Goal: Information Seeking & Learning: Learn about a topic

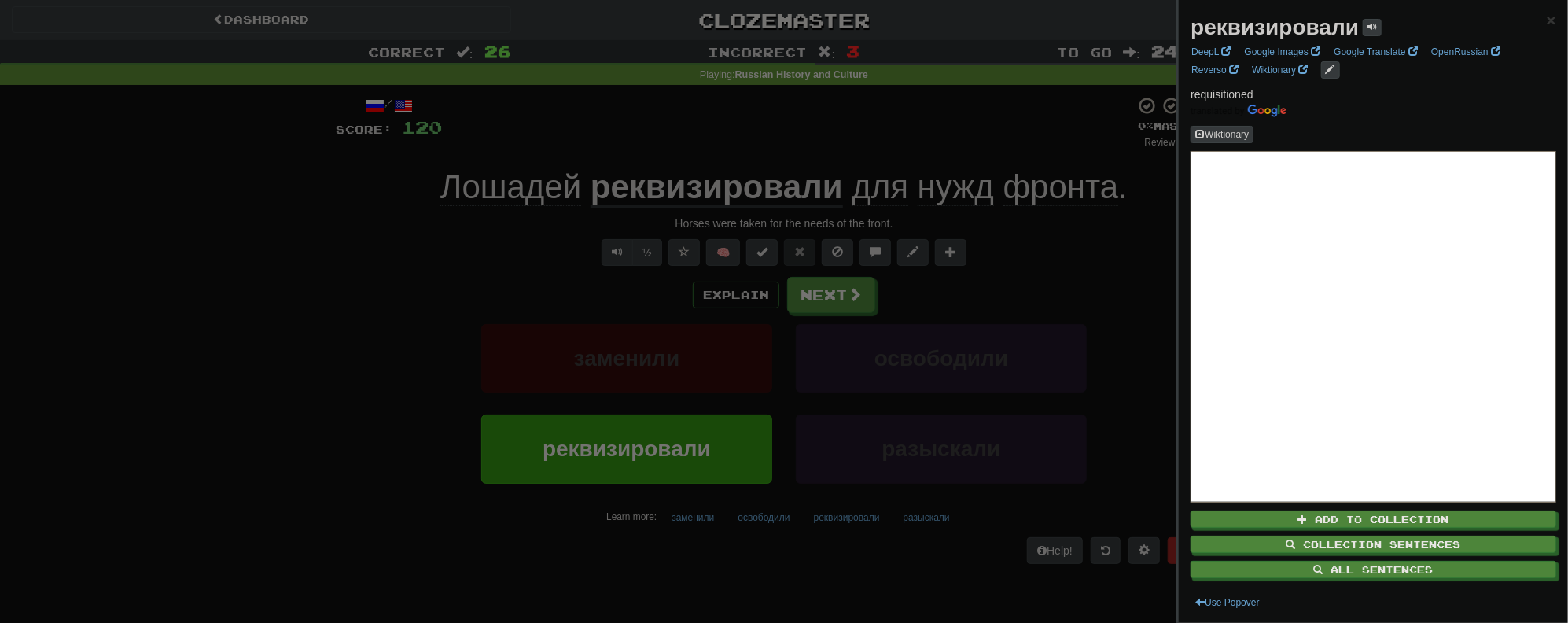
click at [372, 286] on div at bounding box center [784, 311] width 1568 height 623
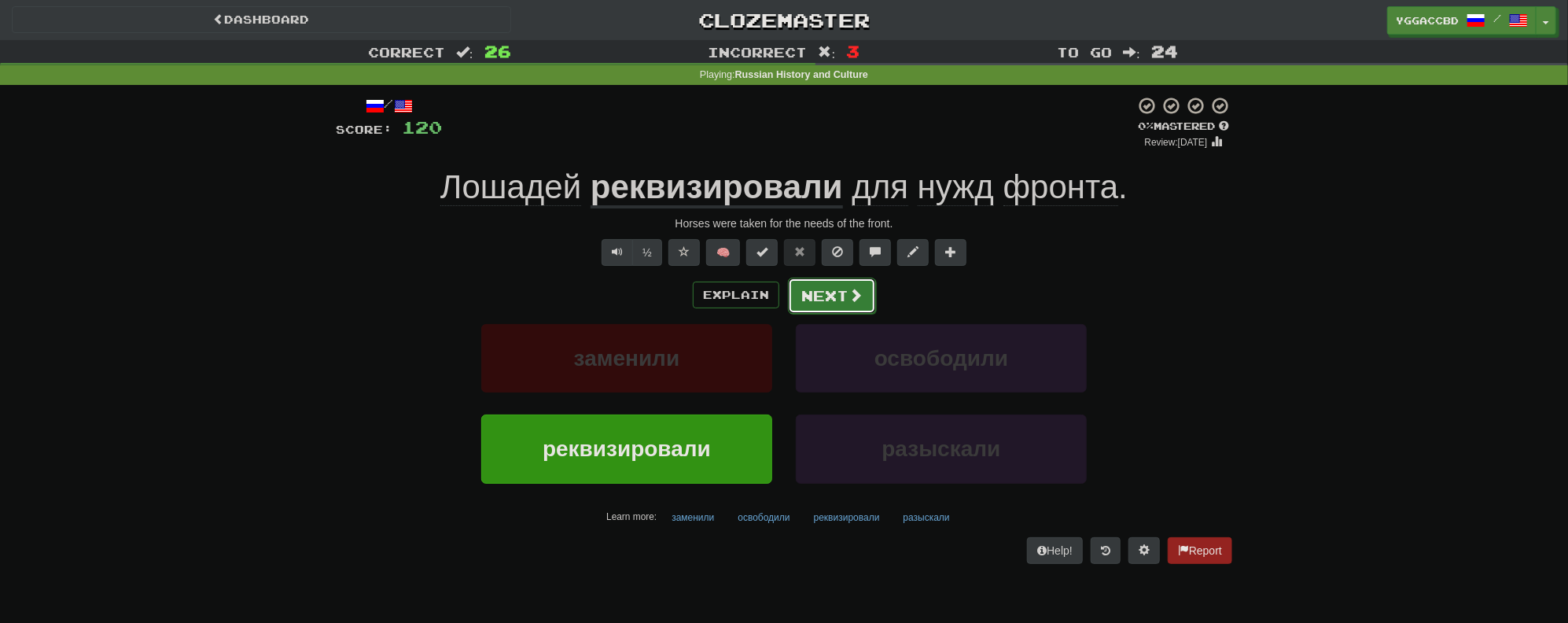
click at [809, 297] on button "Next" at bounding box center [832, 296] width 88 height 36
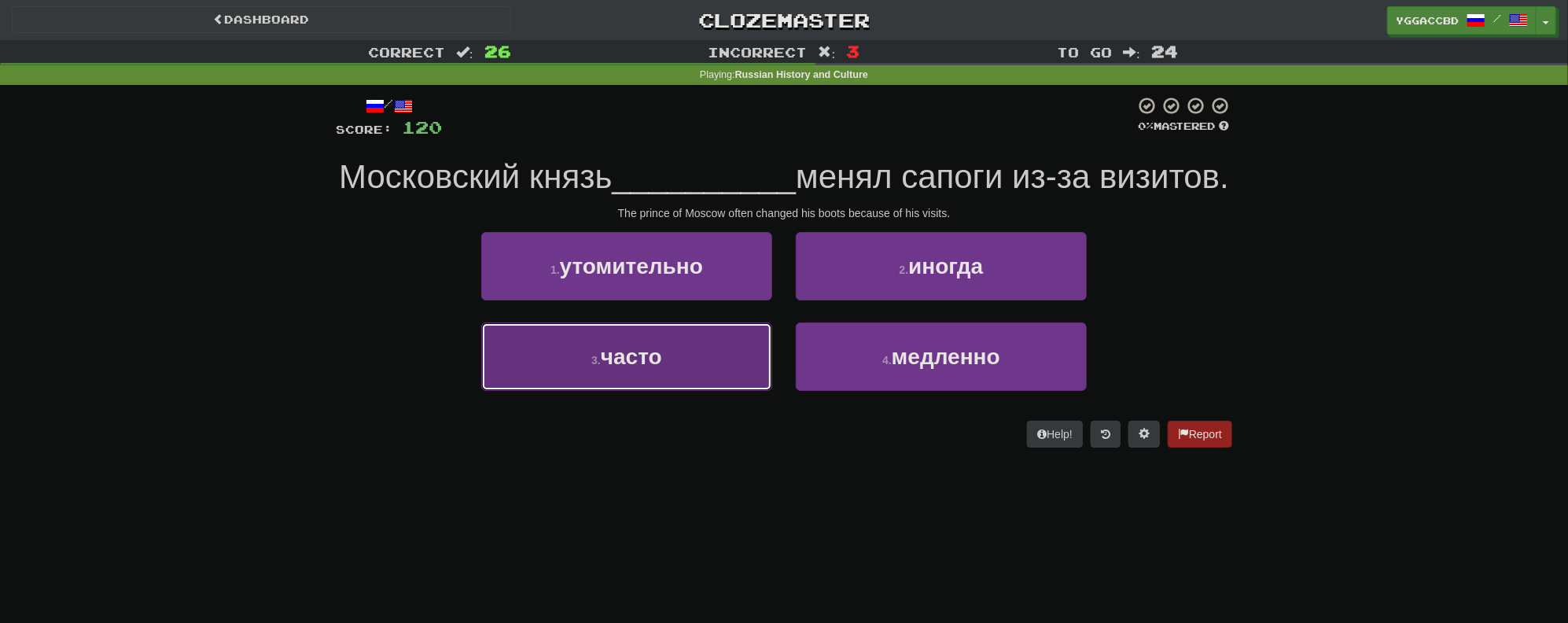
click at [728, 391] on button "3 . часто" at bounding box center [627, 355] width 291 height 68
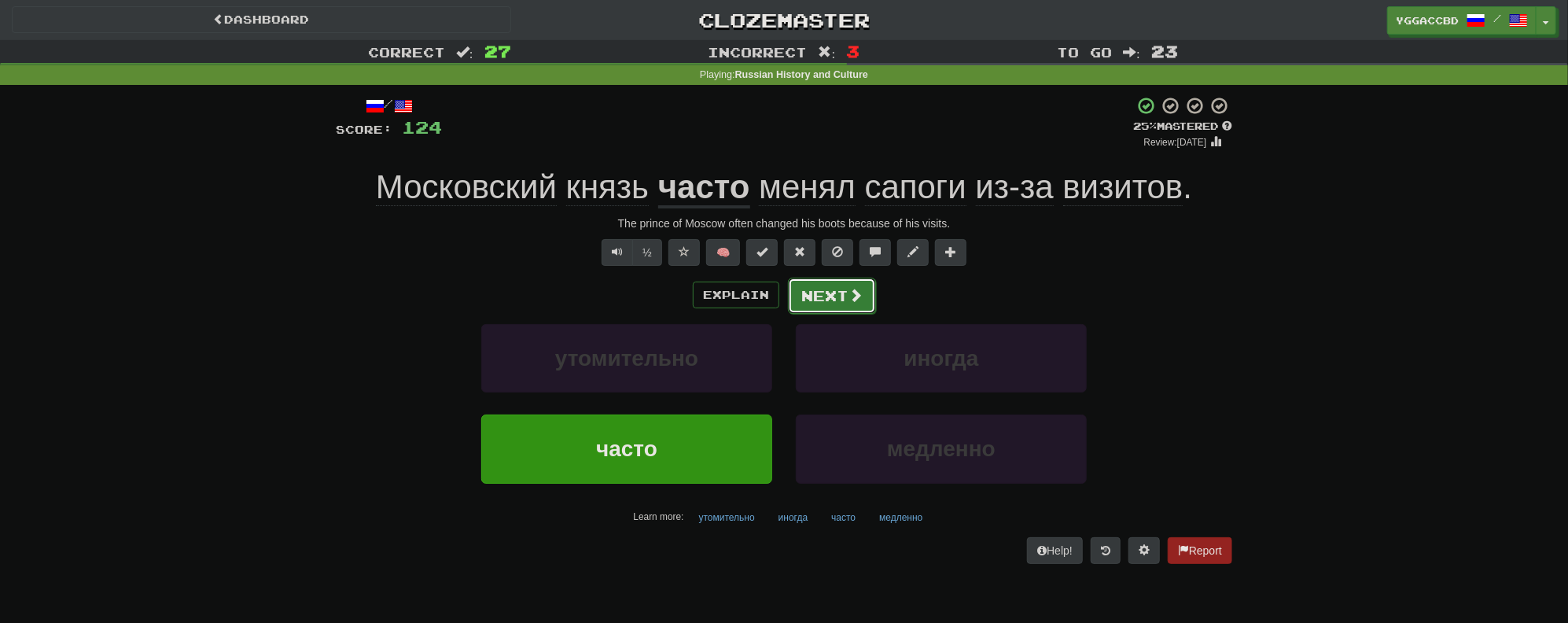
click at [814, 296] on button "Next" at bounding box center [832, 296] width 88 height 36
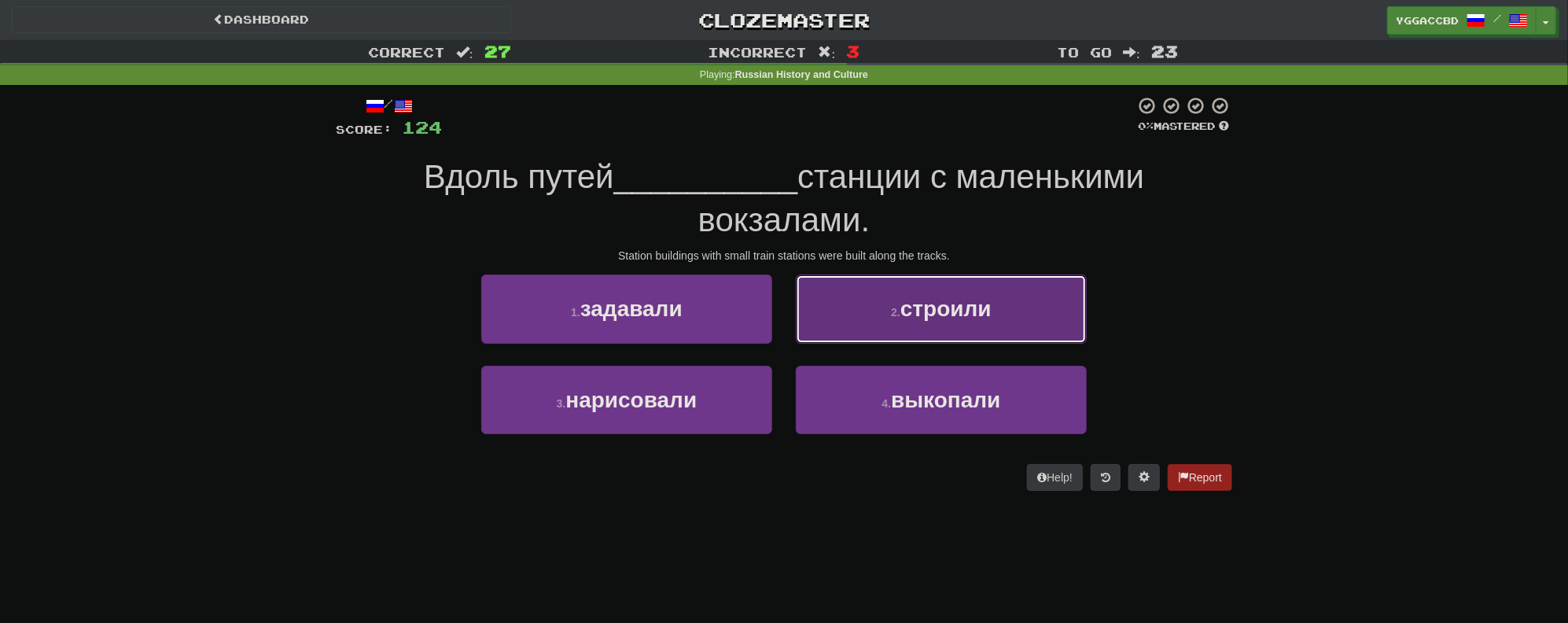
click at [1001, 316] on button "2 . строили" at bounding box center [940, 308] width 291 height 68
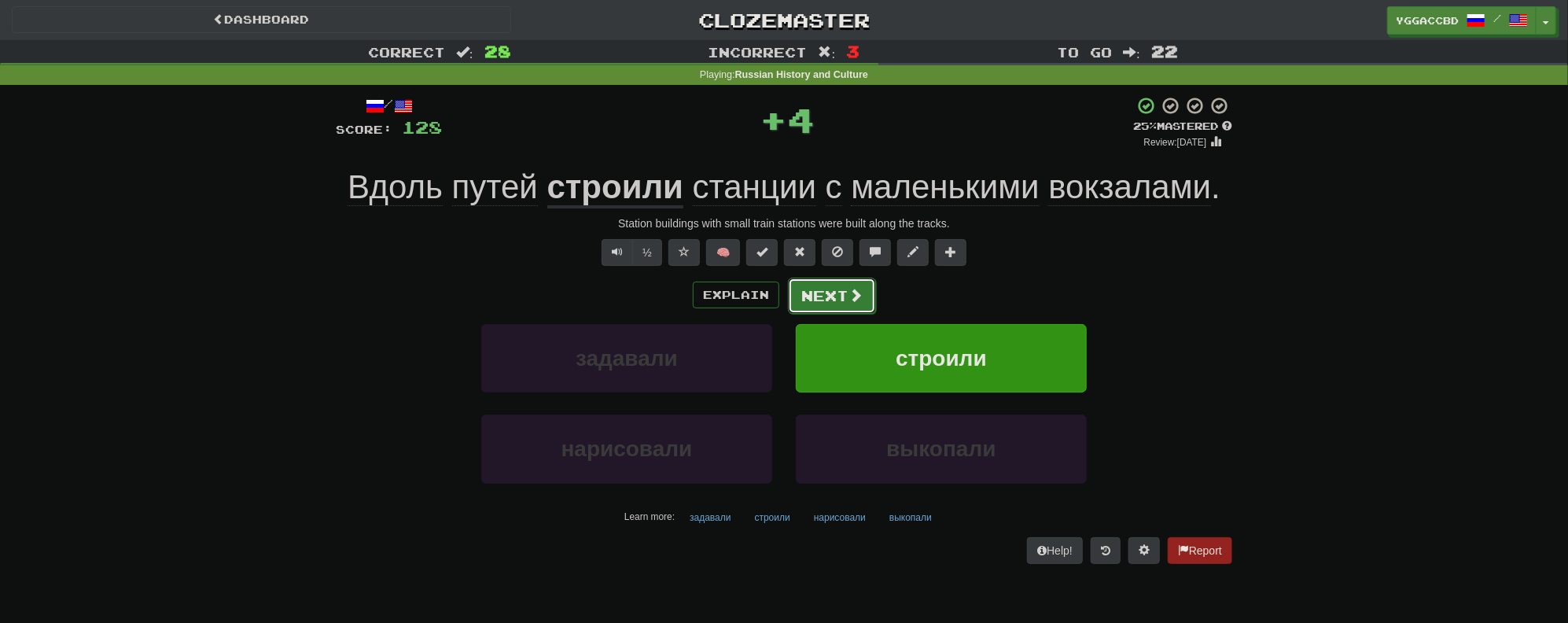
click at [844, 296] on button "Next" at bounding box center [832, 296] width 88 height 36
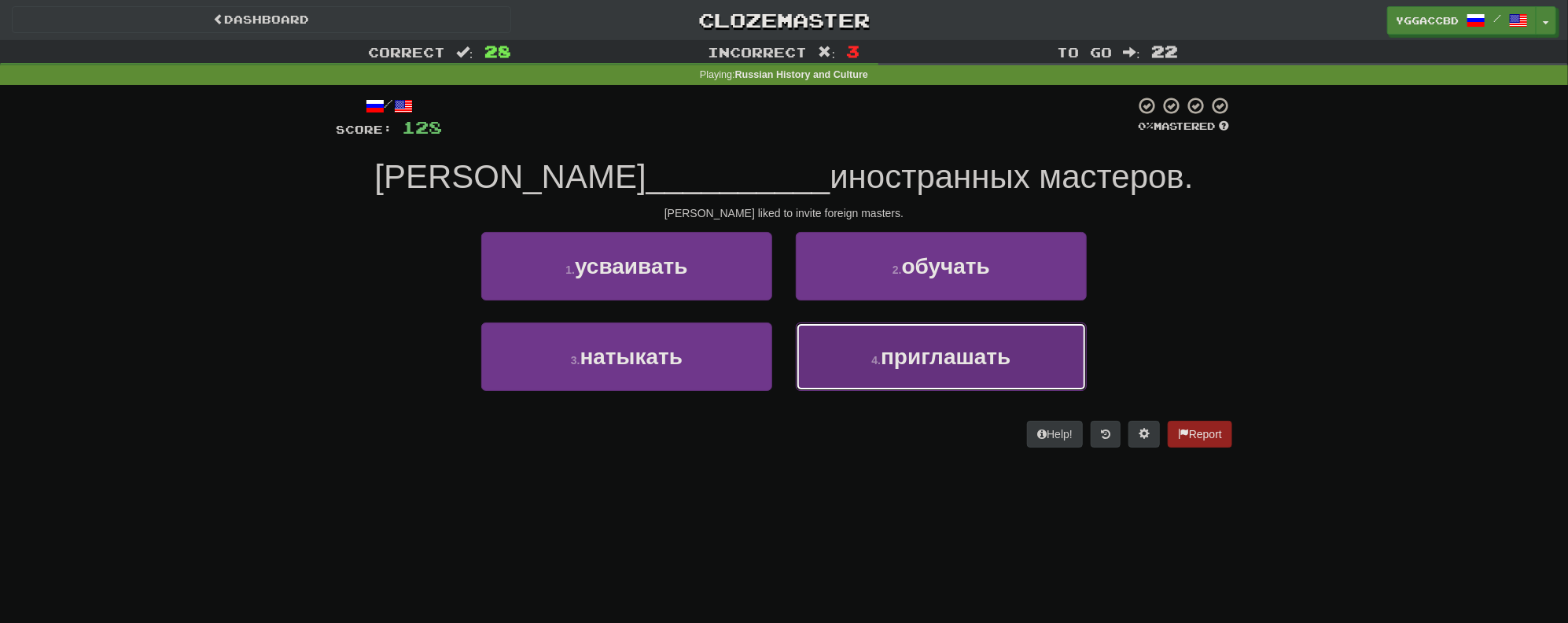
click at [978, 369] on button "4 . приглашать" at bounding box center [940, 355] width 291 height 68
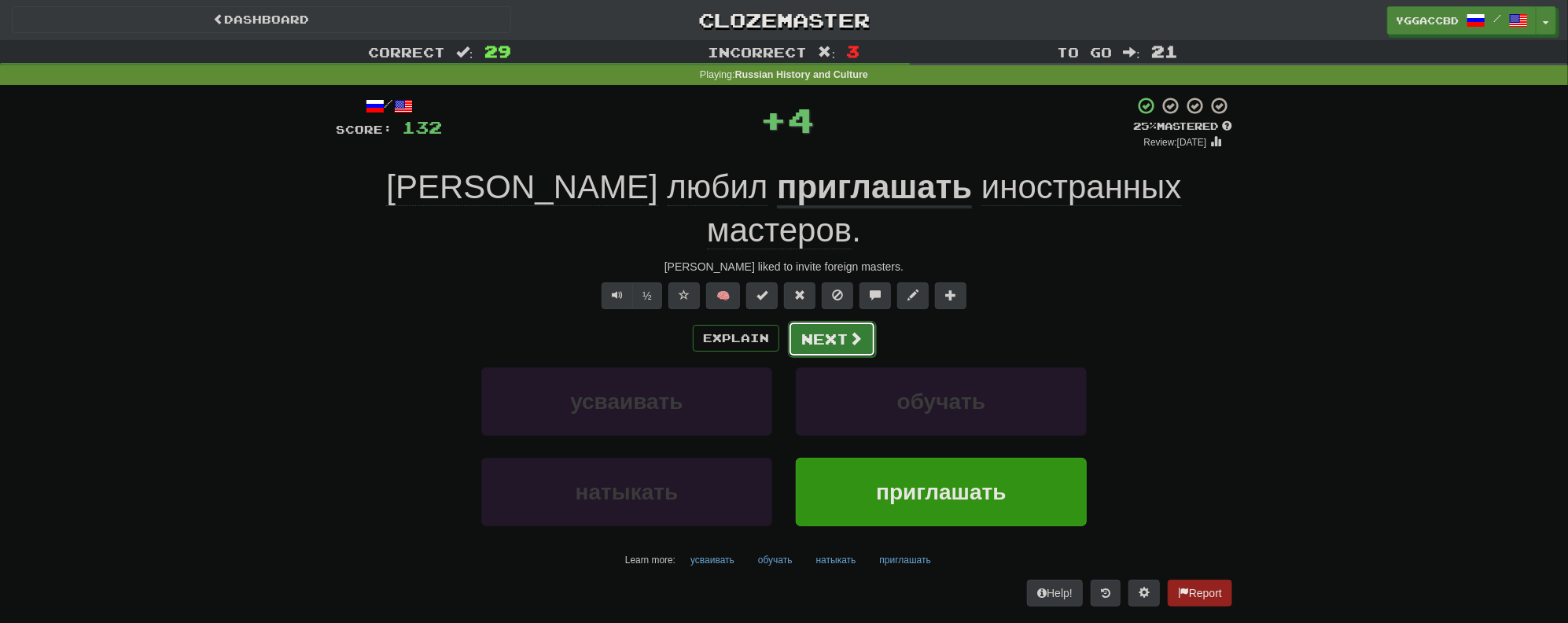
click at [833, 321] on button "Next" at bounding box center [832, 339] width 88 height 36
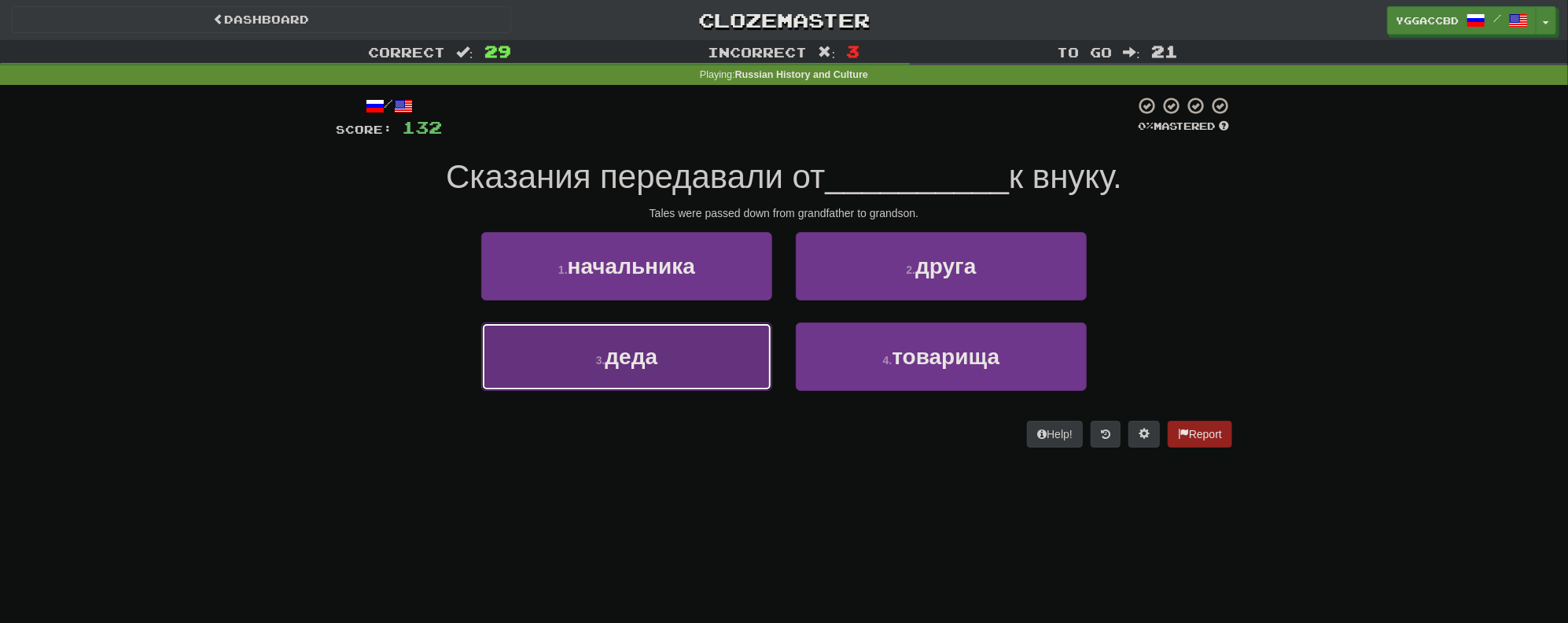
click at [645, 371] on button "3 . деда" at bounding box center [627, 355] width 291 height 68
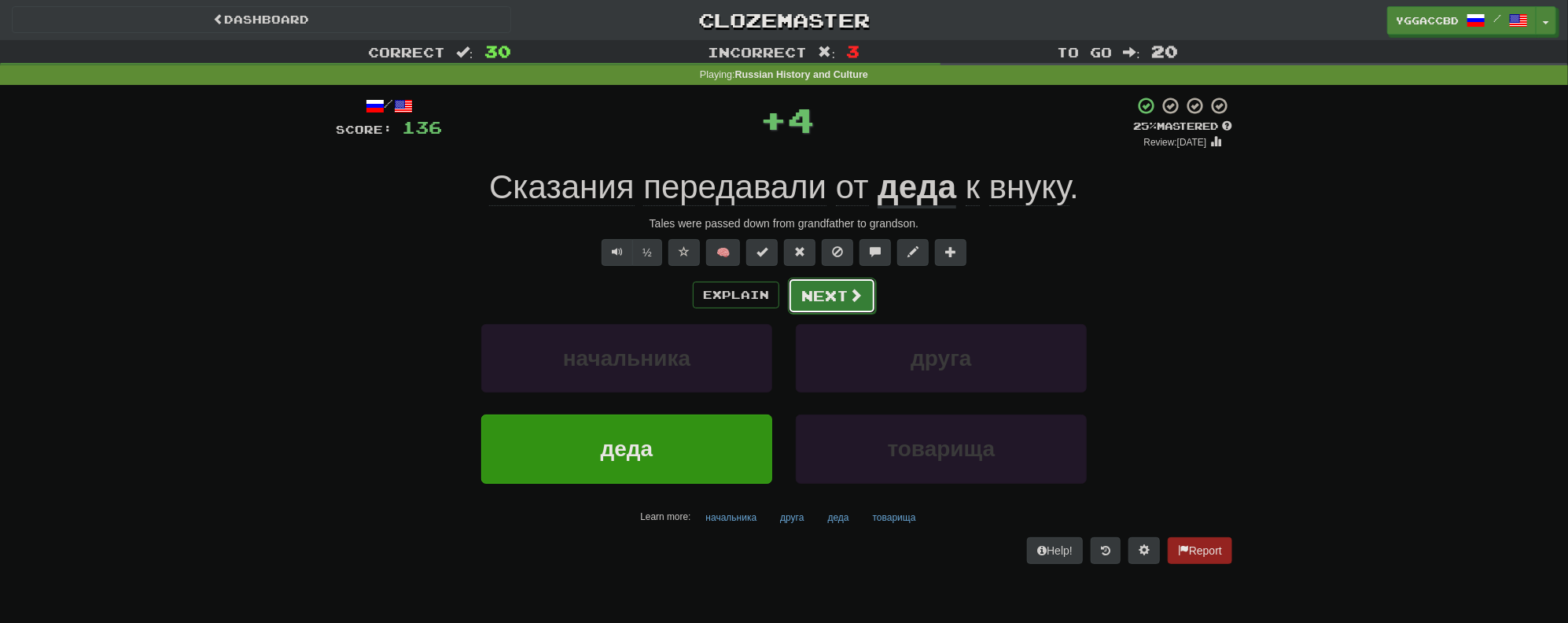
click at [839, 296] on button "Next" at bounding box center [832, 296] width 88 height 36
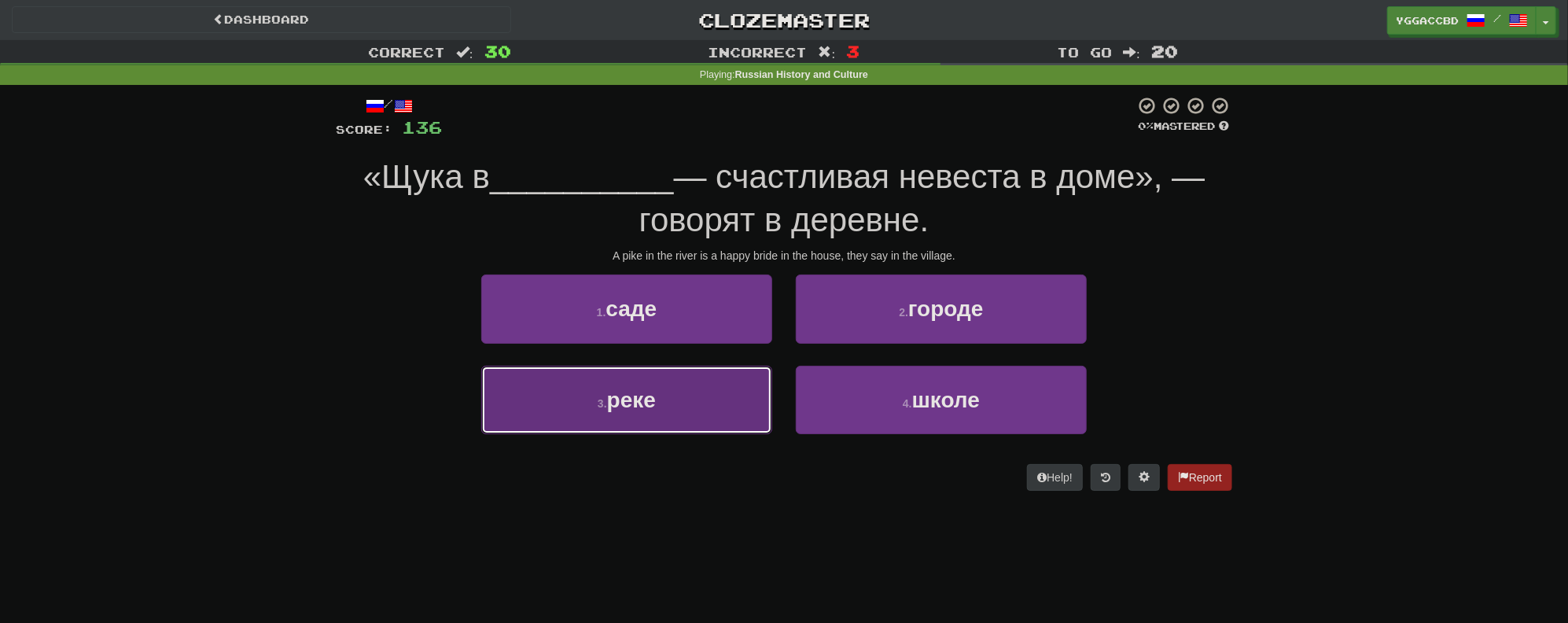
click at [665, 416] on button "3 . реке" at bounding box center [627, 399] width 291 height 68
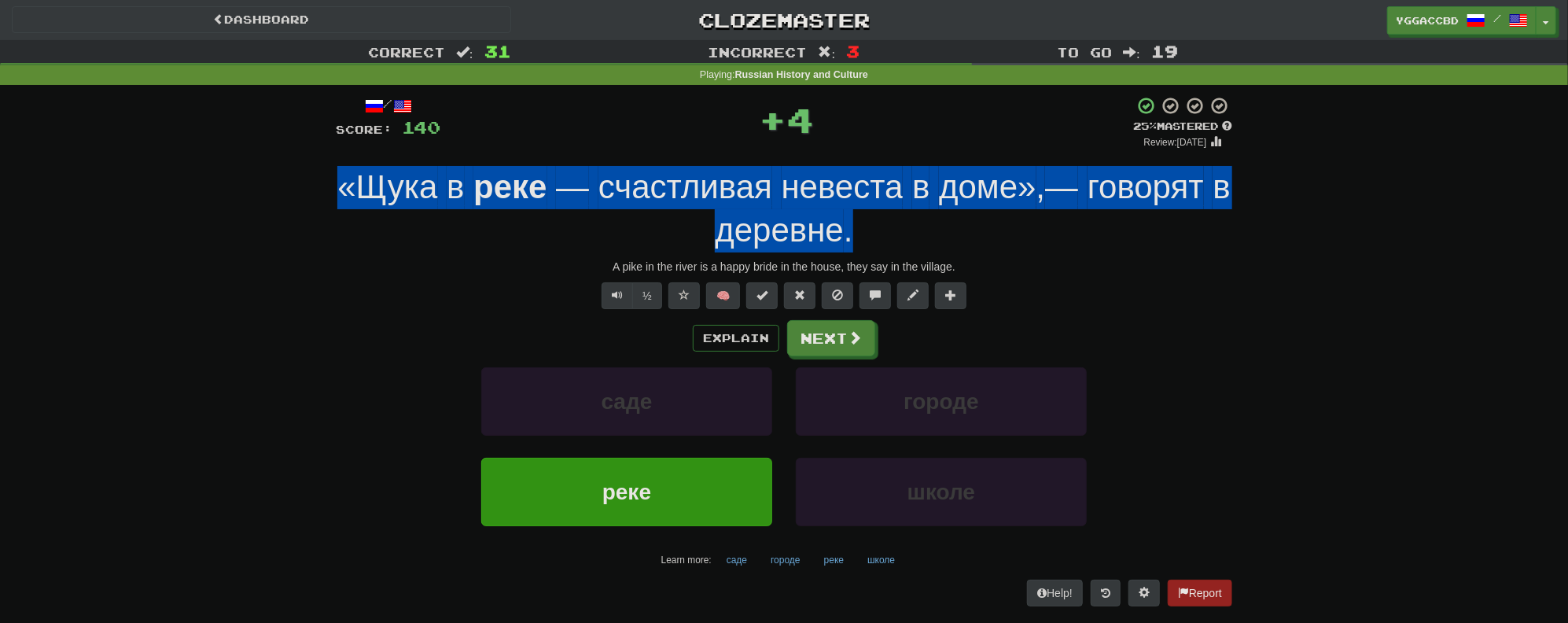
drag, startPoint x: 829, startPoint y: 229, endPoint x: 305, endPoint y: 182, distance: 526.1
click at [305, 182] on div "Correct : 31 Incorrect : 3 To go : 19 Playing : Russian History and Culture / S…" at bounding box center [784, 334] width 1568 height 588
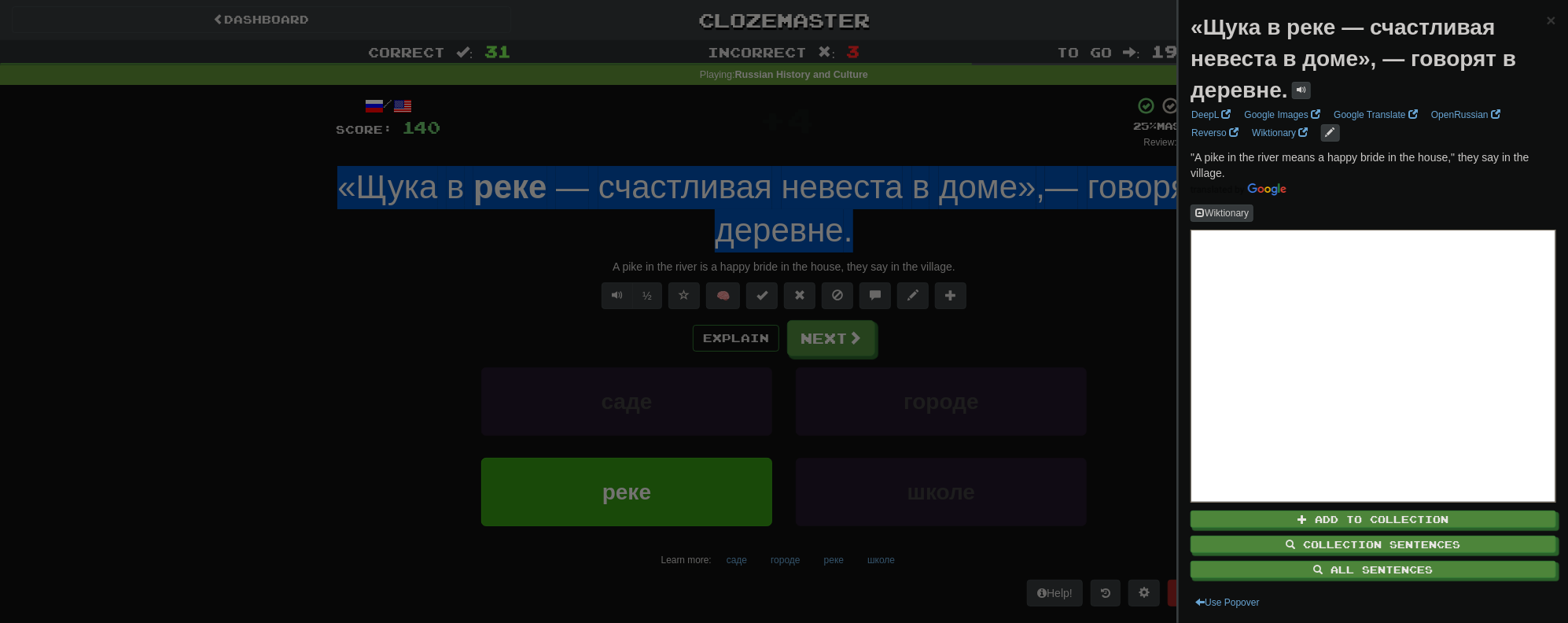
copy div "«Щука в реке — счастливая невеста в доме» , — говорят в деревне ."
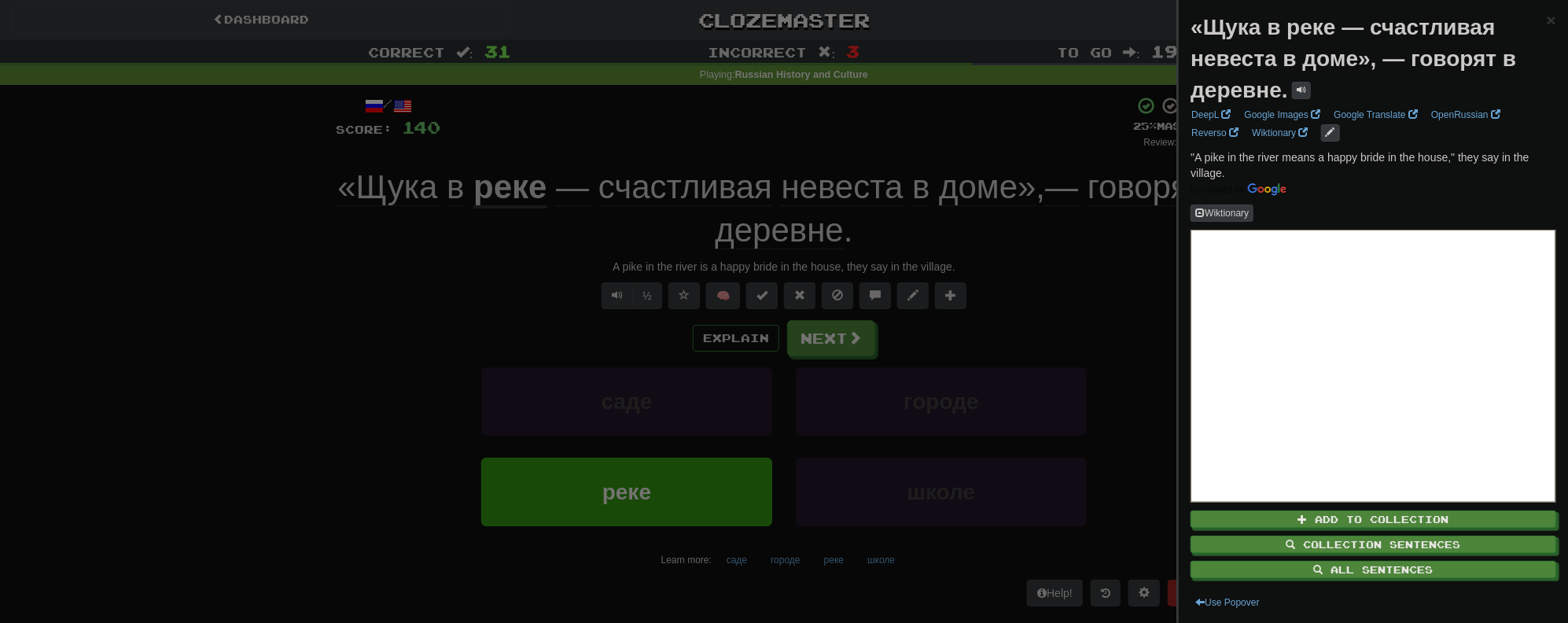
click at [219, 277] on div at bounding box center [784, 311] width 1568 height 623
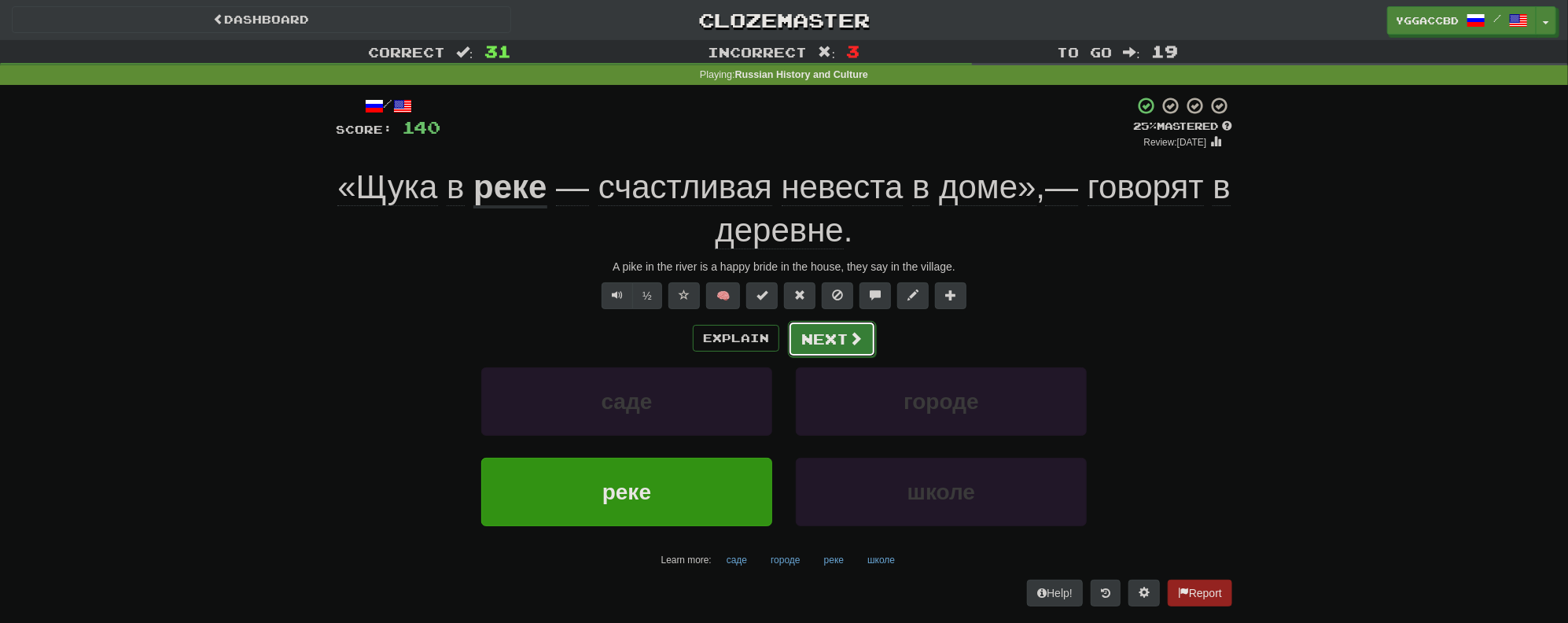
click at [814, 337] on button "Next" at bounding box center [832, 339] width 88 height 36
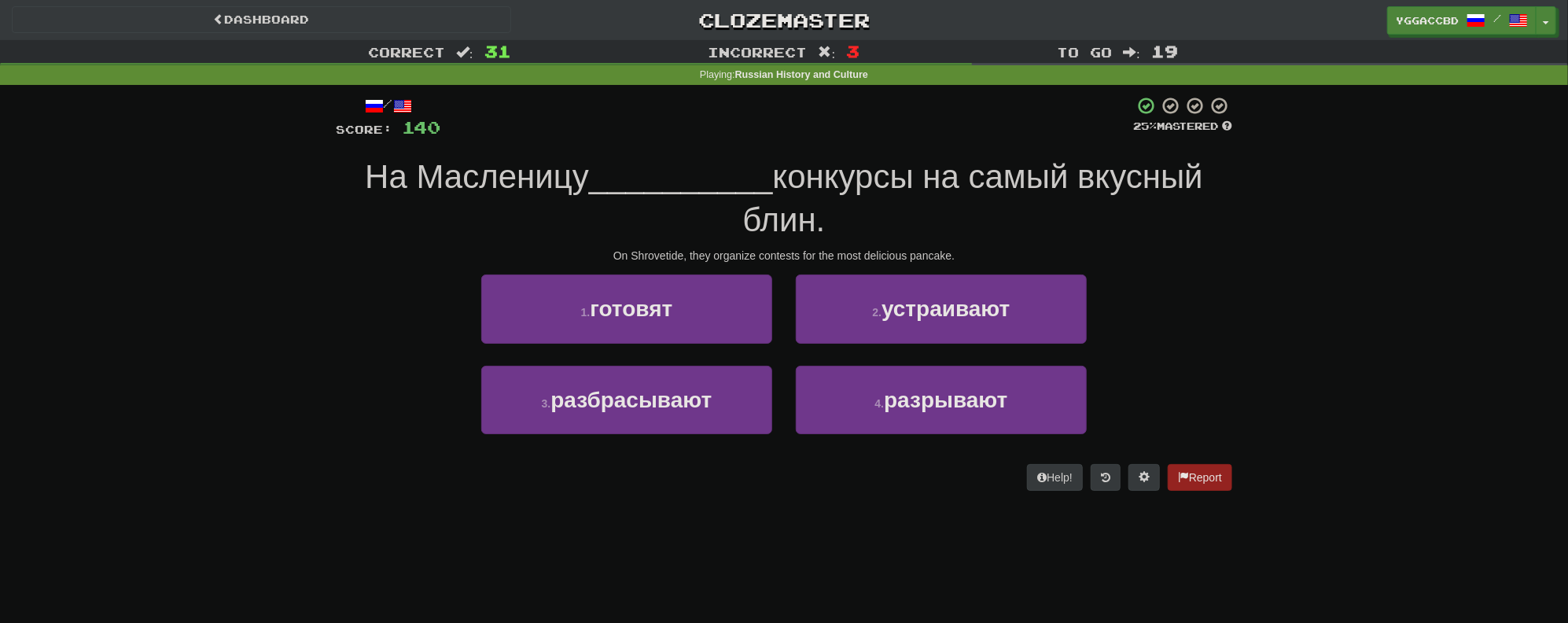
click at [316, 245] on div "Correct : 31 Incorrect : 3 To go : 19 Playing : Russian History and Culture / S…" at bounding box center [784, 276] width 1568 height 472
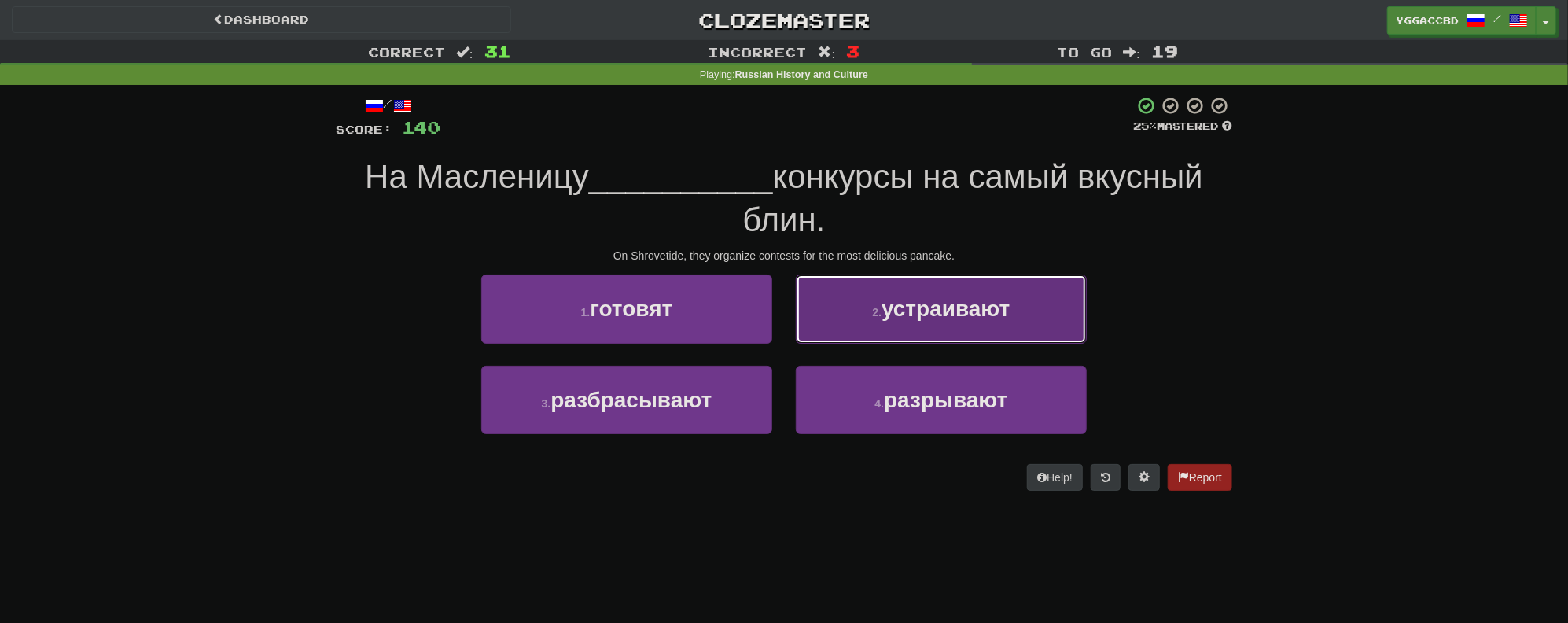
click at [958, 316] on span "устраивают" at bounding box center [945, 308] width 128 height 24
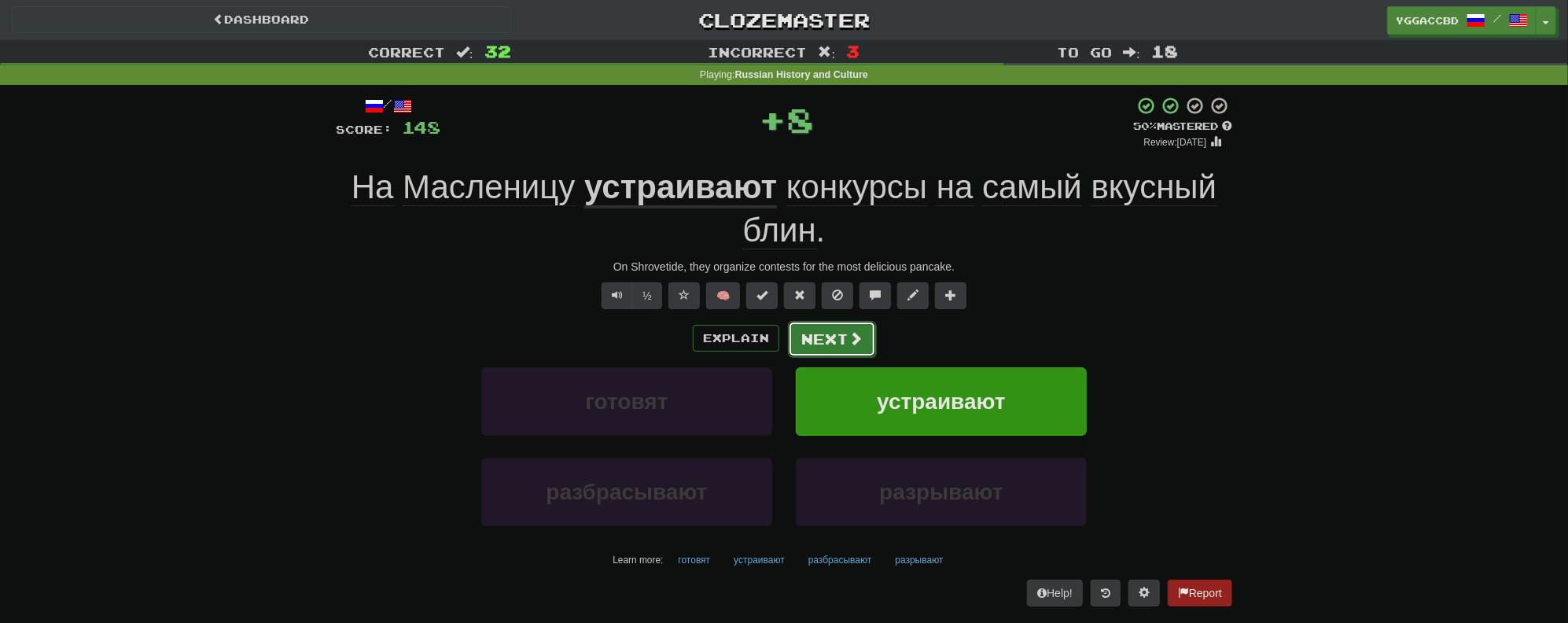
click at [836, 340] on button "Next" at bounding box center [832, 339] width 88 height 36
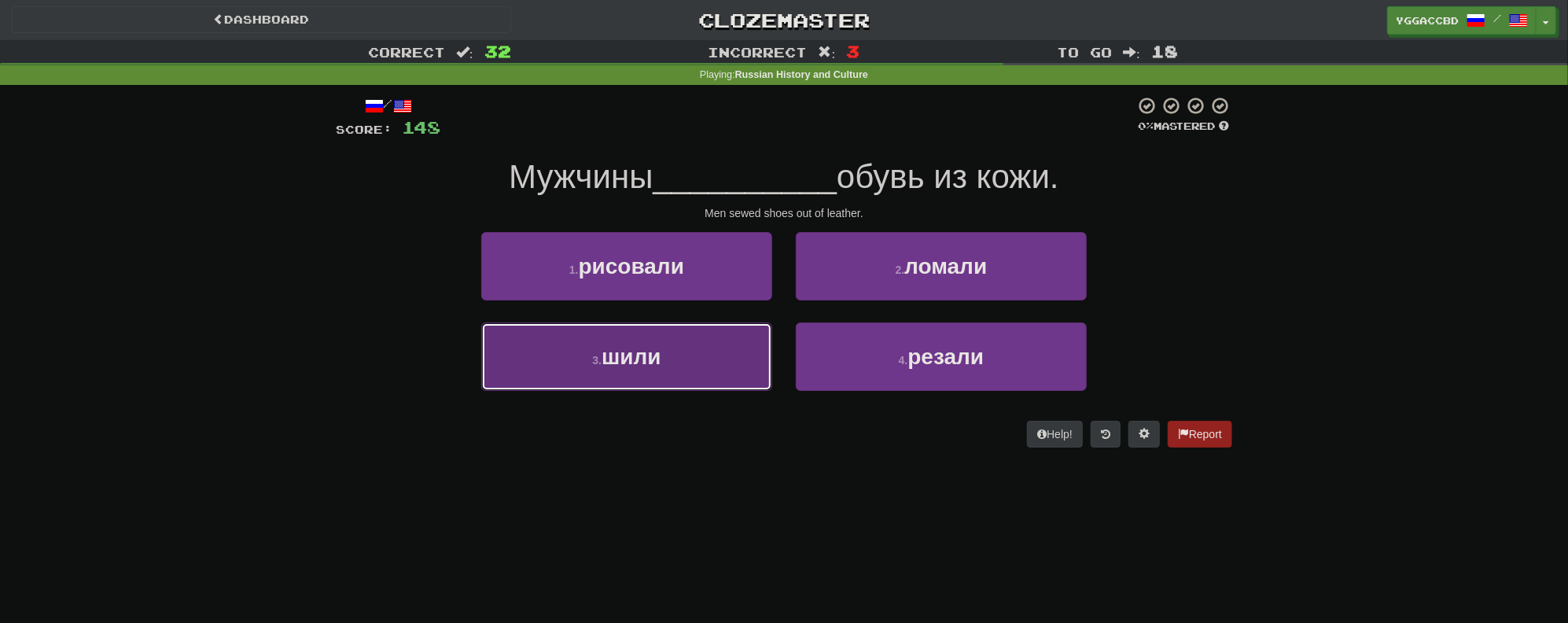
click at [579, 381] on button "3 . шили" at bounding box center [627, 355] width 291 height 68
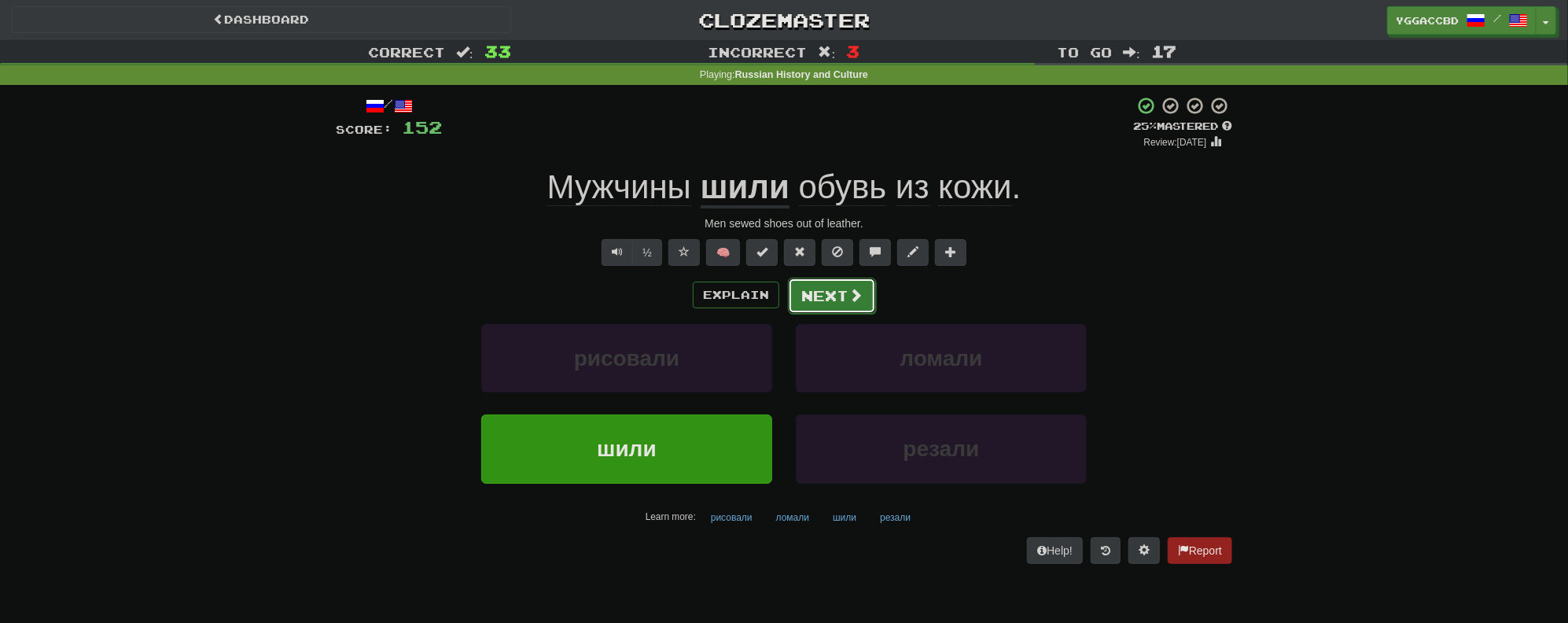
click at [842, 289] on button "Next" at bounding box center [832, 296] width 88 height 36
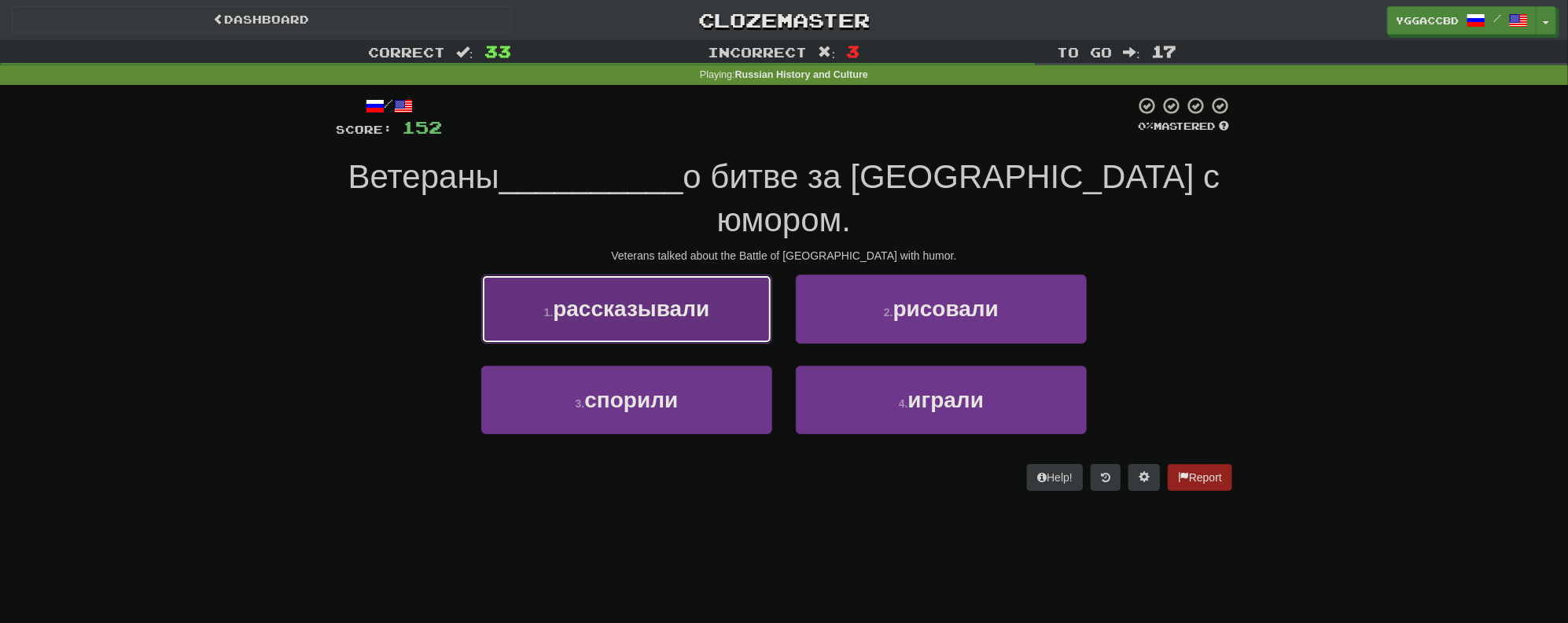
click at [696, 297] on span "рассказывали" at bounding box center [630, 308] width 157 height 24
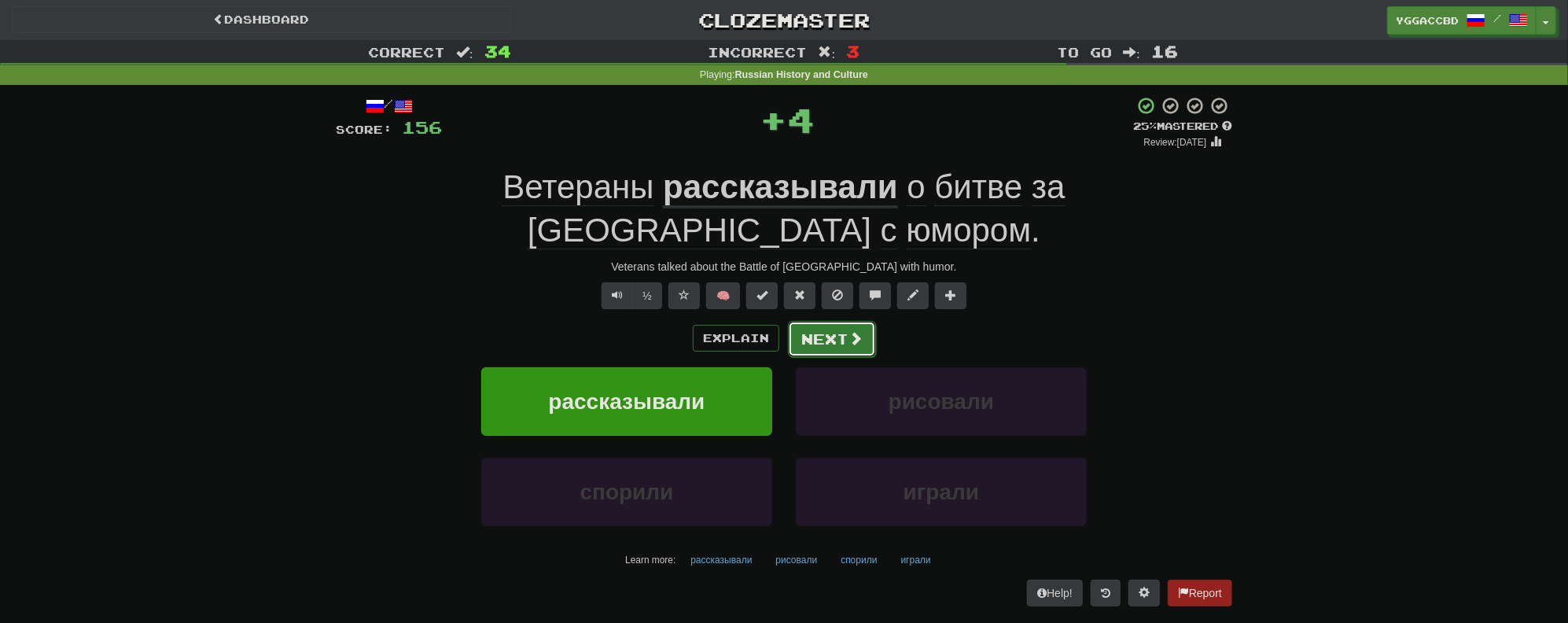
click at [823, 321] on button "Next" at bounding box center [832, 339] width 88 height 36
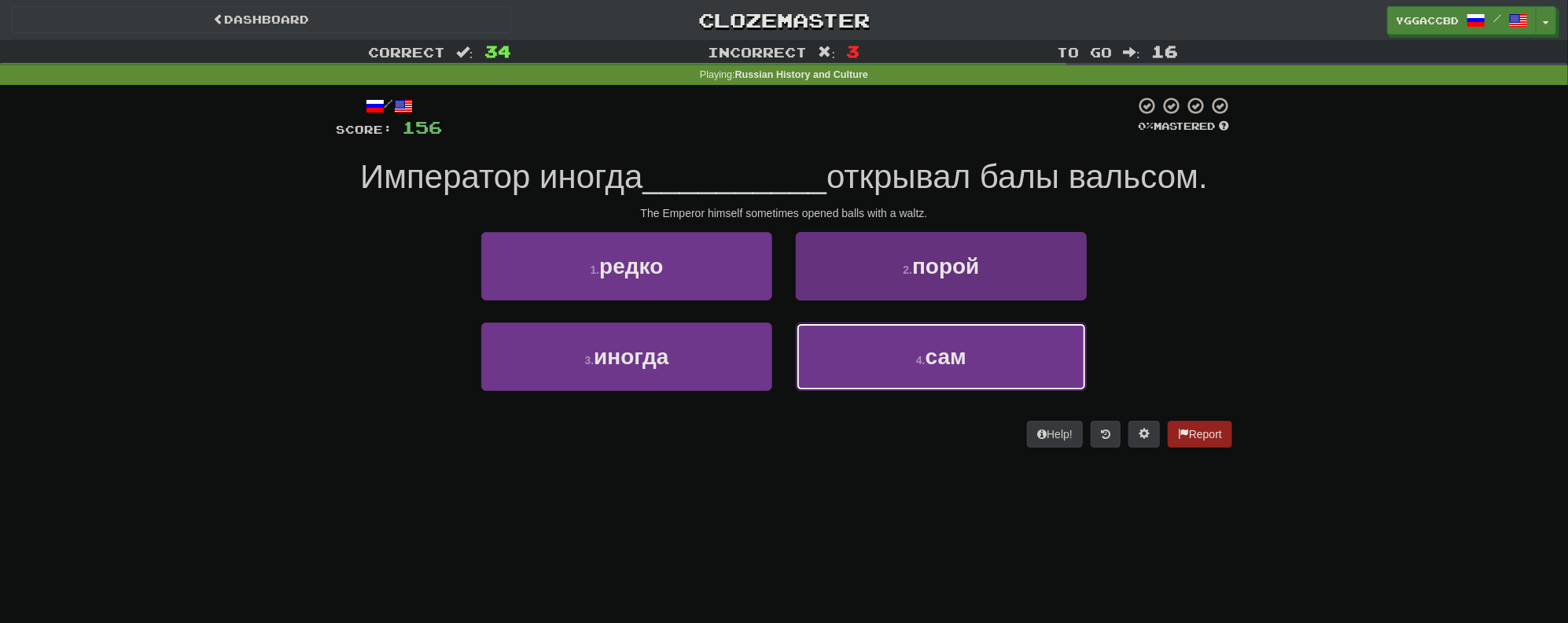
drag, startPoint x: 908, startPoint y: 389, endPoint x: 891, endPoint y: 378, distance: 20.2
click at [906, 389] on button "4 . сам" at bounding box center [940, 355] width 291 height 68
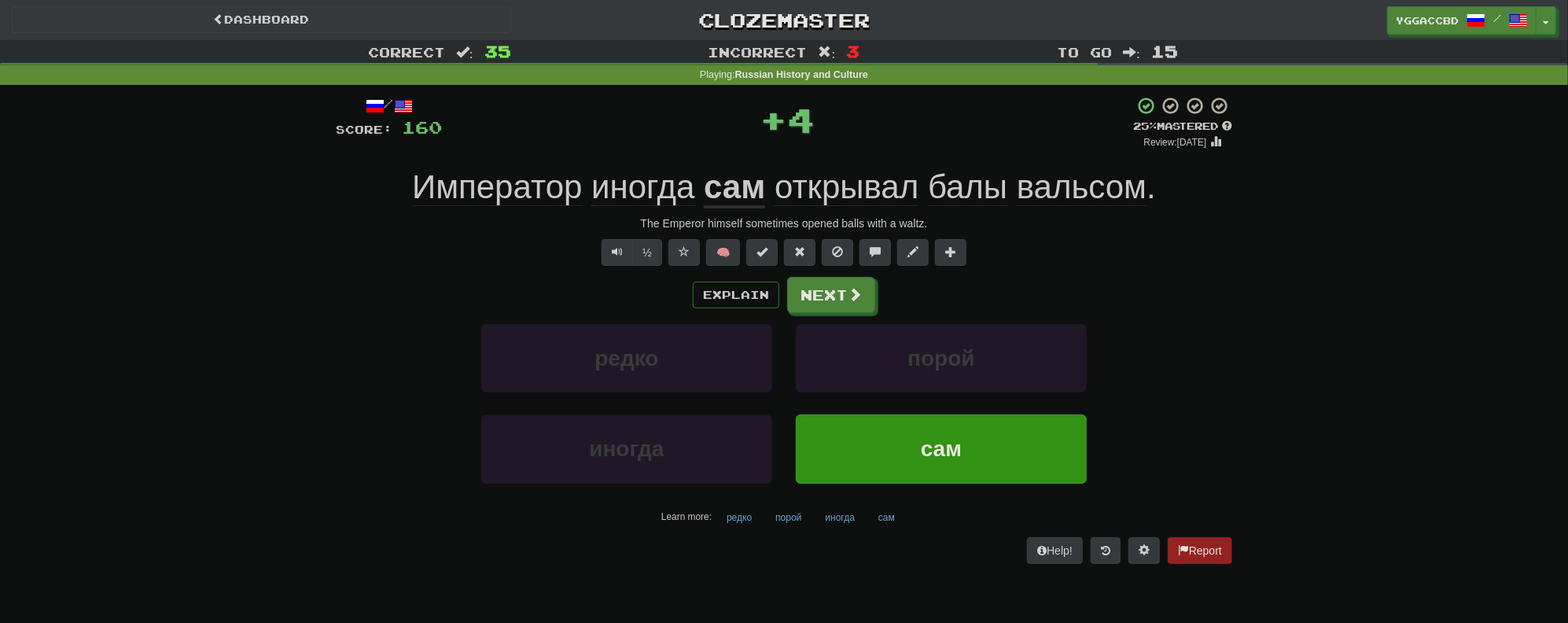
click at [836, 315] on div "Explain Next редко порой иногда сам Learn more: редко порой иногда сам" at bounding box center [784, 403] width 896 height 252
click at [836, 312] on div "Explain Next редко порой иногда сам Learn more: редко порой иногда сам" at bounding box center [784, 403] width 896 height 252
click at [818, 298] on button "Next" at bounding box center [832, 296] width 88 height 36
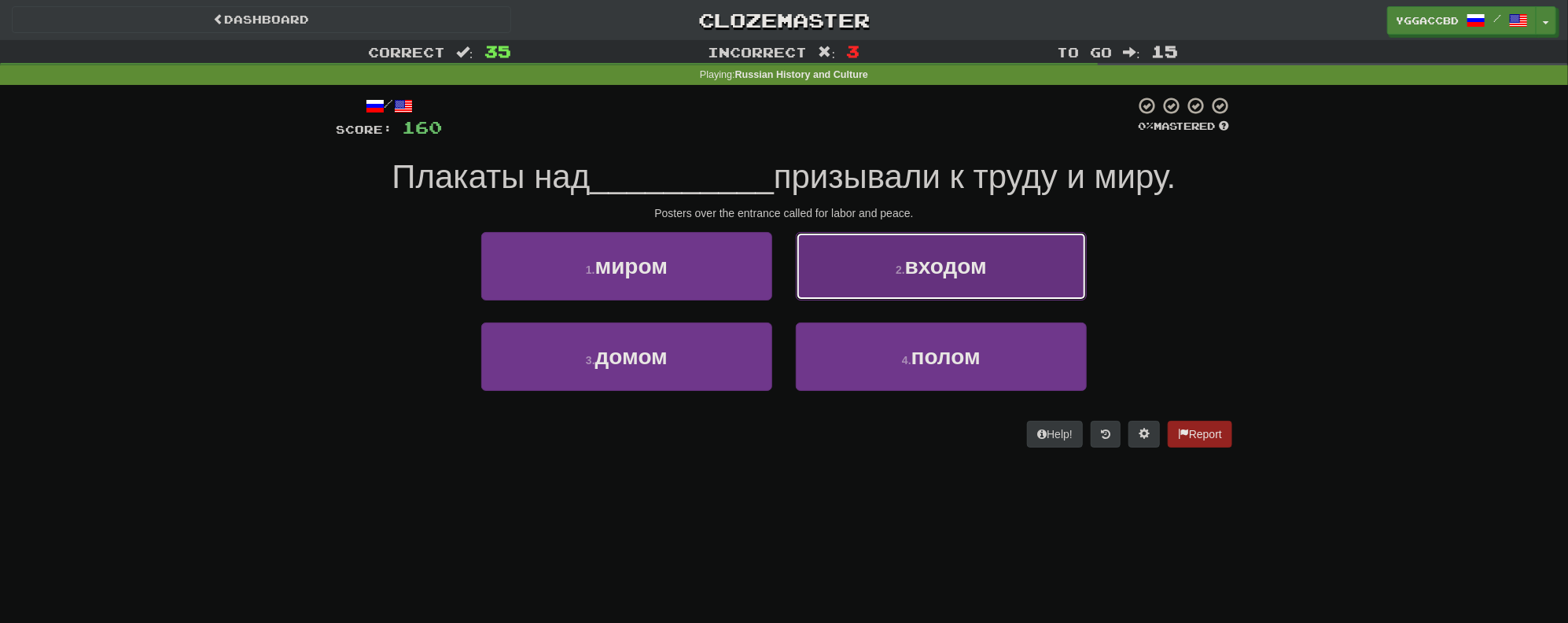
click at [890, 278] on button "2 . входом" at bounding box center [940, 266] width 291 height 68
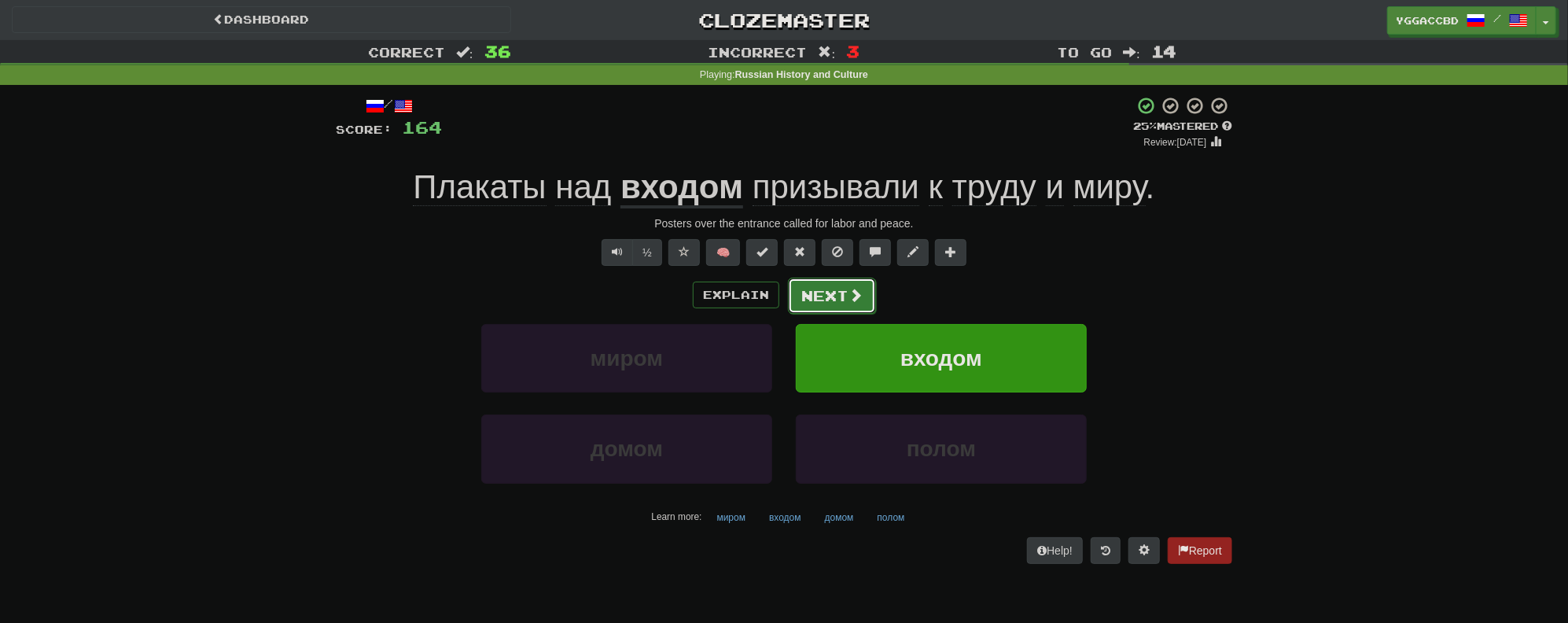
click at [827, 296] on button "Next" at bounding box center [832, 296] width 88 height 36
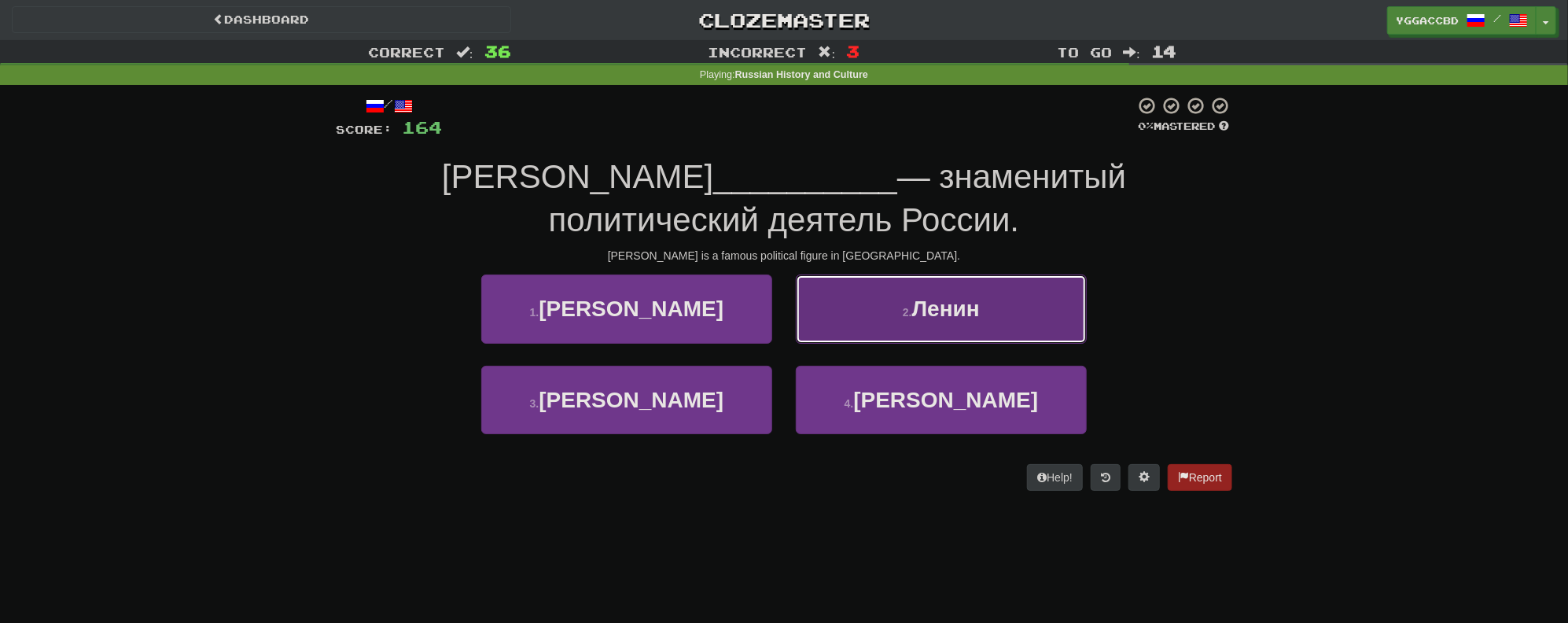
click at [911, 302] on button "2 . Ленин" at bounding box center [940, 308] width 291 height 68
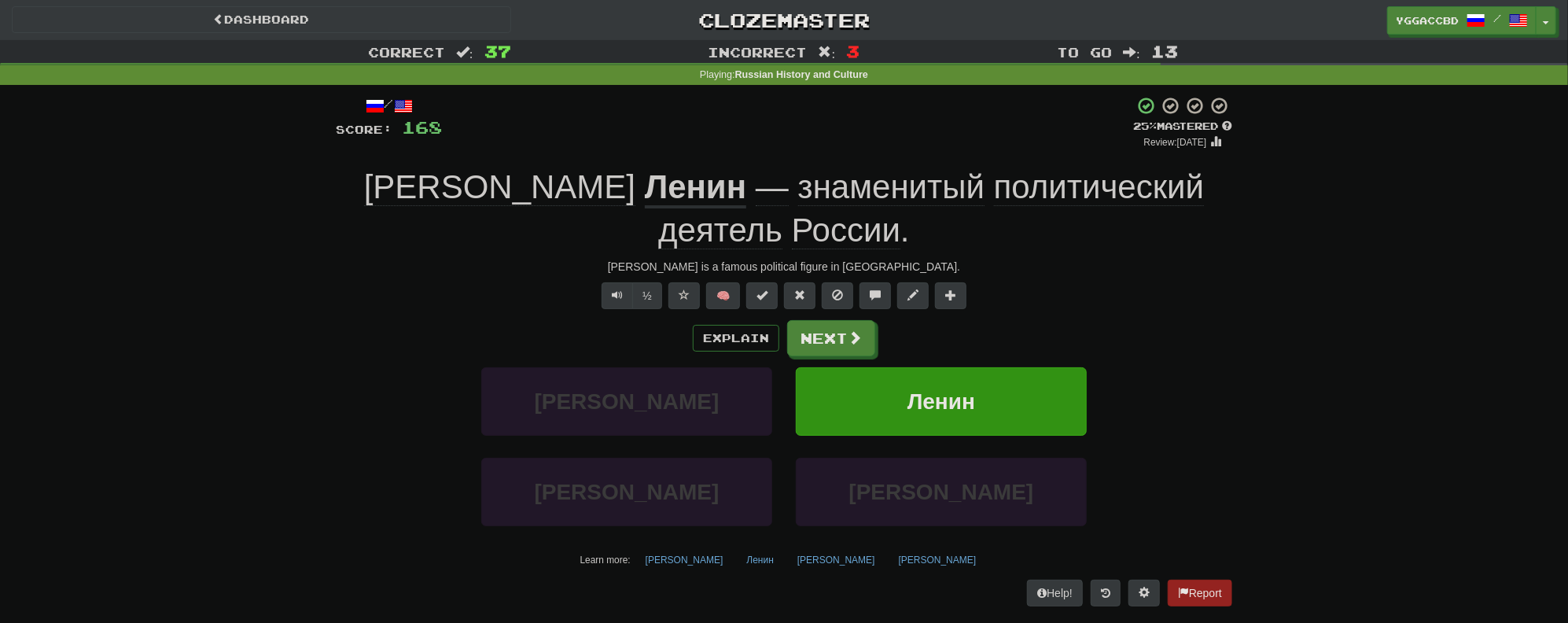
click at [783, 211] on span "деятель" at bounding box center [720, 230] width 124 height 38
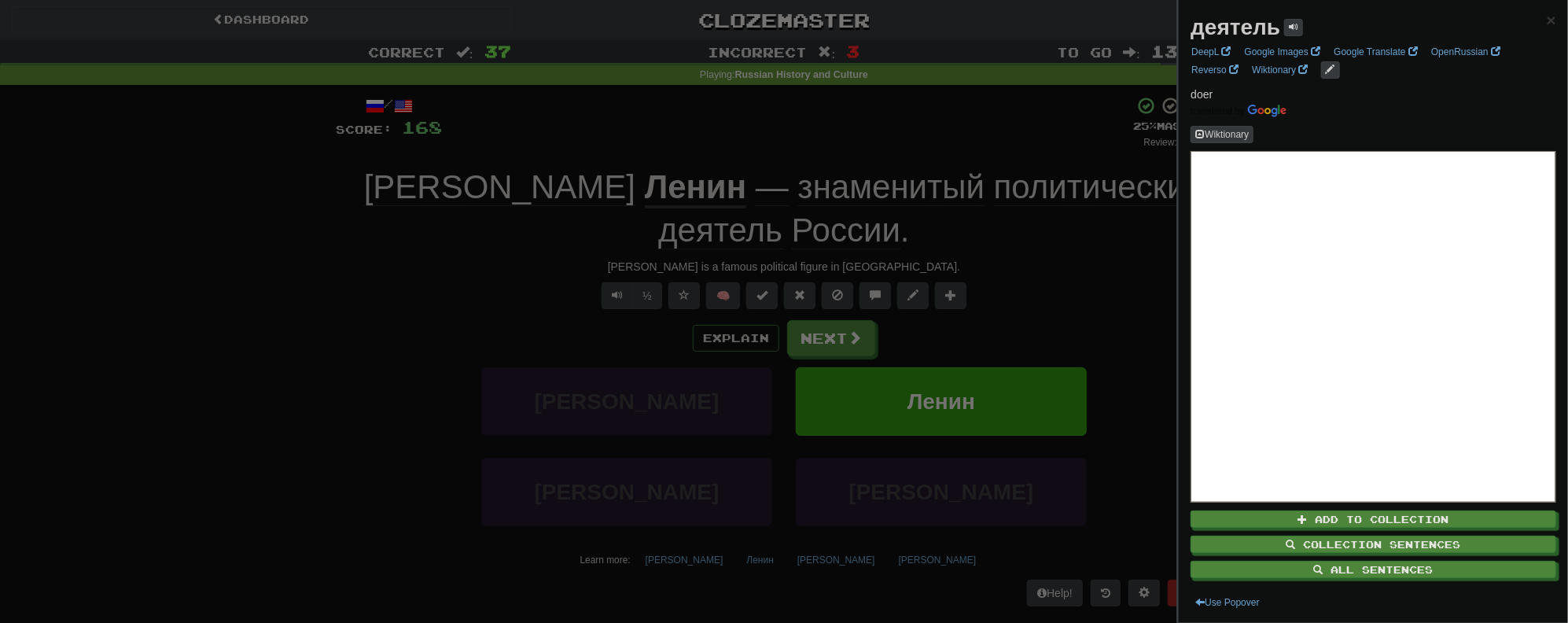
click at [1123, 245] on div at bounding box center [784, 311] width 1568 height 623
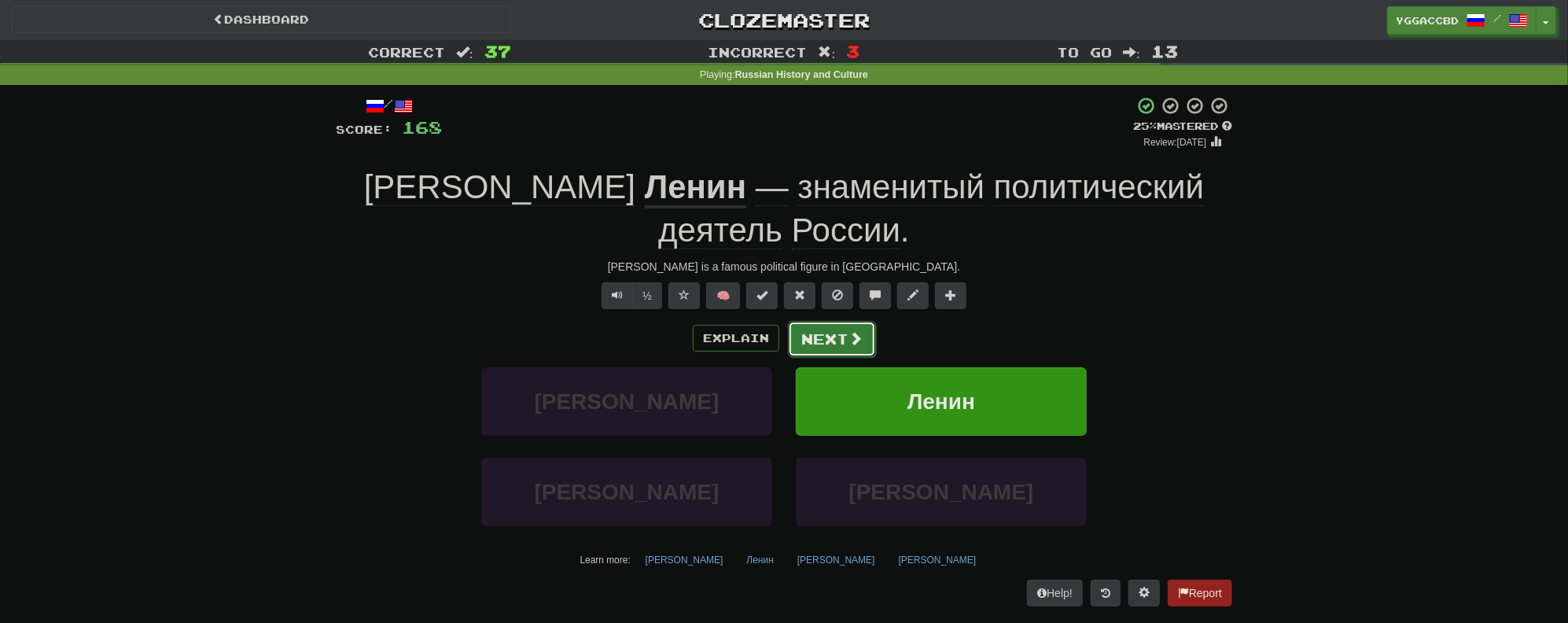
click at [803, 343] on button "Next" at bounding box center [832, 339] width 88 height 36
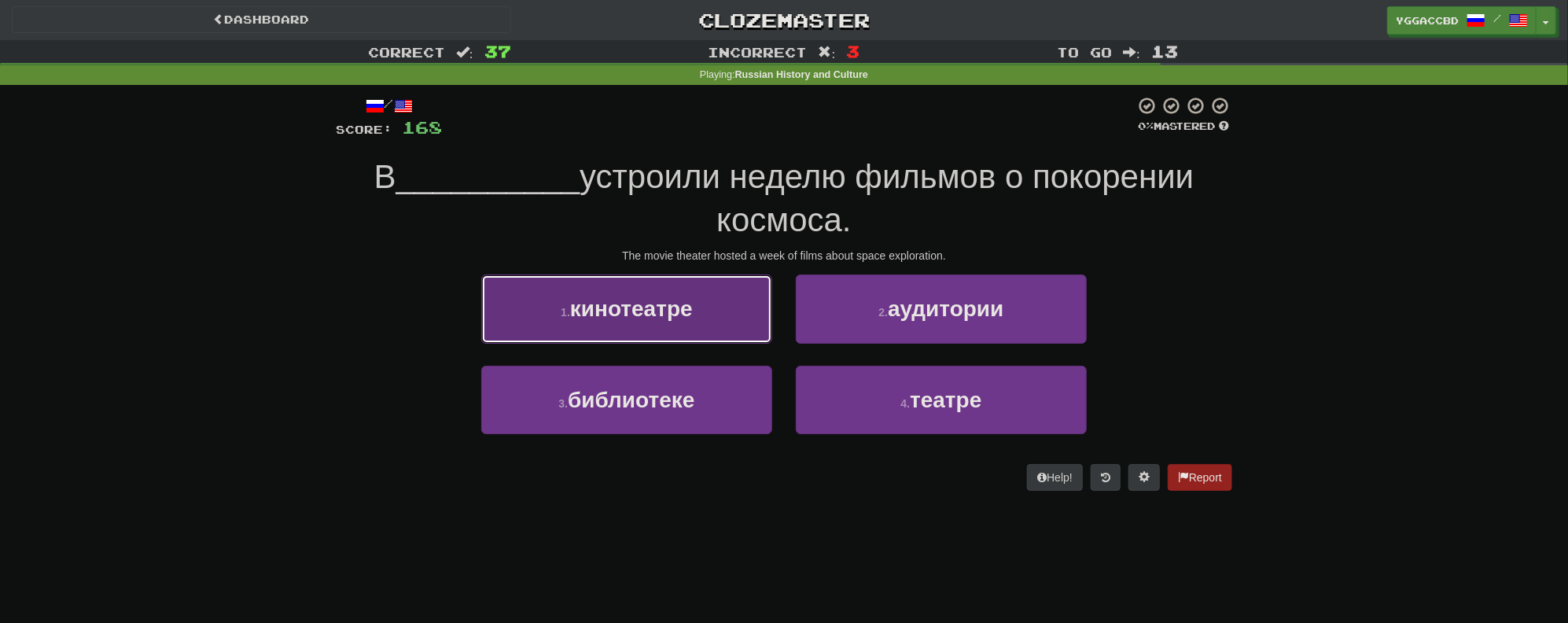
click at [578, 317] on span "кинотеатре" at bounding box center [631, 308] width 122 height 24
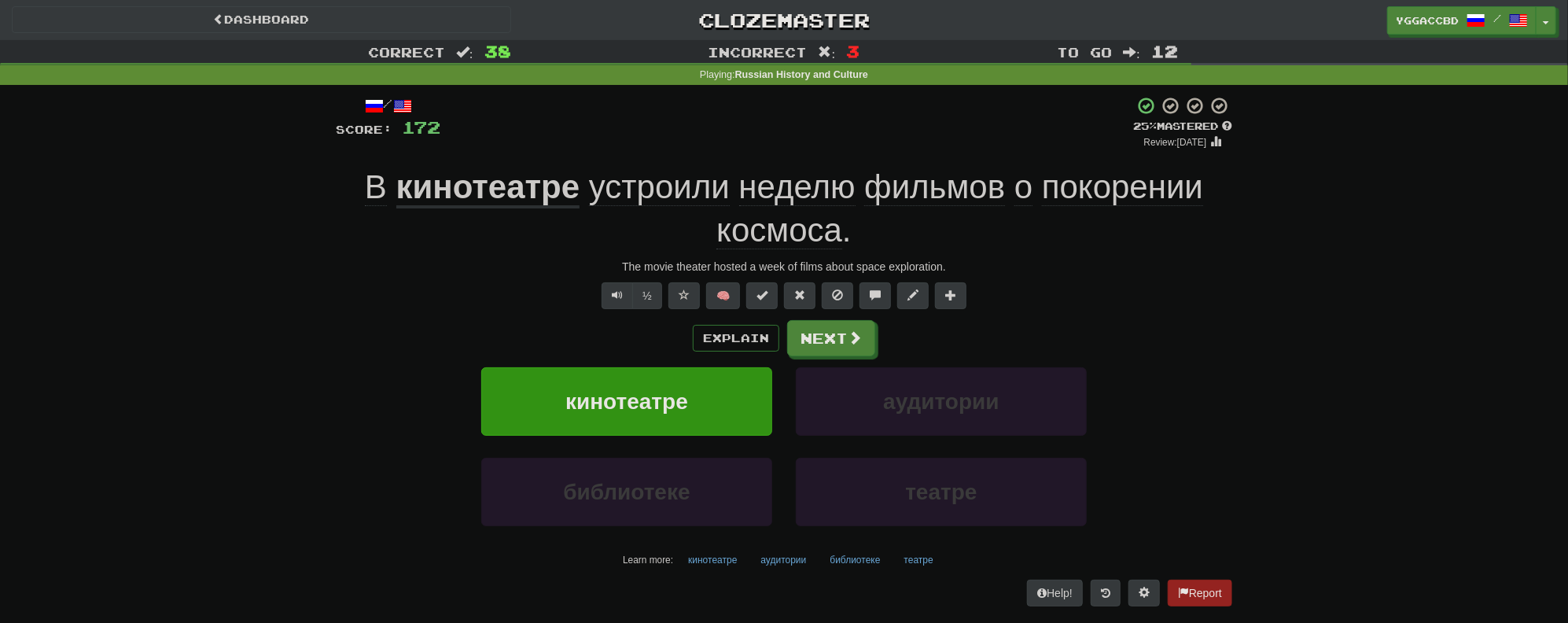
click at [1147, 182] on span "покорении" at bounding box center [1123, 188] width 161 height 38
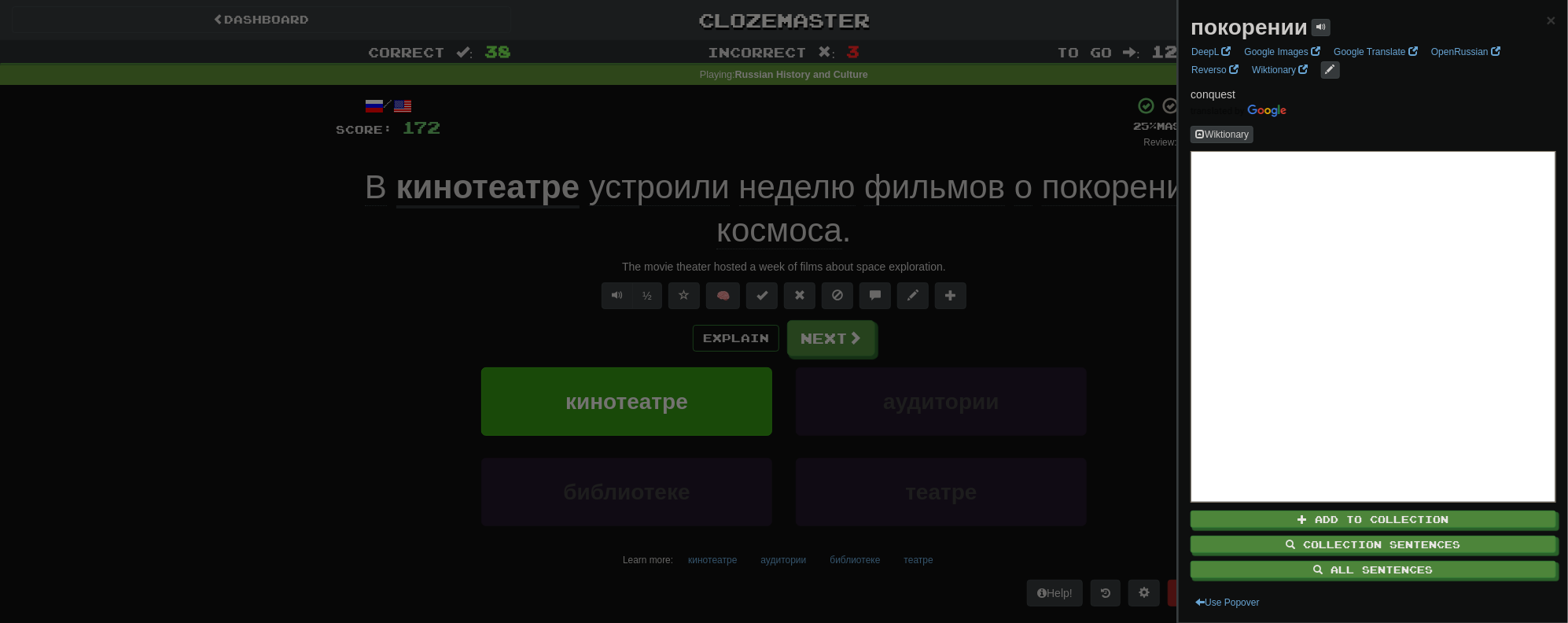
click at [1262, 26] on strong "покорении" at bounding box center [1249, 26] width 117 height 24
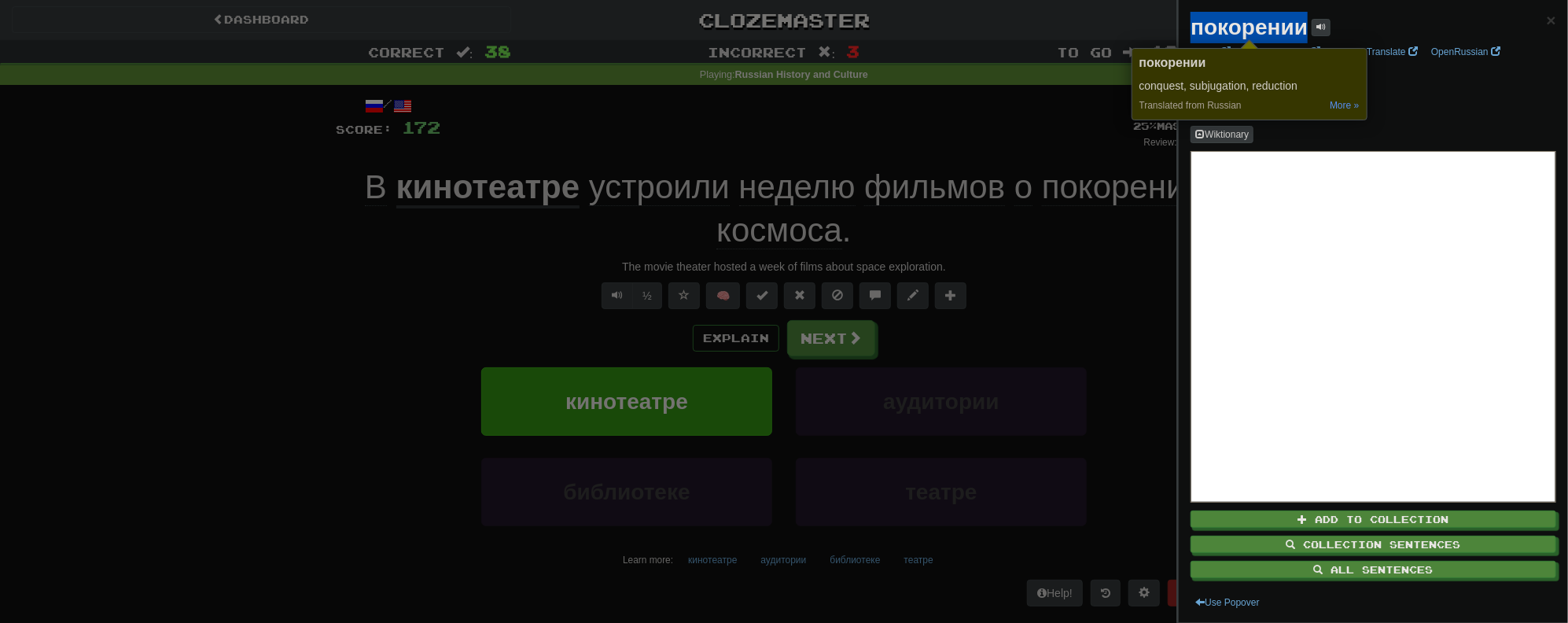
copy strong "покорении"
click at [92, 310] on div at bounding box center [784, 311] width 1568 height 623
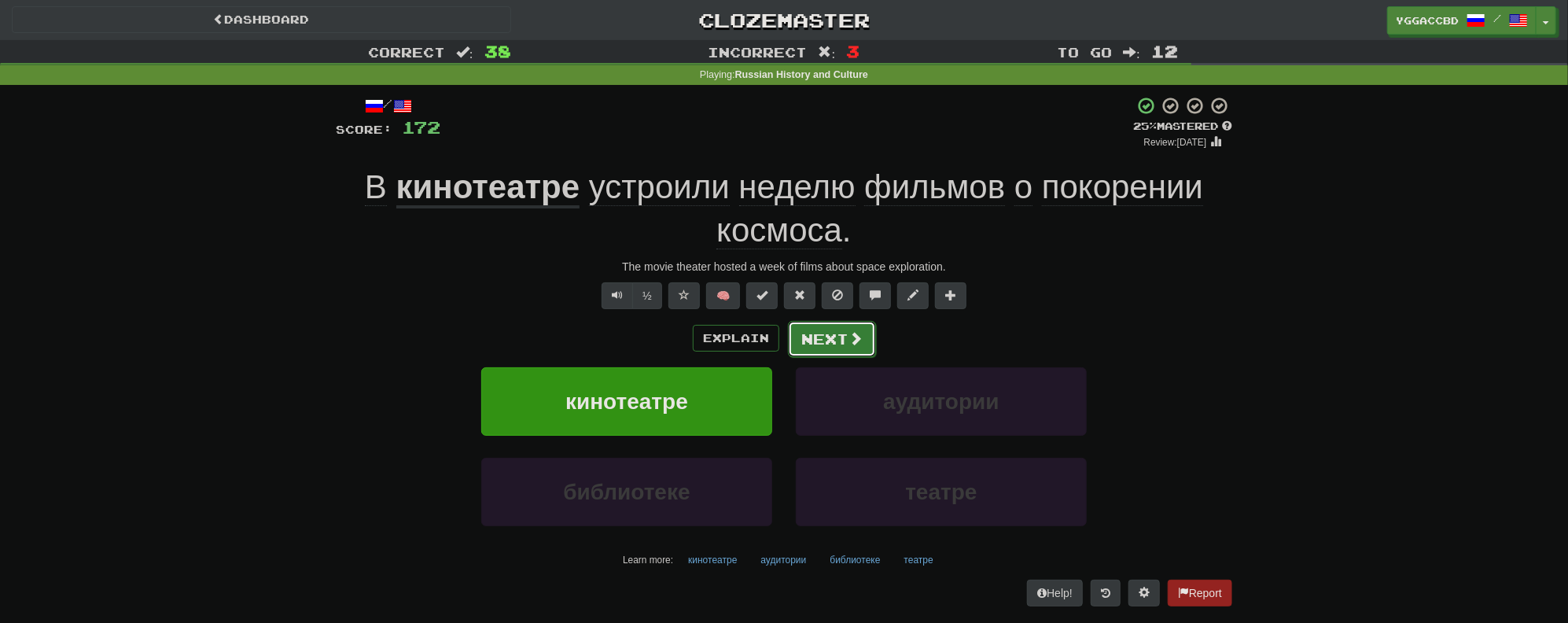
click at [813, 322] on button "Next" at bounding box center [832, 339] width 88 height 36
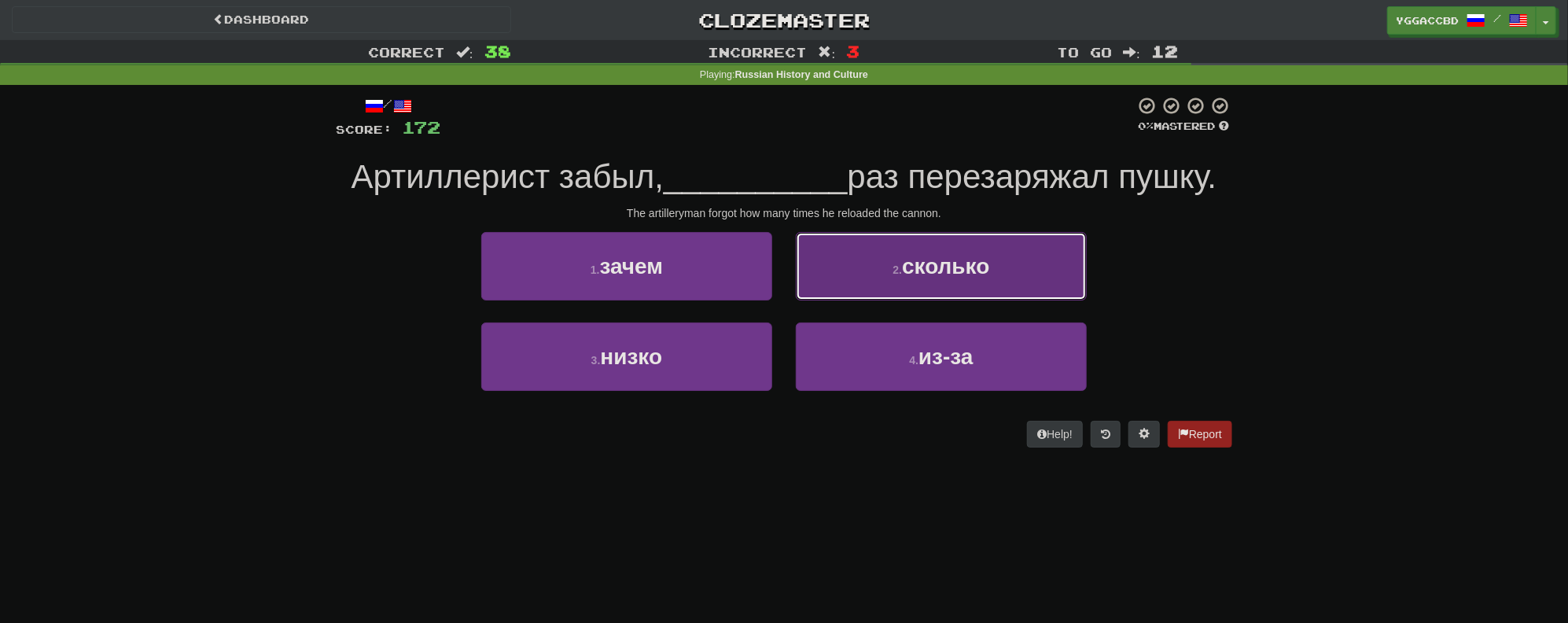
click at [860, 277] on button "2 . сколько" at bounding box center [940, 266] width 291 height 68
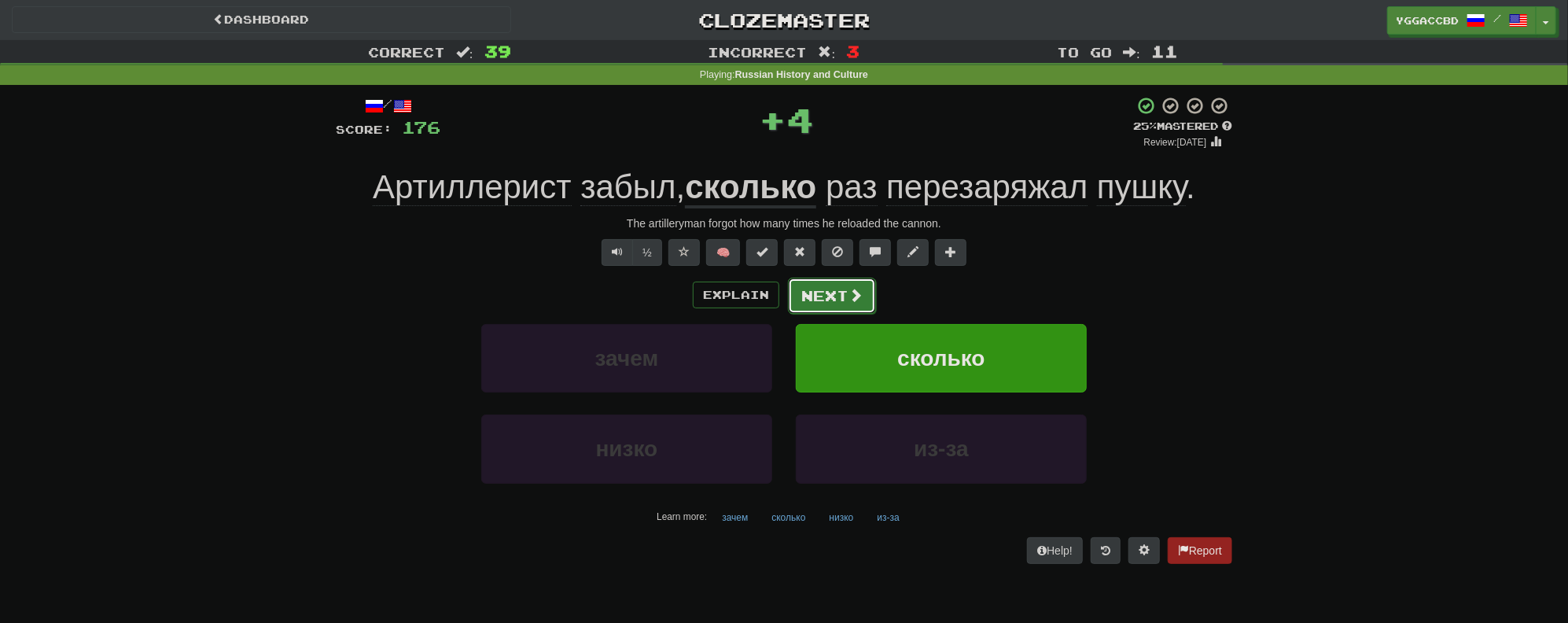
click at [830, 296] on button "Next" at bounding box center [832, 296] width 88 height 36
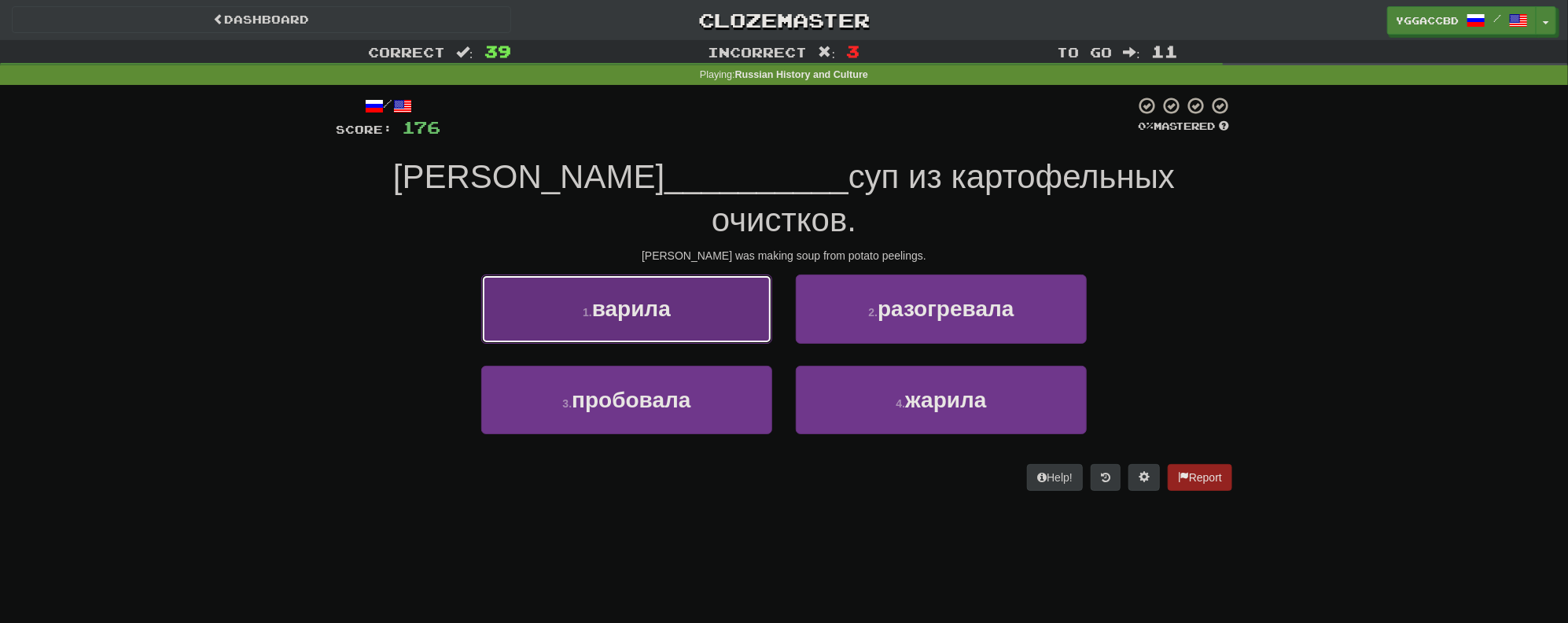
click at [682, 276] on button "1 . варила" at bounding box center [627, 308] width 291 height 68
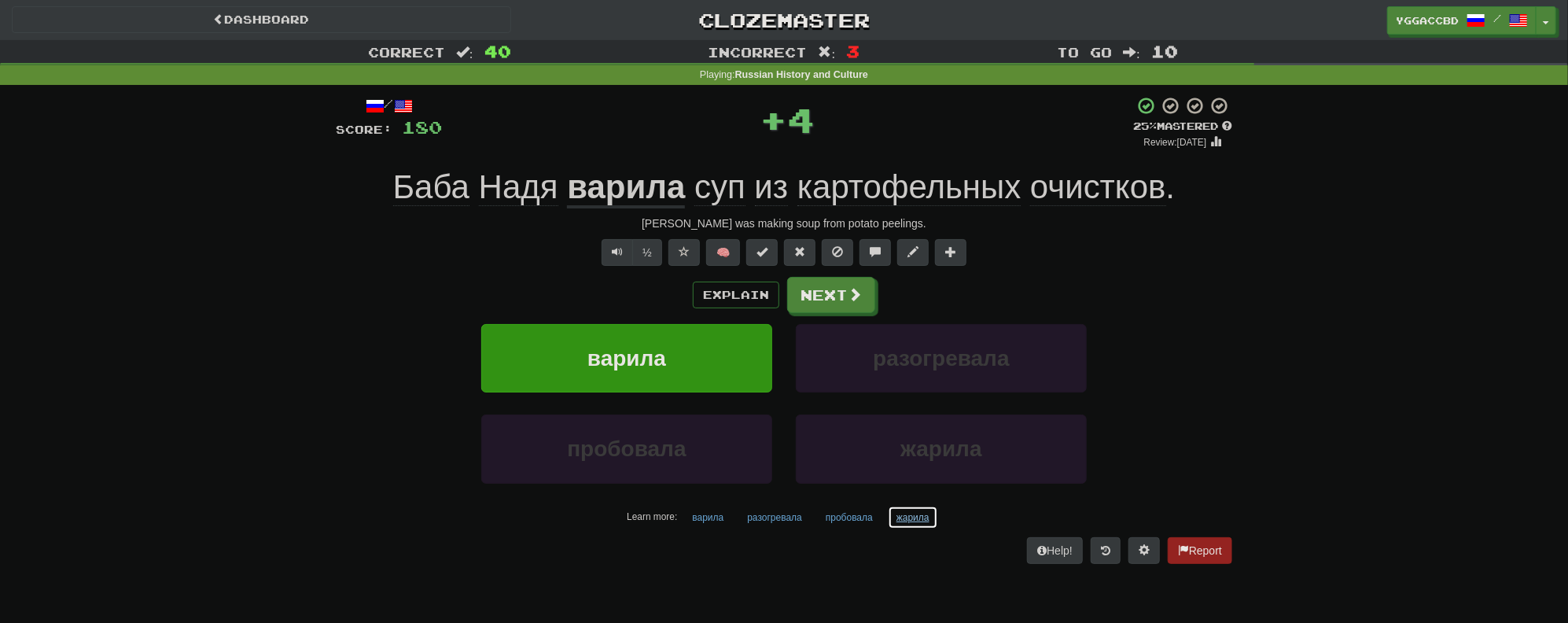
click at [912, 515] on button "жарила" at bounding box center [912, 517] width 50 height 24
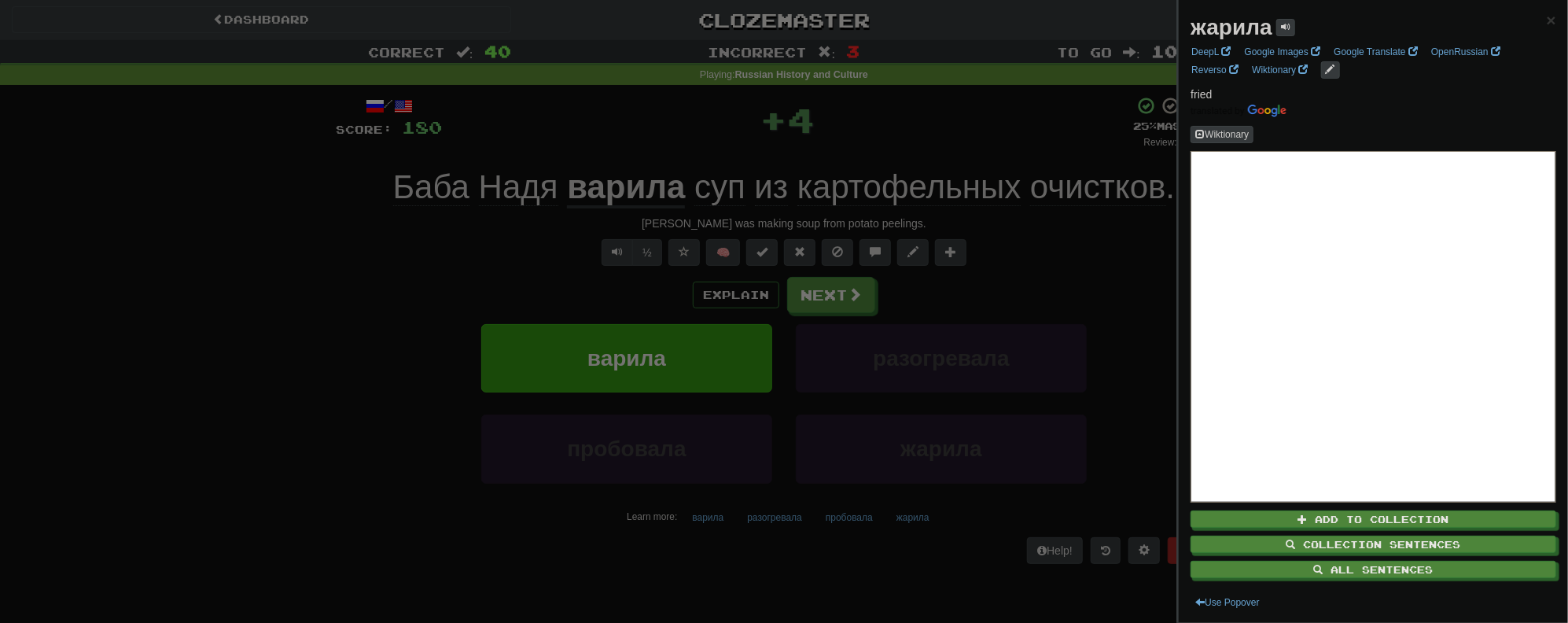
click at [1068, 251] on div at bounding box center [784, 311] width 1568 height 623
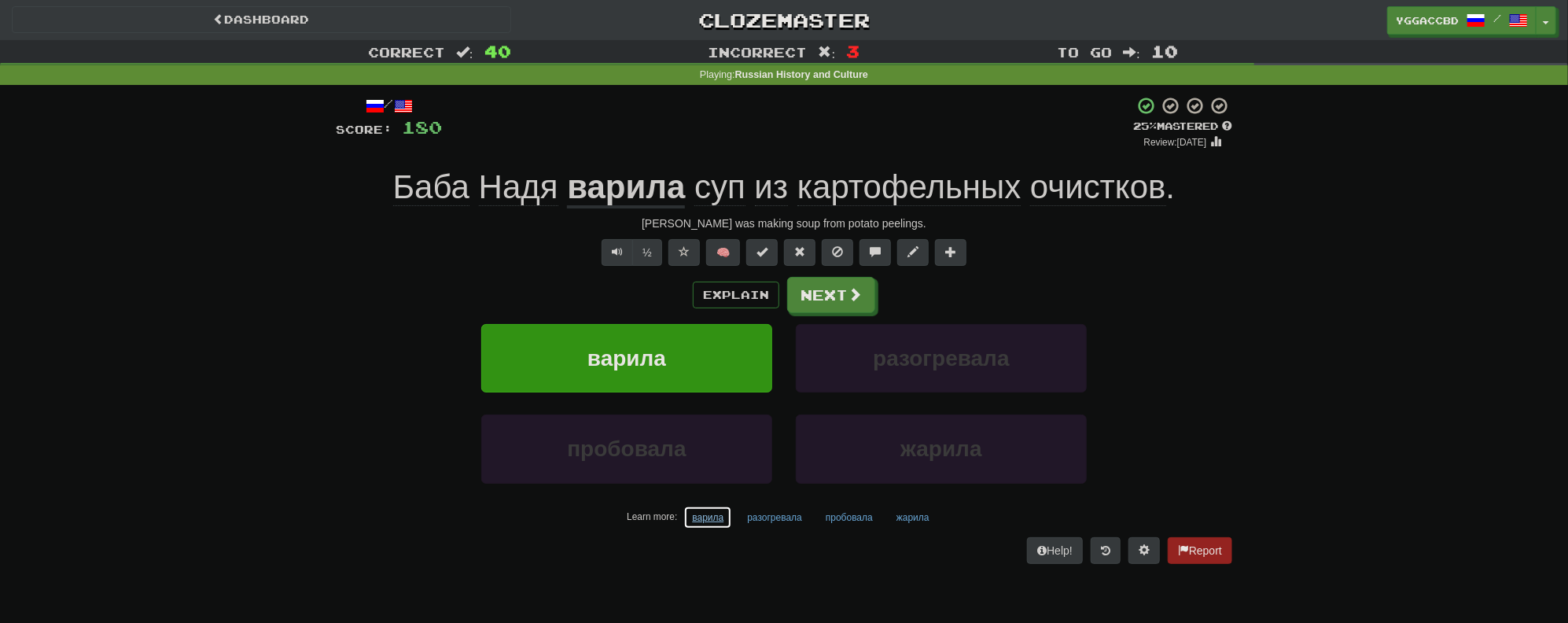
click at [701, 516] on button "варила" at bounding box center [707, 517] width 49 height 24
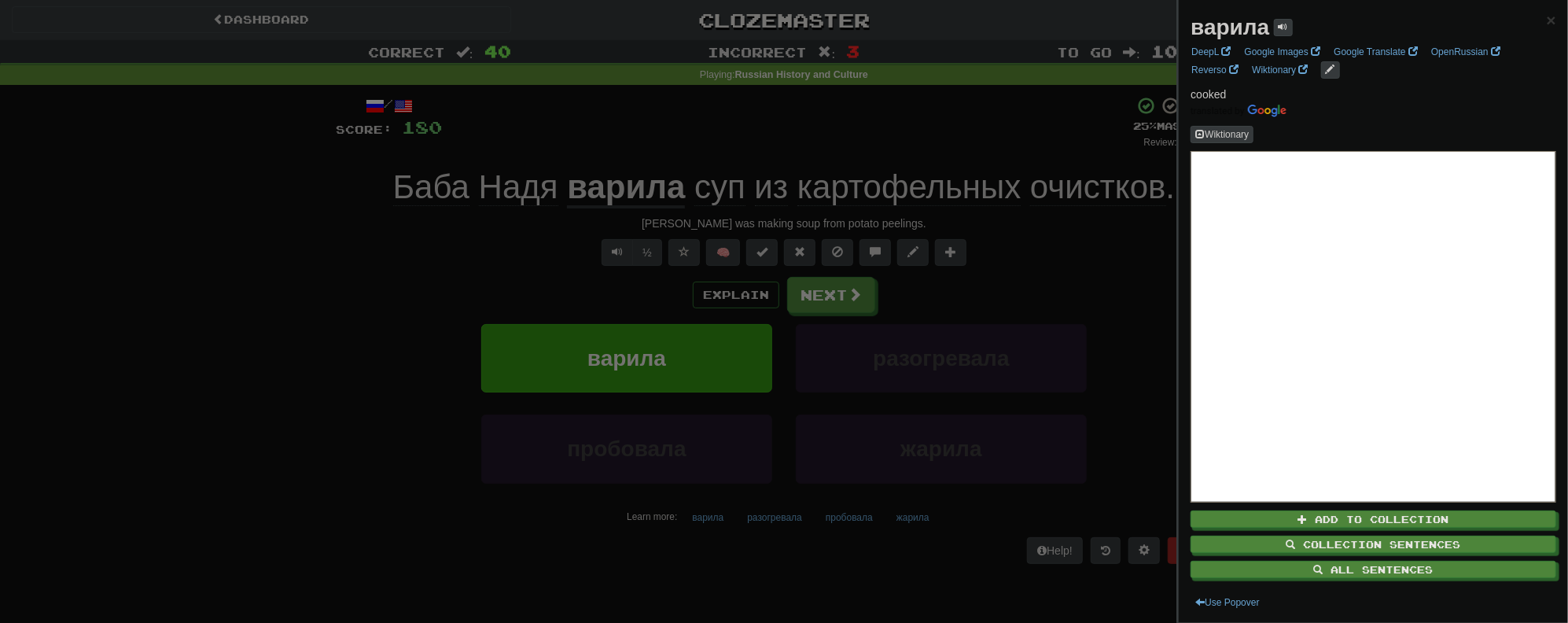
drag, startPoint x: 1016, startPoint y: 243, endPoint x: 955, endPoint y: 321, distance: 99.0
click at [1016, 244] on div at bounding box center [784, 311] width 1568 height 623
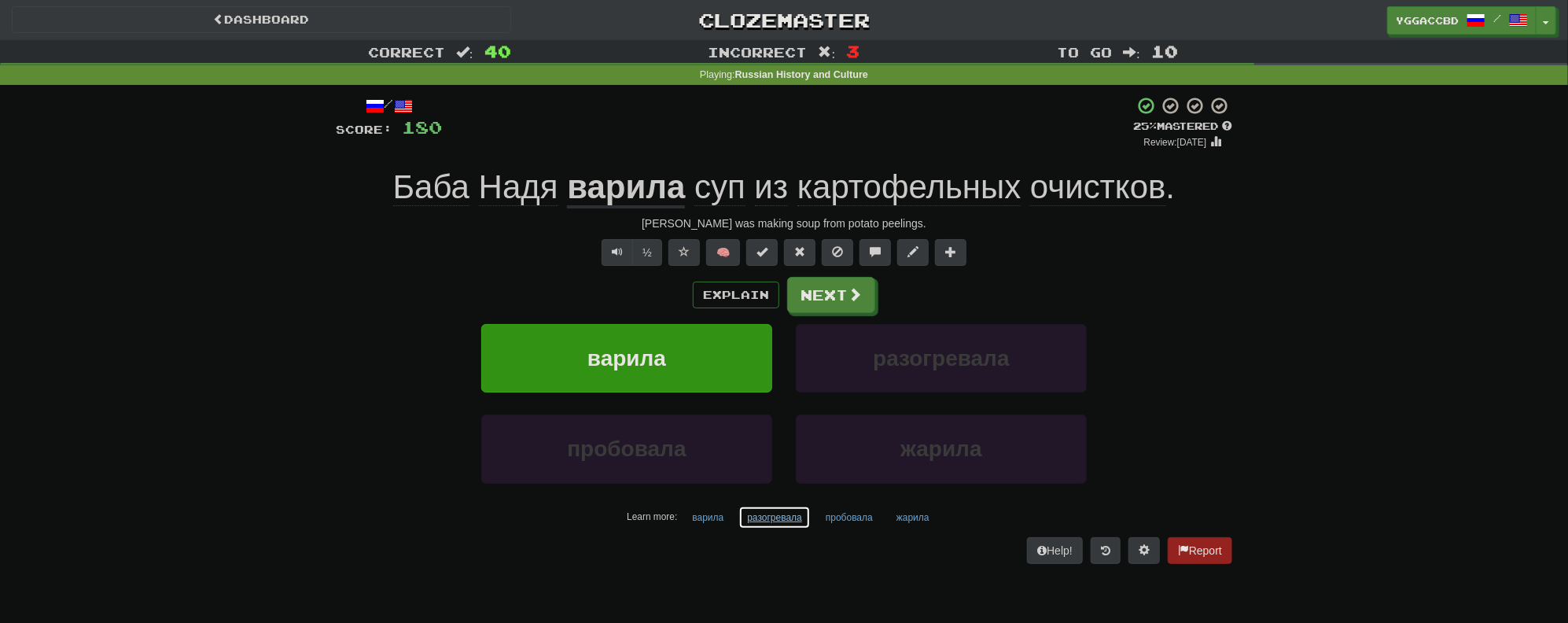
click at [775, 519] on button "разогревала" at bounding box center [774, 517] width 73 height 24
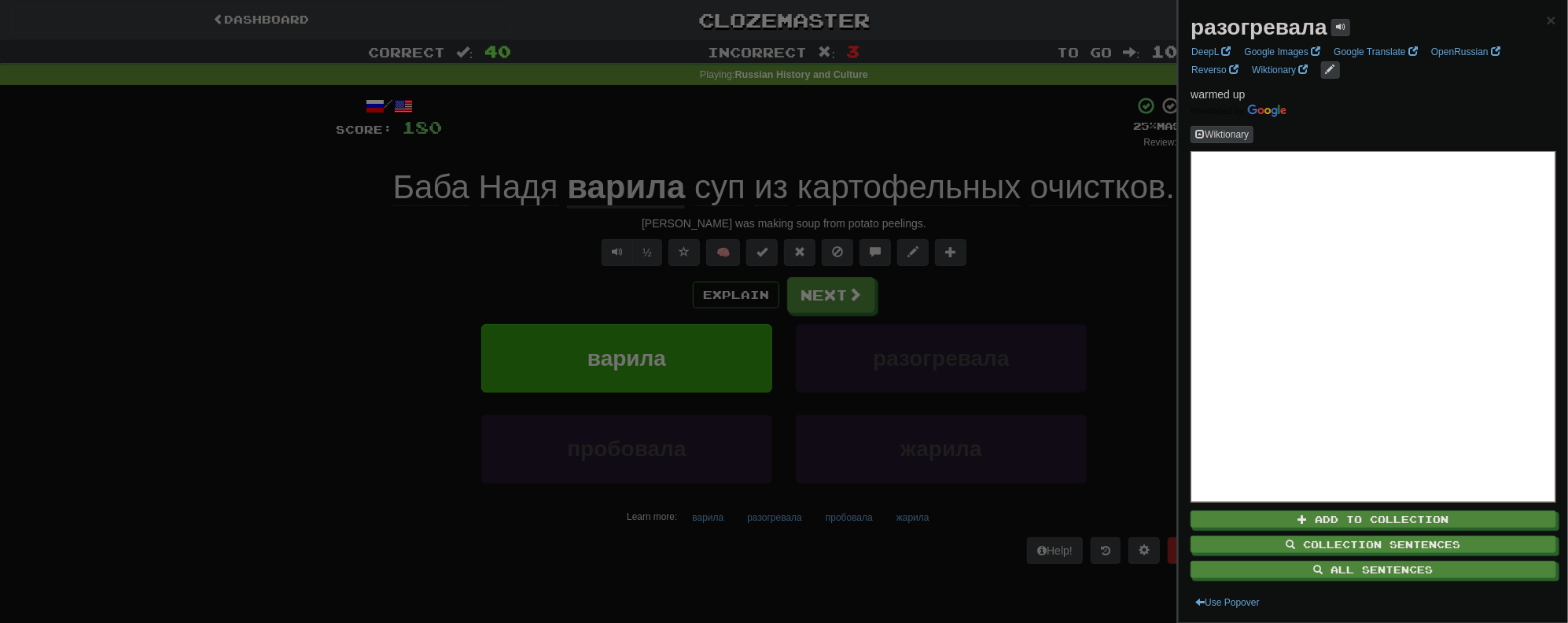
click at [968, 308] on div at bounding box center [784, 311] width 1568 height 623
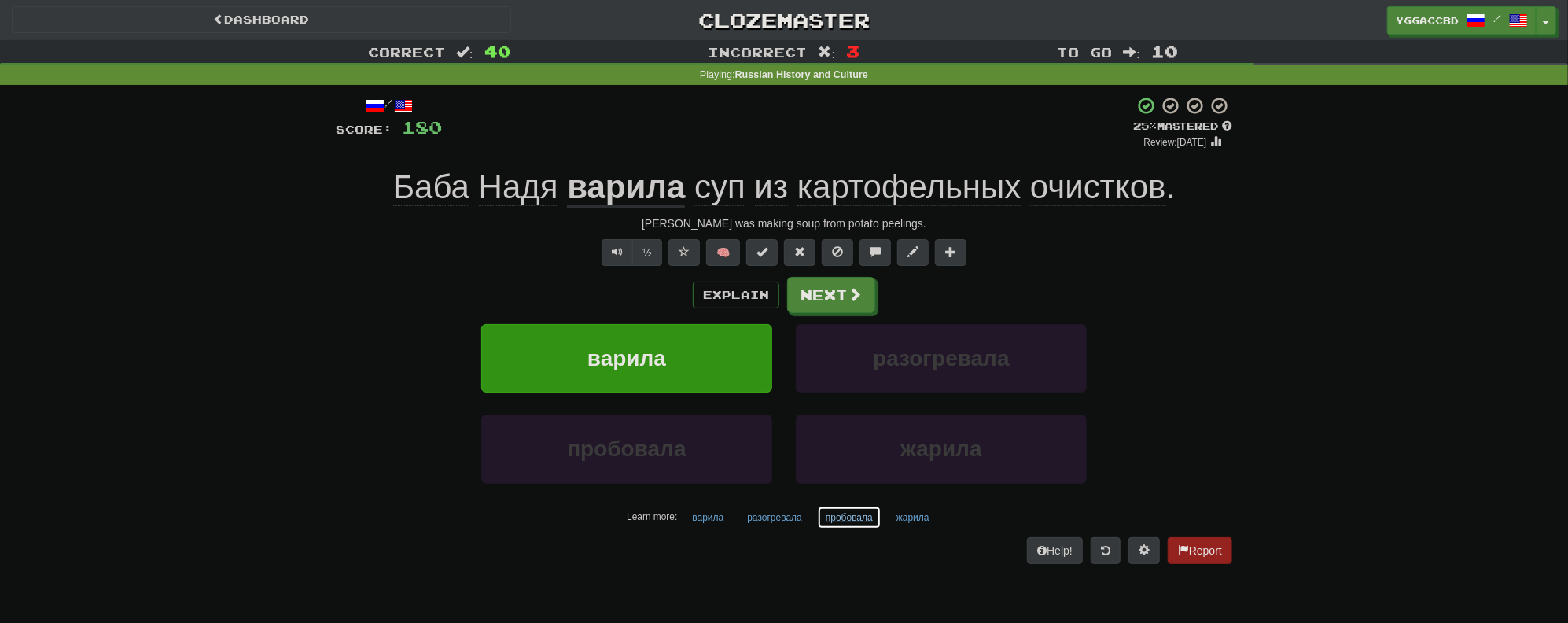
click at [837, 516] on button "пробовала" at bounding box center [849, 517] width 64 height 24
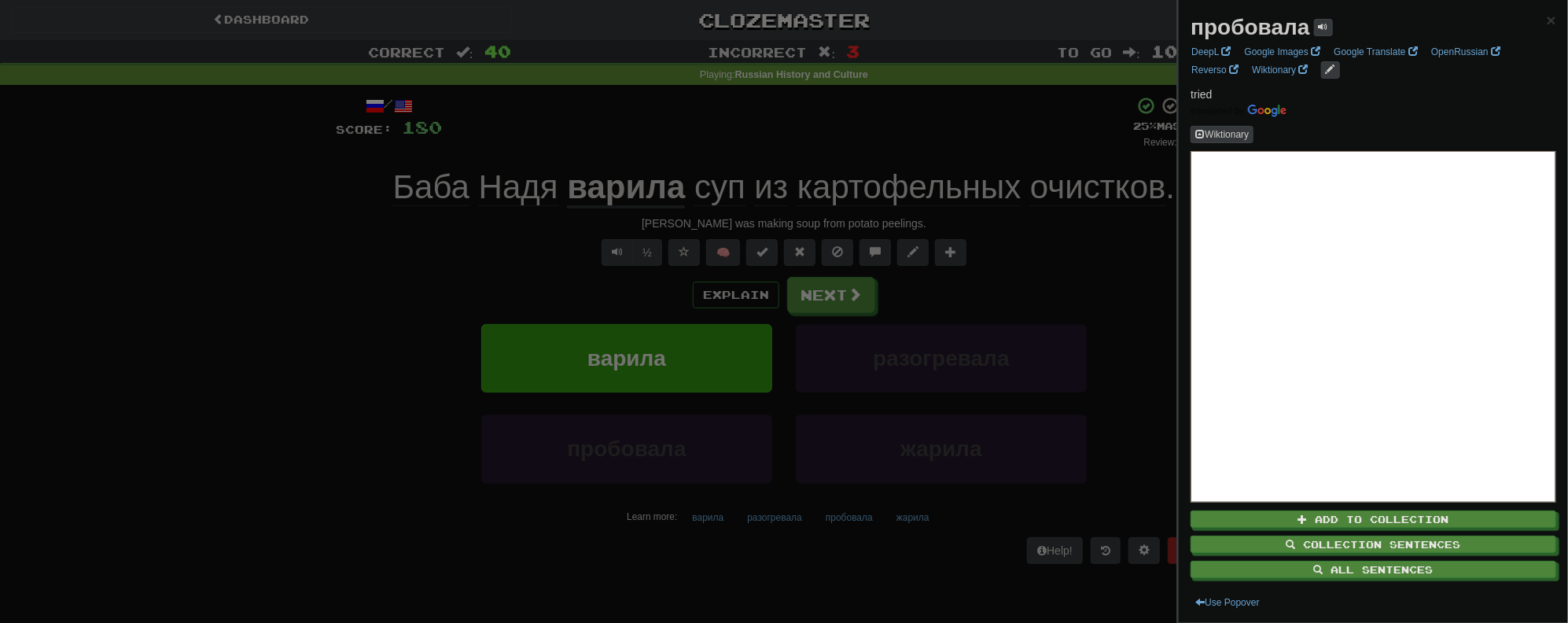
click at [1012, 249] on div at bounding box center [784, 311] width 1568 height 623
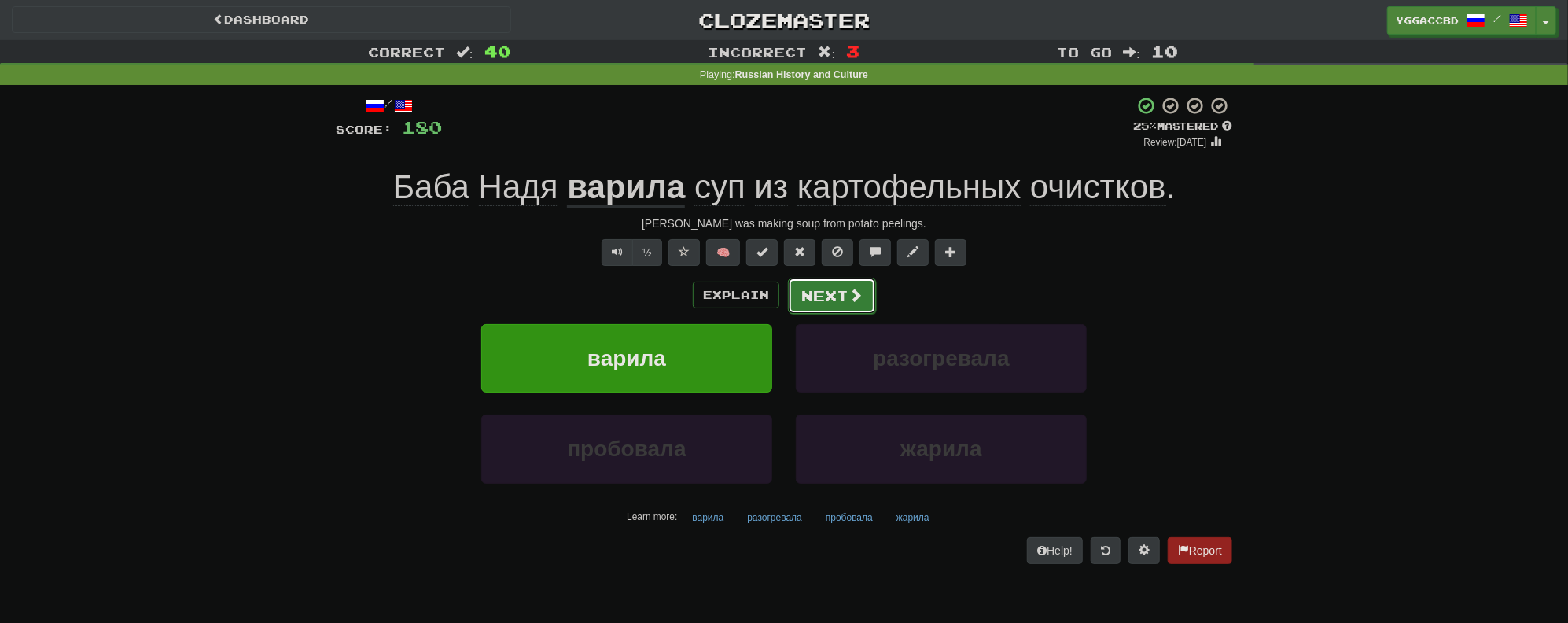
click at [831, 297] on button "Next" at bounding box center [832, 296] width 88 height 36
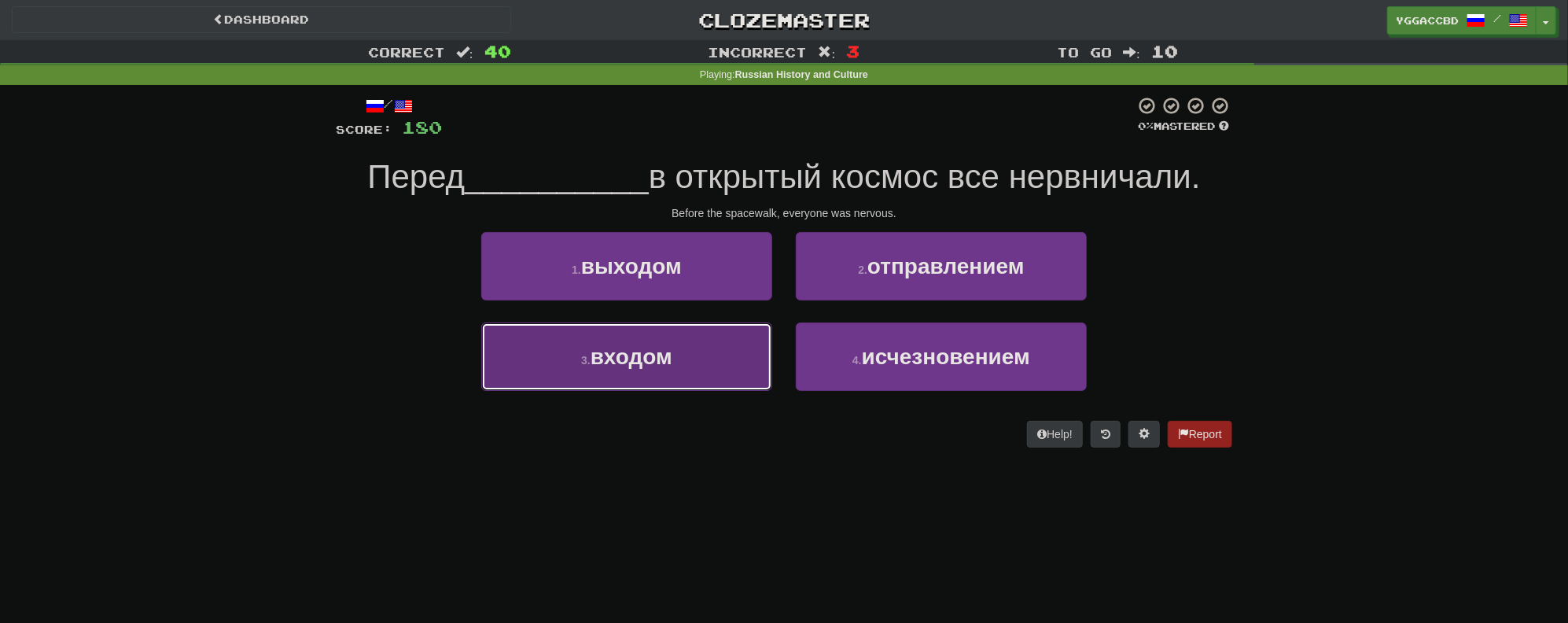
click at [636, 355] on span "входом" at bounding box center [631, 356] width 82 height 24
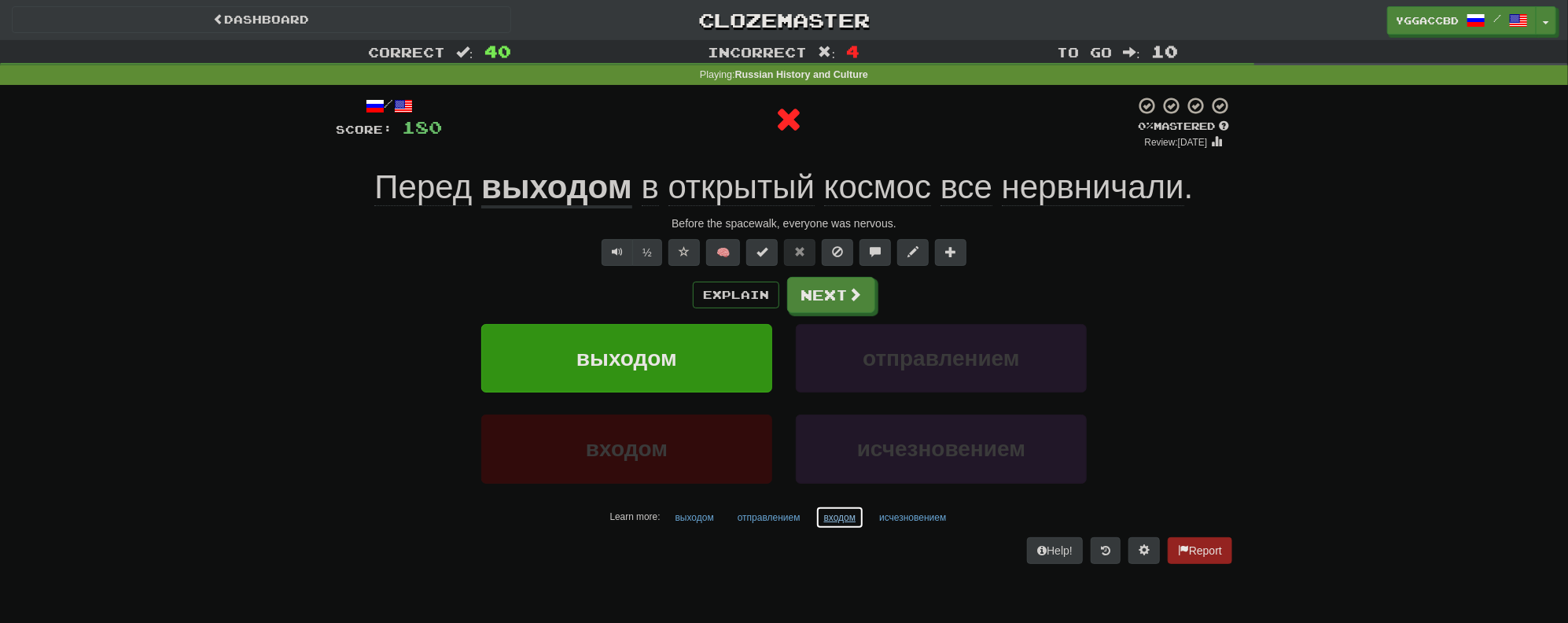
click at [836, 521] on button "входом" at bounding box center [840, 517] width 50 height 24
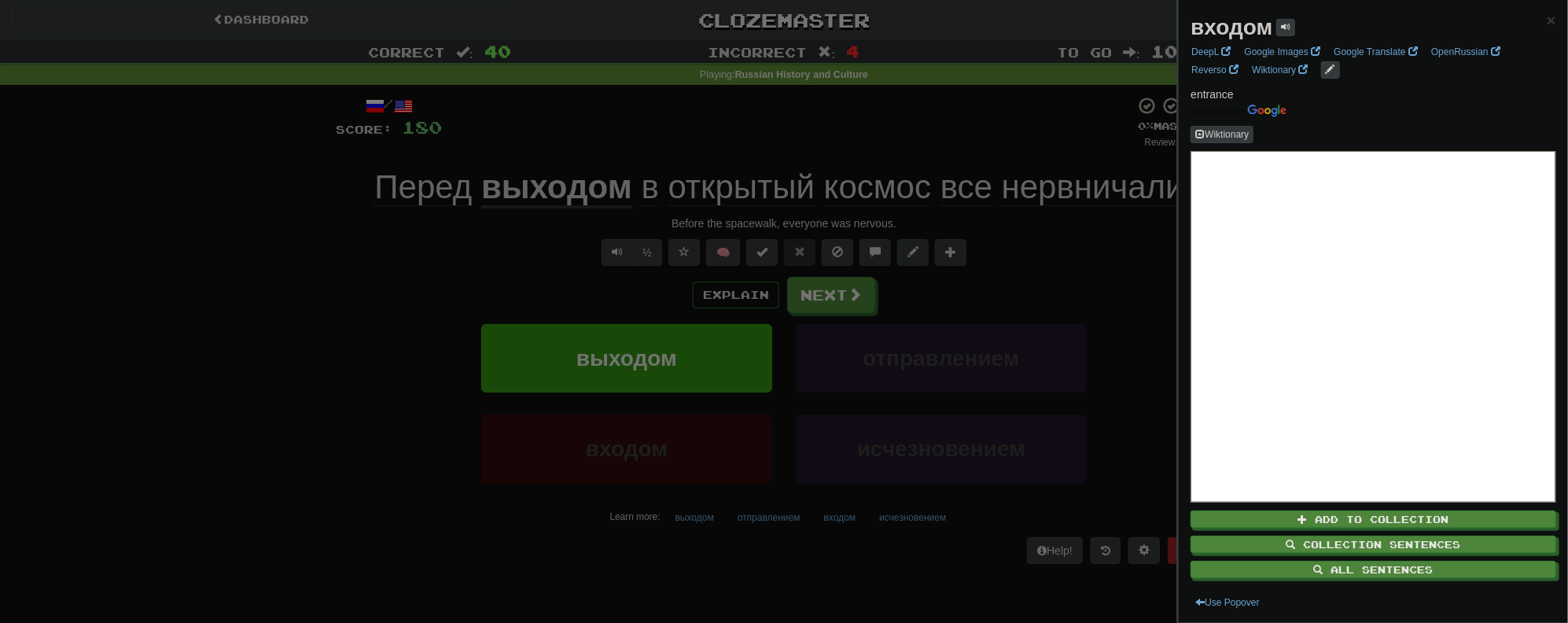
click at [758, 565] on div at bounding box center [784, 311] width 1568 height 623
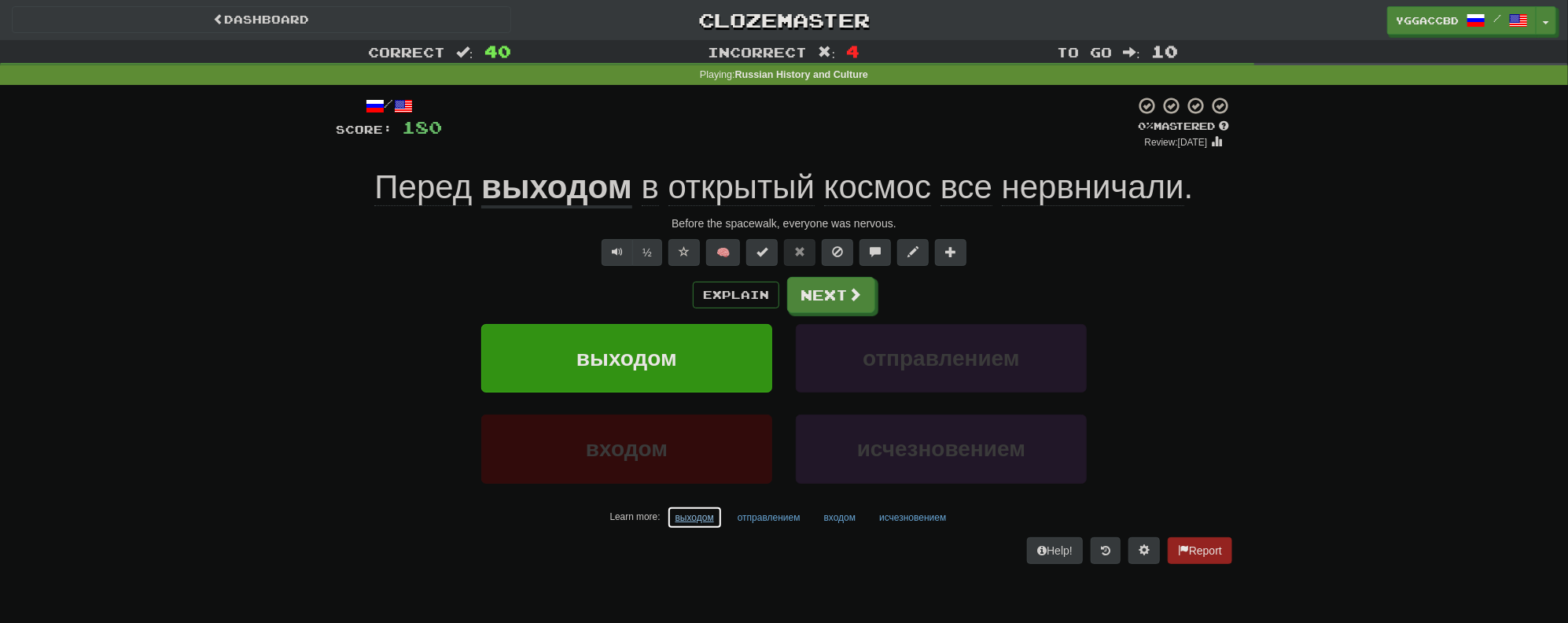
click at [689, 520] on button "выходом" at bounding box center [695, 517] width 56 height 24
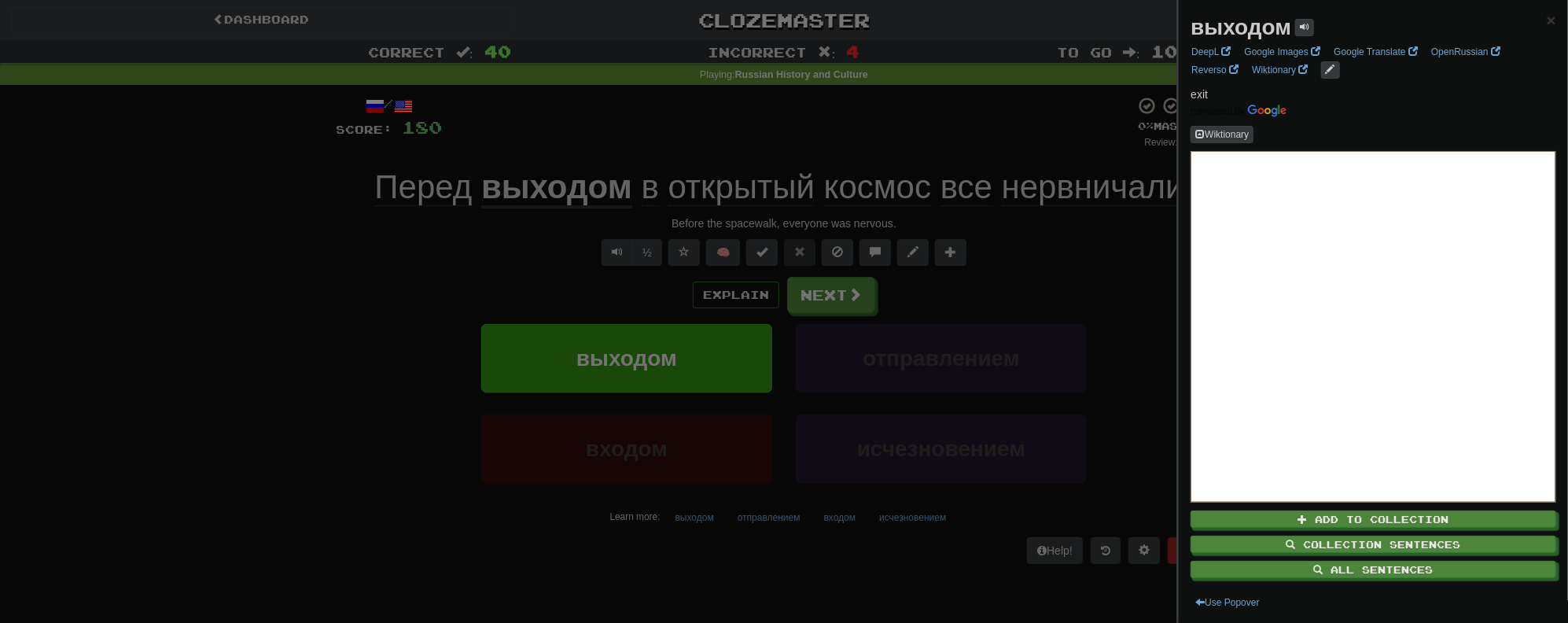
click at [667, 558] on div at bounding box center [784, 311] width 1568 height 623
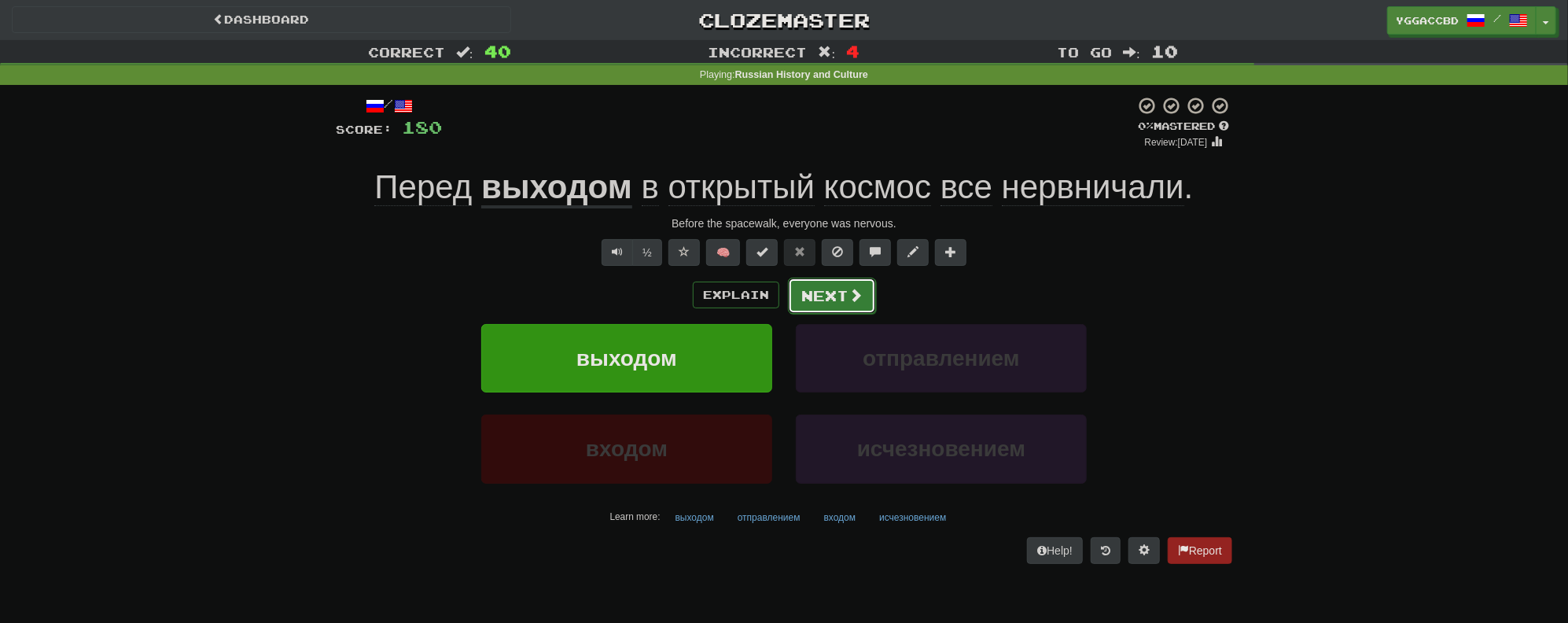
click at [789, 303] on button "Next" at bounding box center [832, 296] width 88 height 36
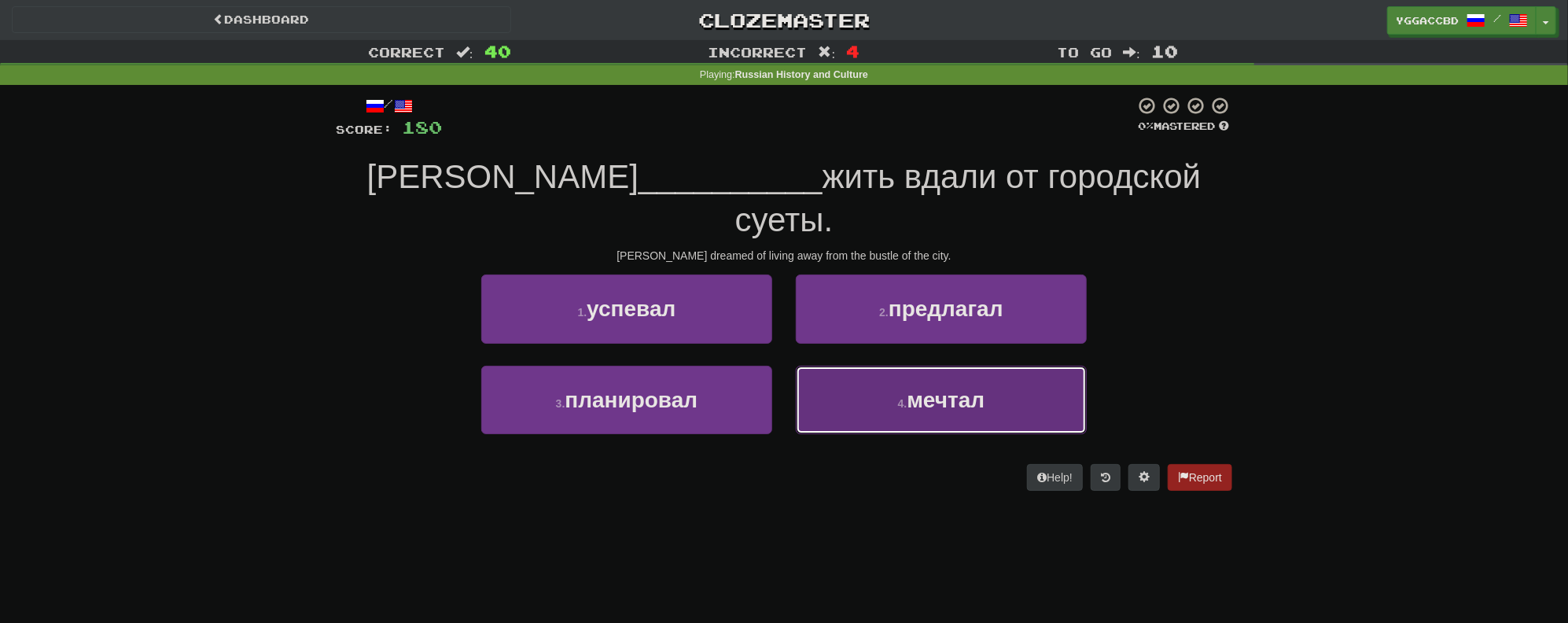
click at [993, 378] on button "4 . мечтал" at bounding box center [940, 399] width 291 height 68
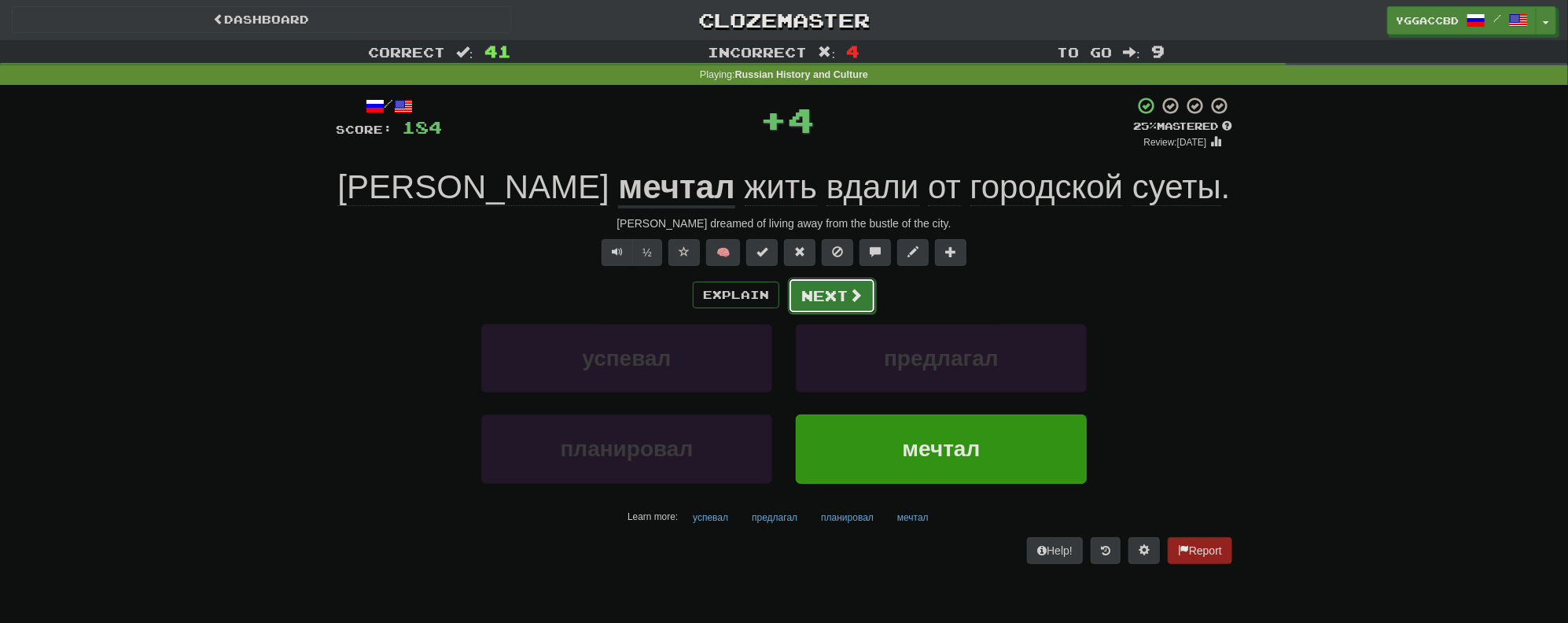
click at [833, 294] on button "Next" at bounding box center [832, 296] width 88 height 36
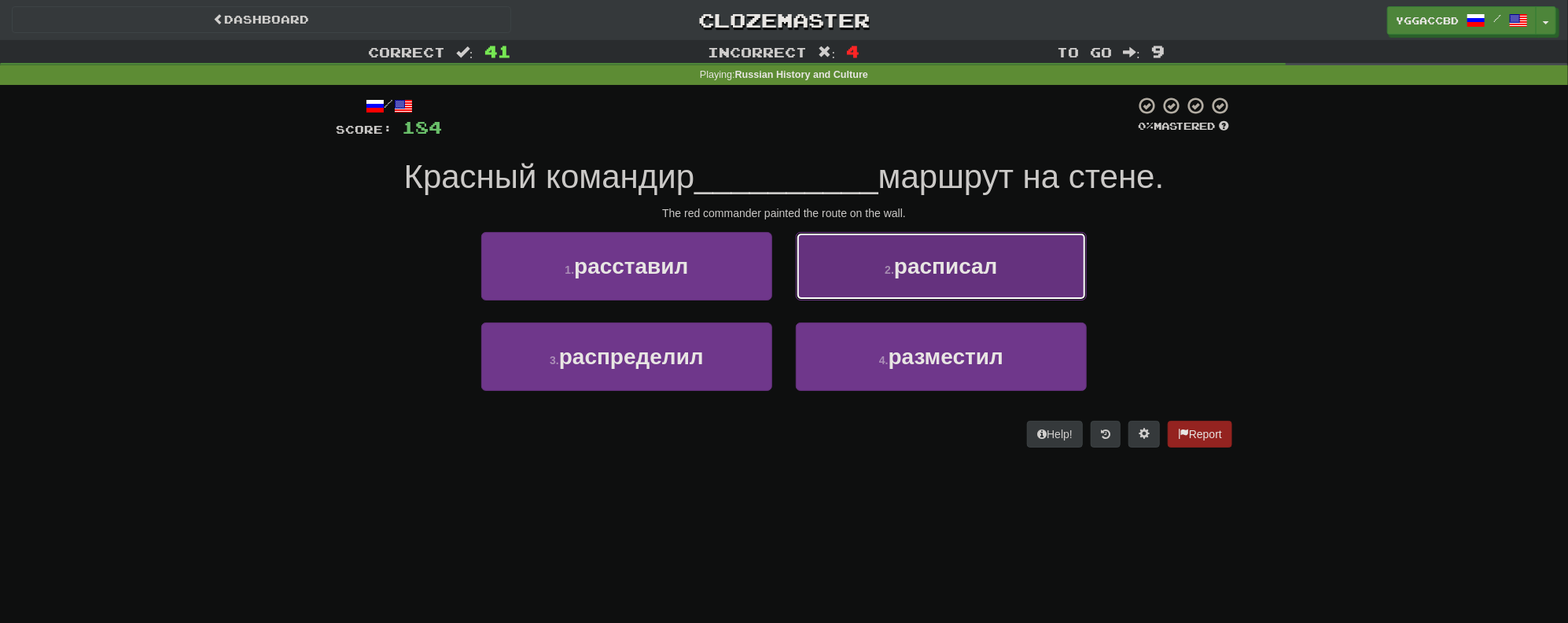
click at [930, 279] on button "2 . расписал" at bounding box center [940, 266] width 291 height 68
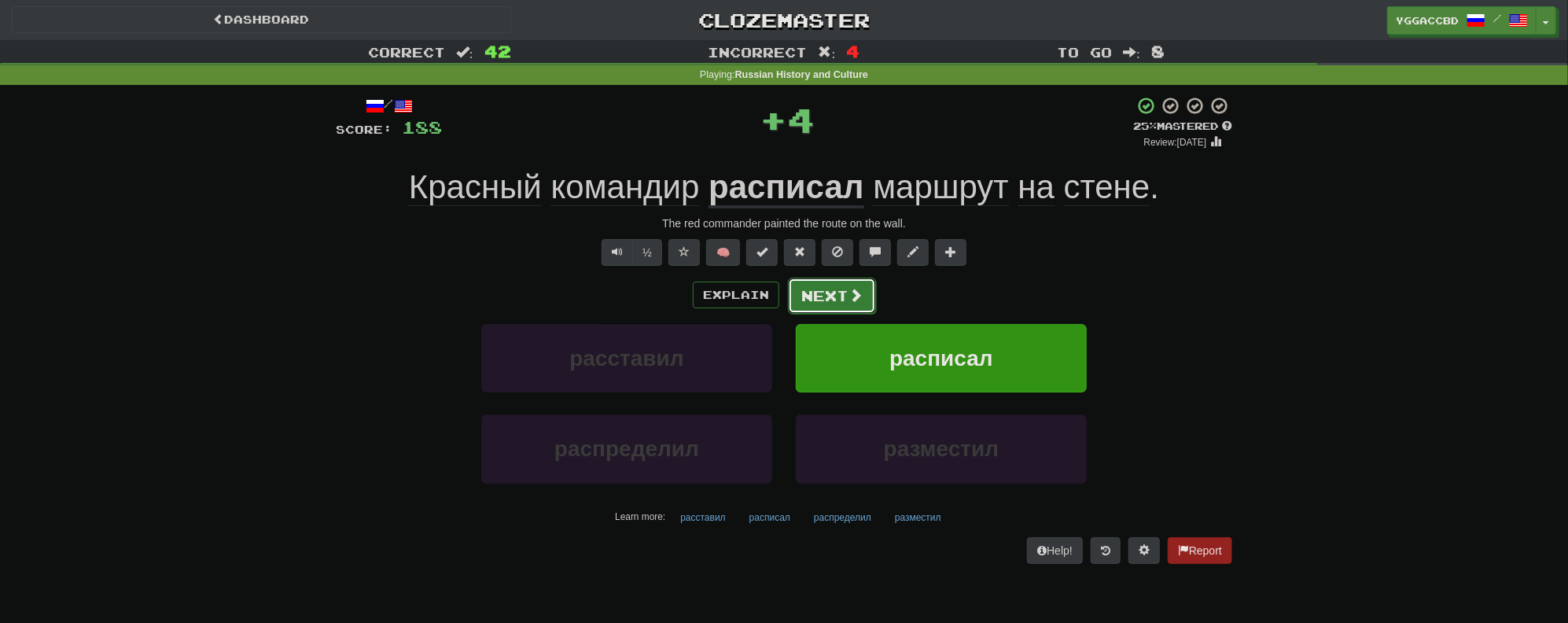
click at [863, 298] on button "Next" at bounding box center [832, 296] width 88 height 36
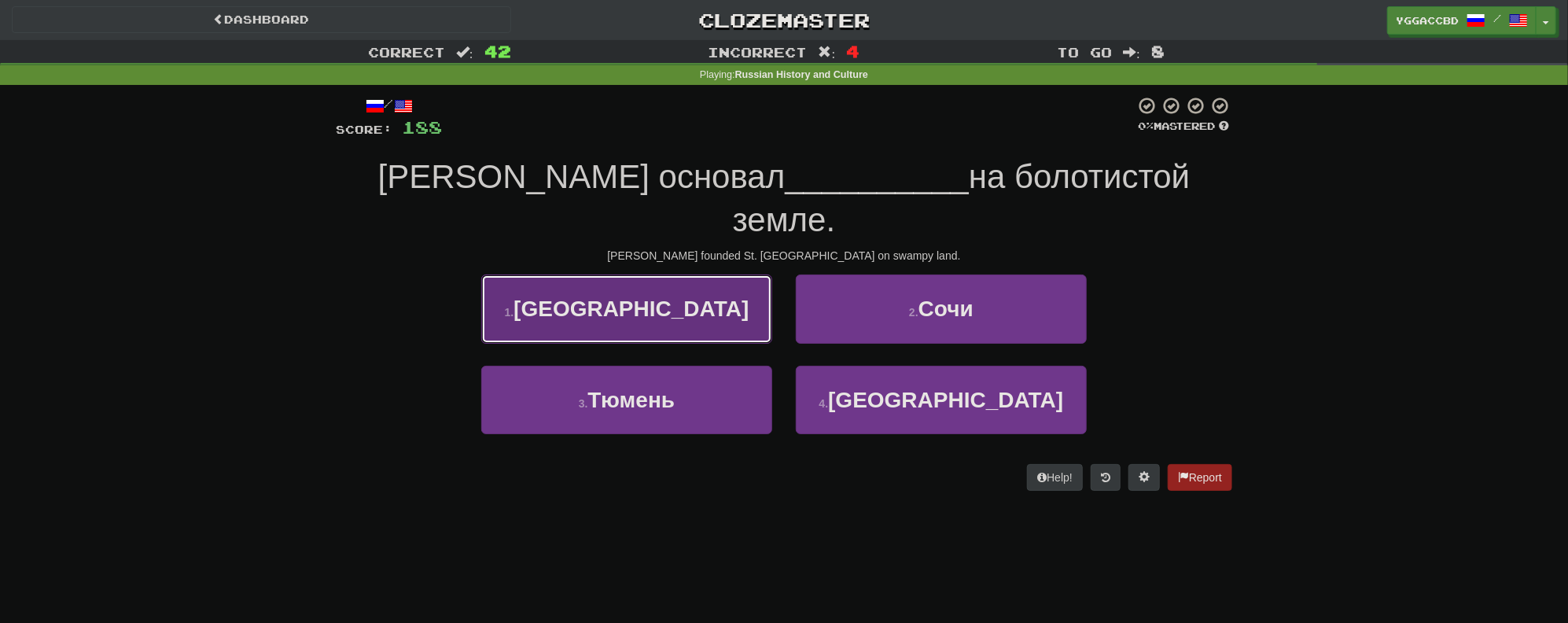
click at [583, 297] on span "Санкт-Петербург" at bounding box center [630, 308] width 235 height 24
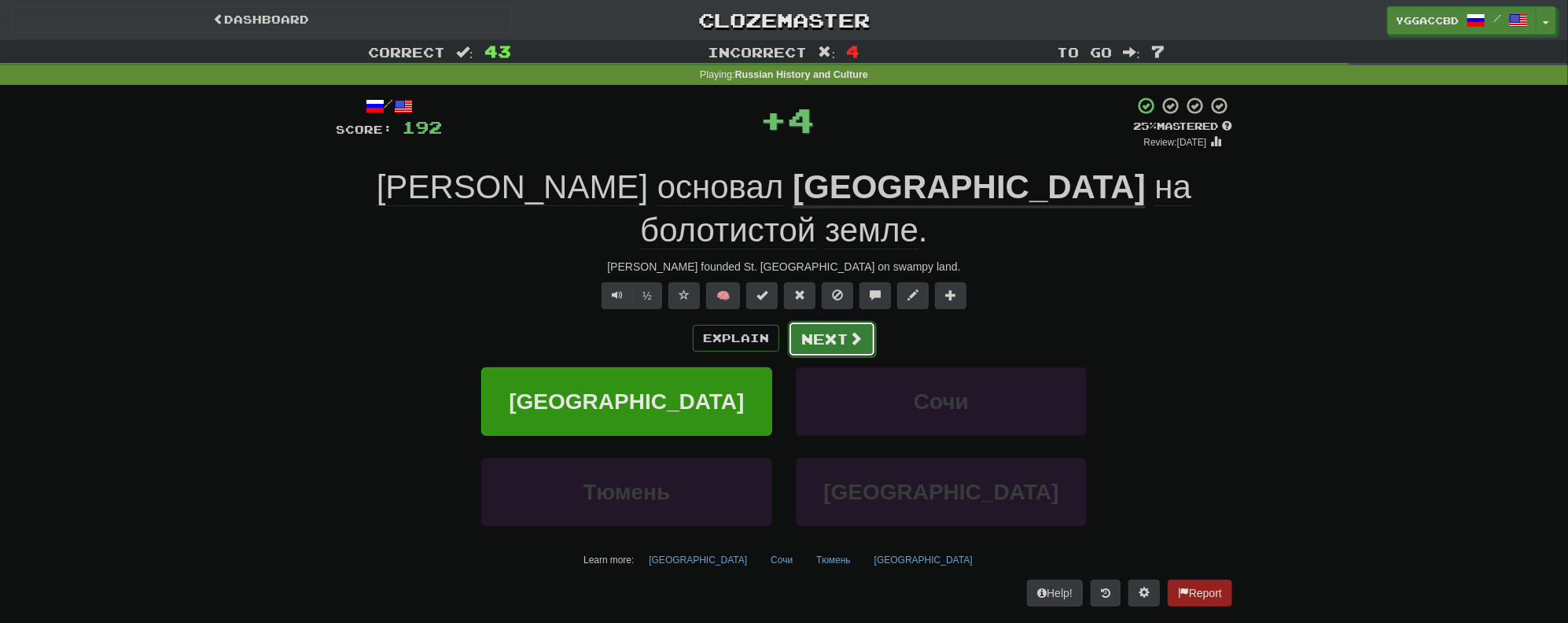
click at [824, 321] on button "Next" at bounding box center [832, 339] width 88 height 36
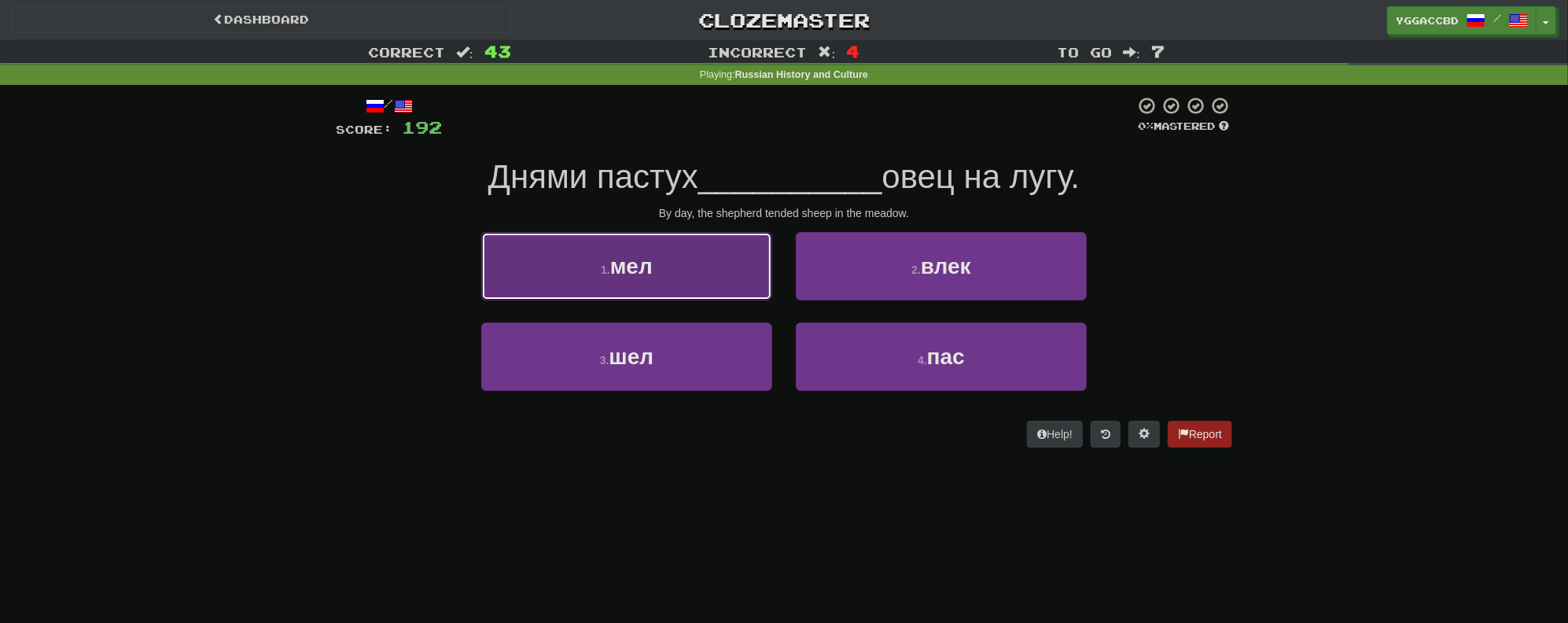
click at [683, 258] on button "1 . мел" at bounding box center [627, 266] width 291 height 68
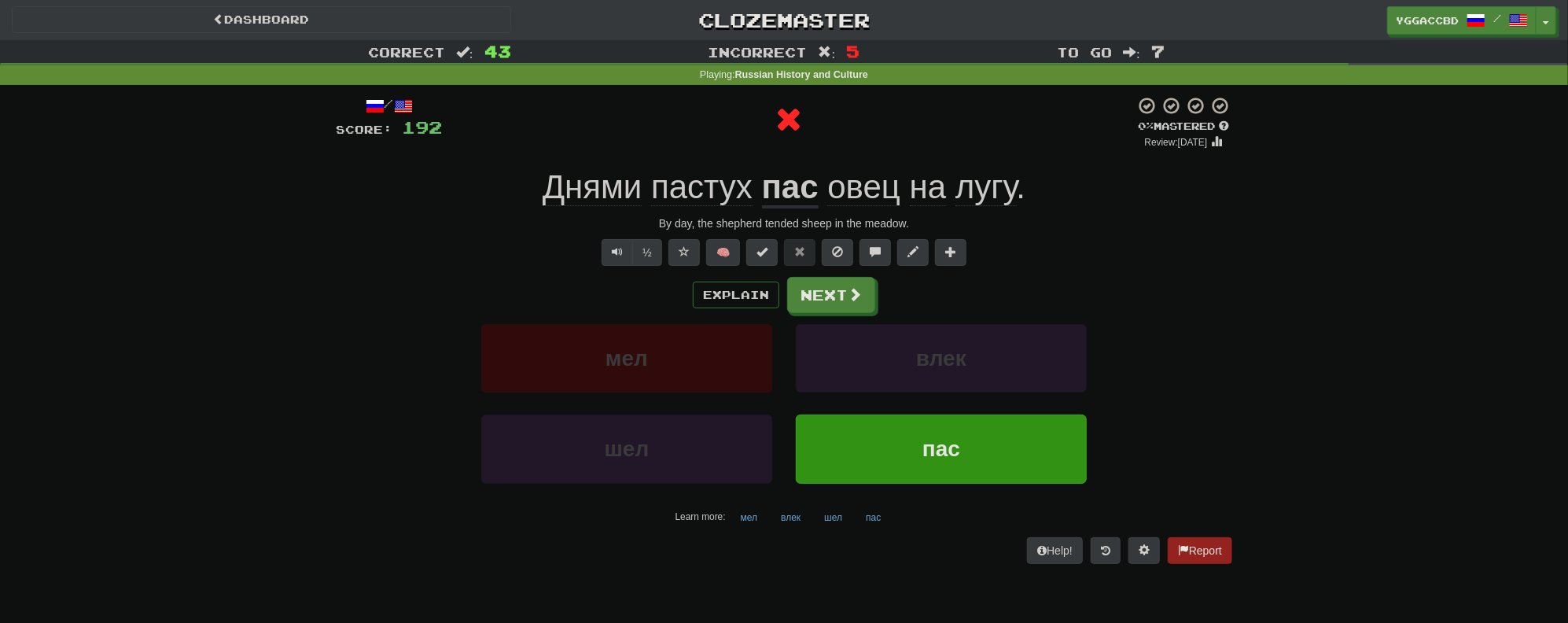
click at [784, 197] on u "пас" at bounding box center [790, 189] width 56 height 40
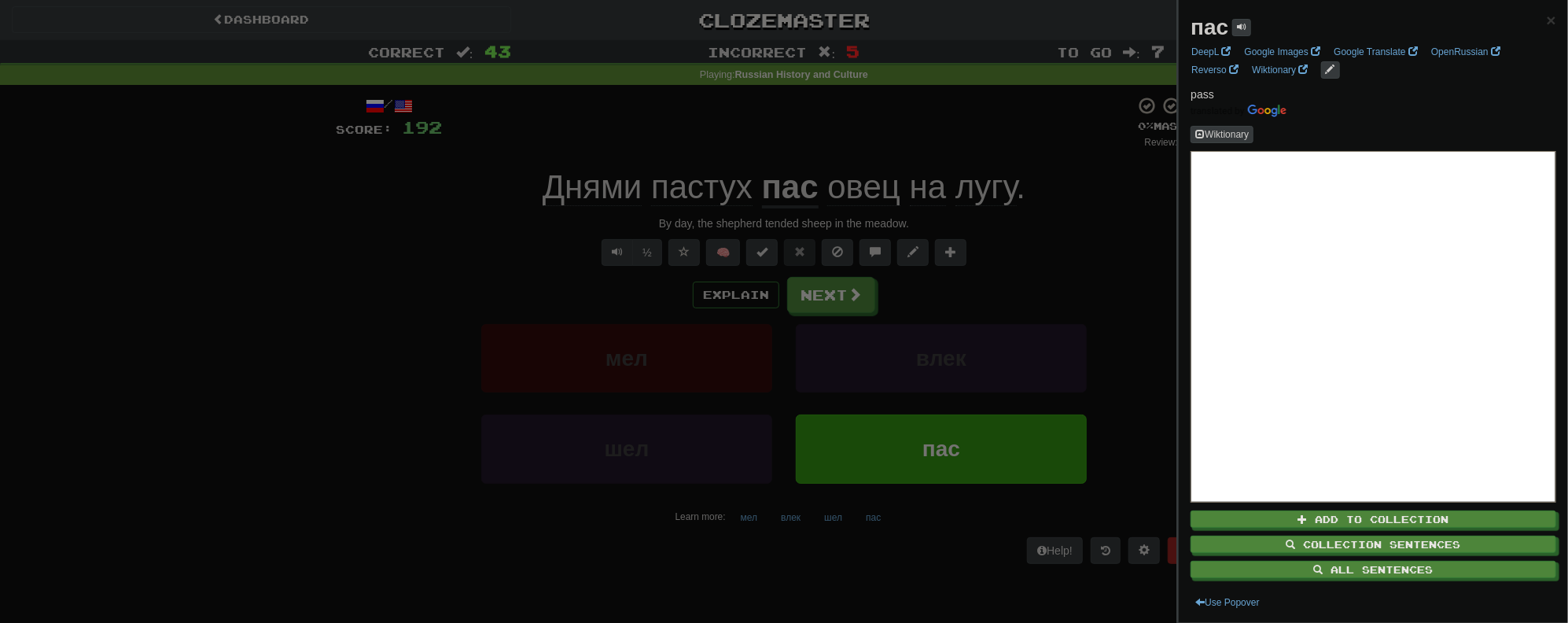
click at [1066, 239] on div at bounding box center [784, 311] width 1568 height 623
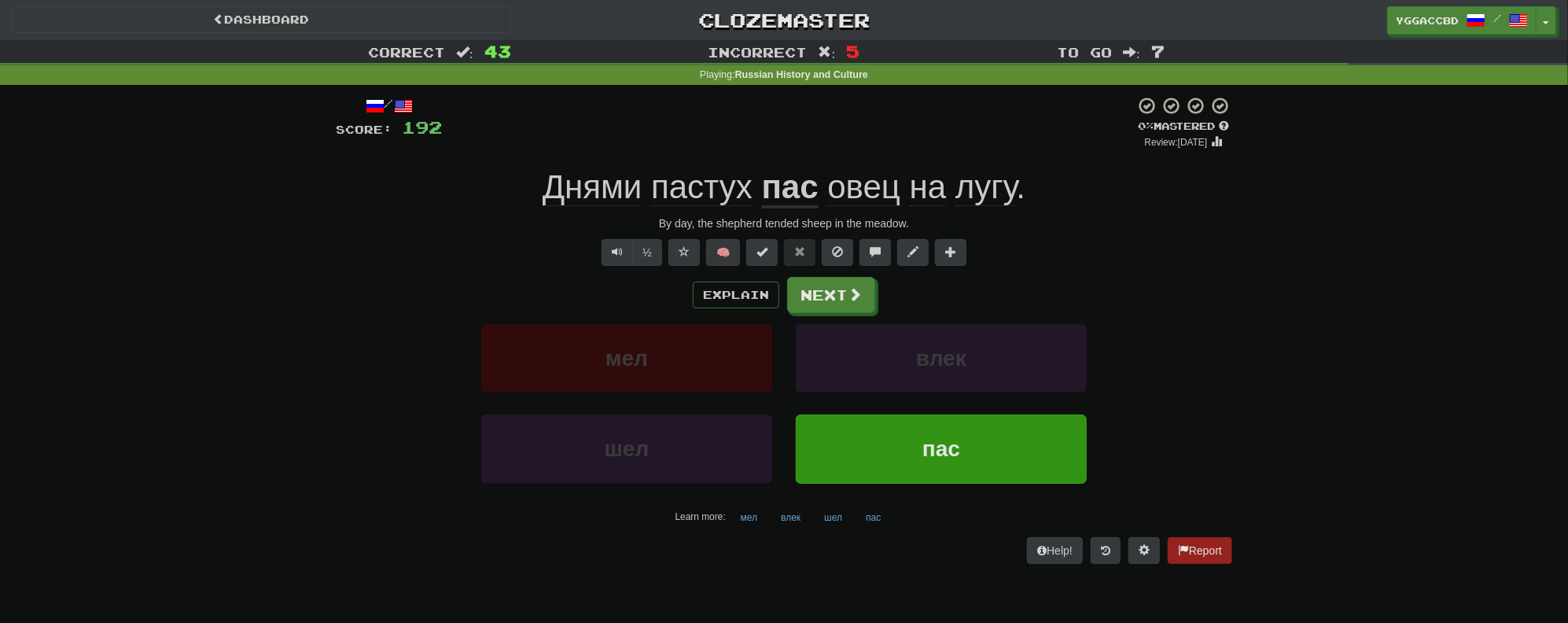
click at [564, 186] on span "Днями" at bounding box center [592, 188] width 100 height 38
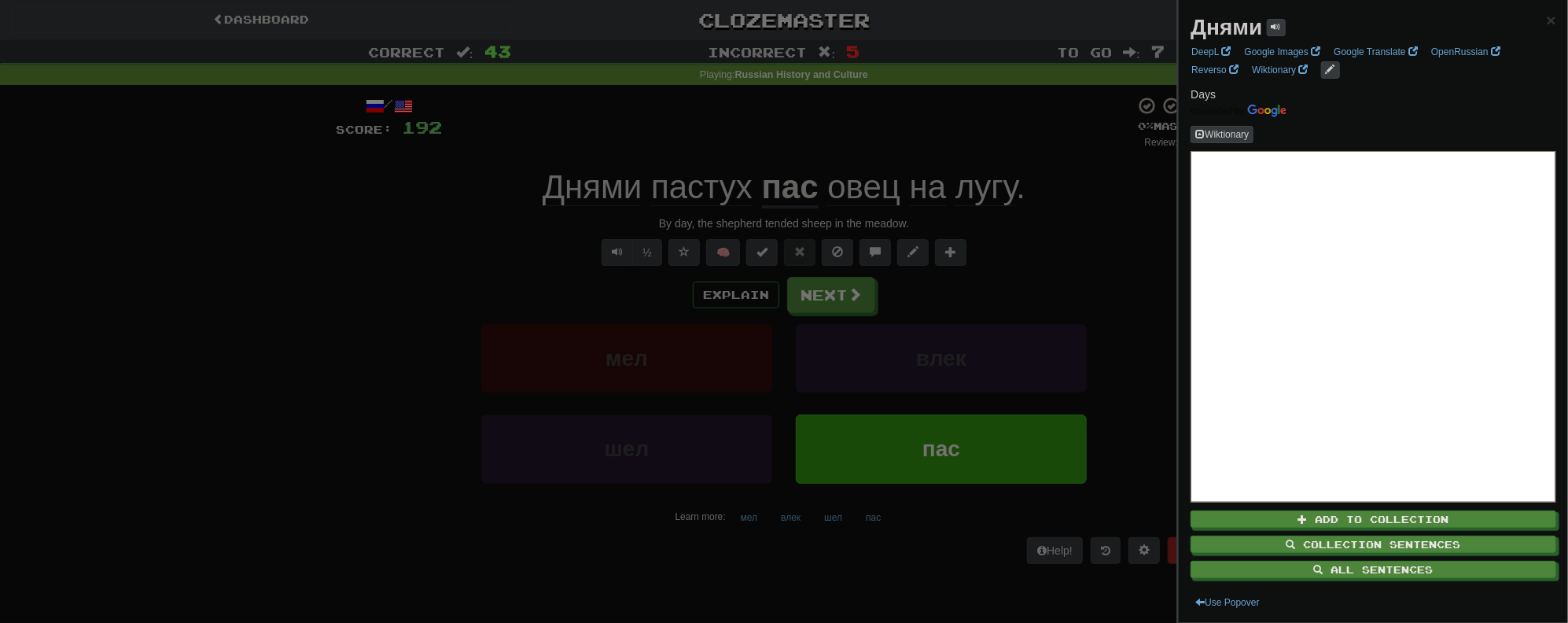
click at [695, 141] on div at bounding box center [784, 311] width 1568 height 623
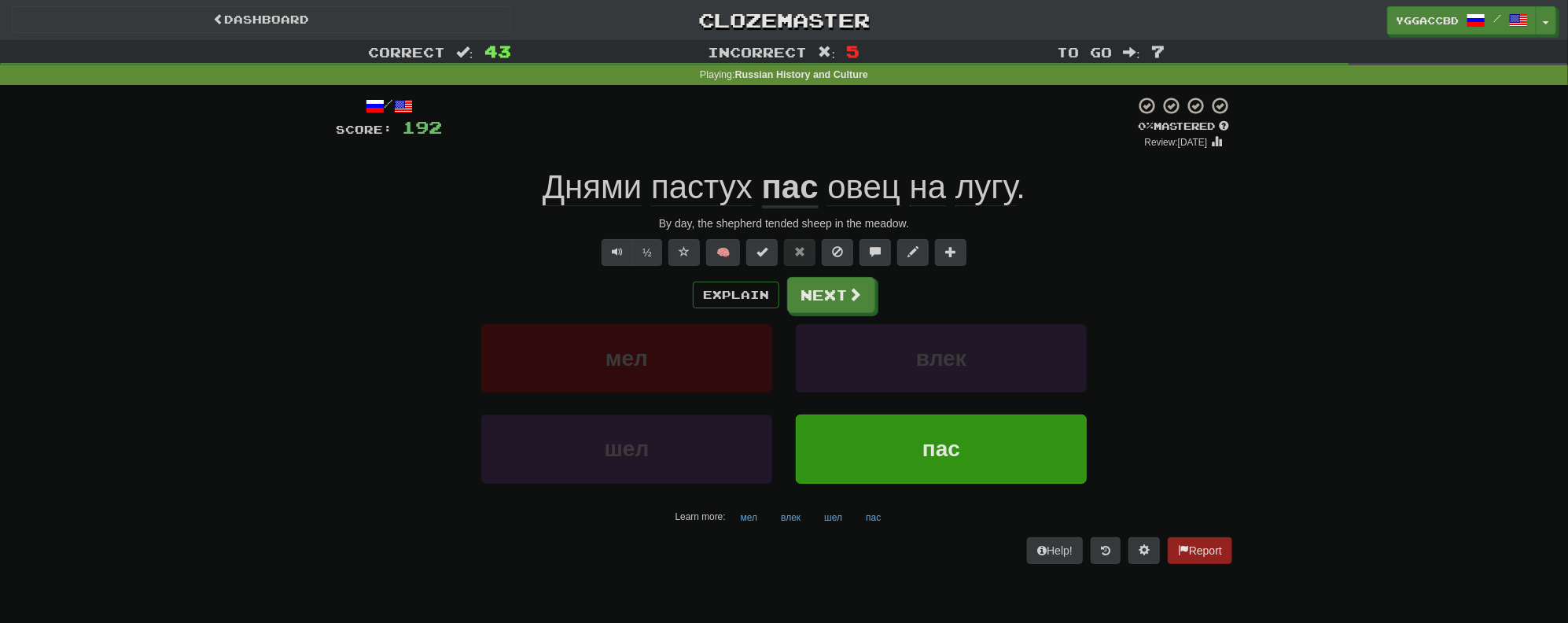
click at [691, 187] on span "пастух" at bounding box center [702, 188] width 102 height 38
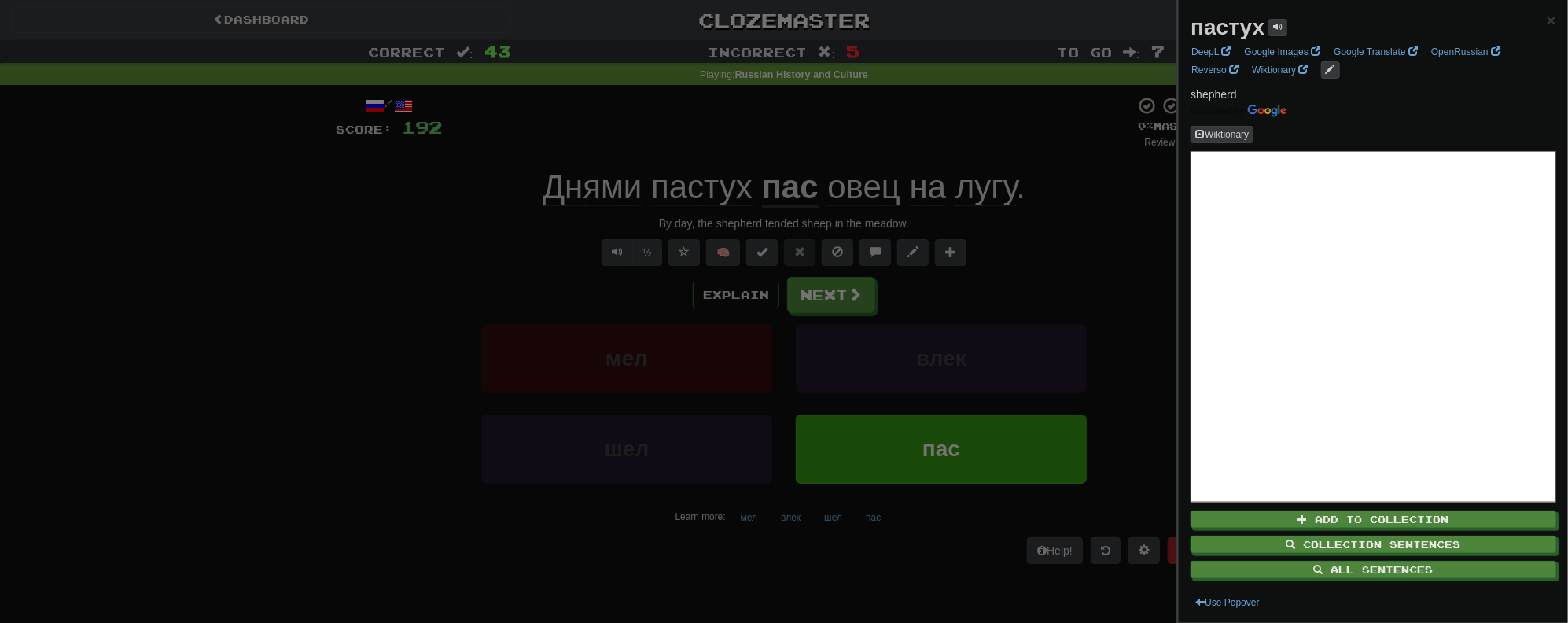
click at [1220, 92] on span "shepherd" at bounding box center [1213, 94] width 45 height 13
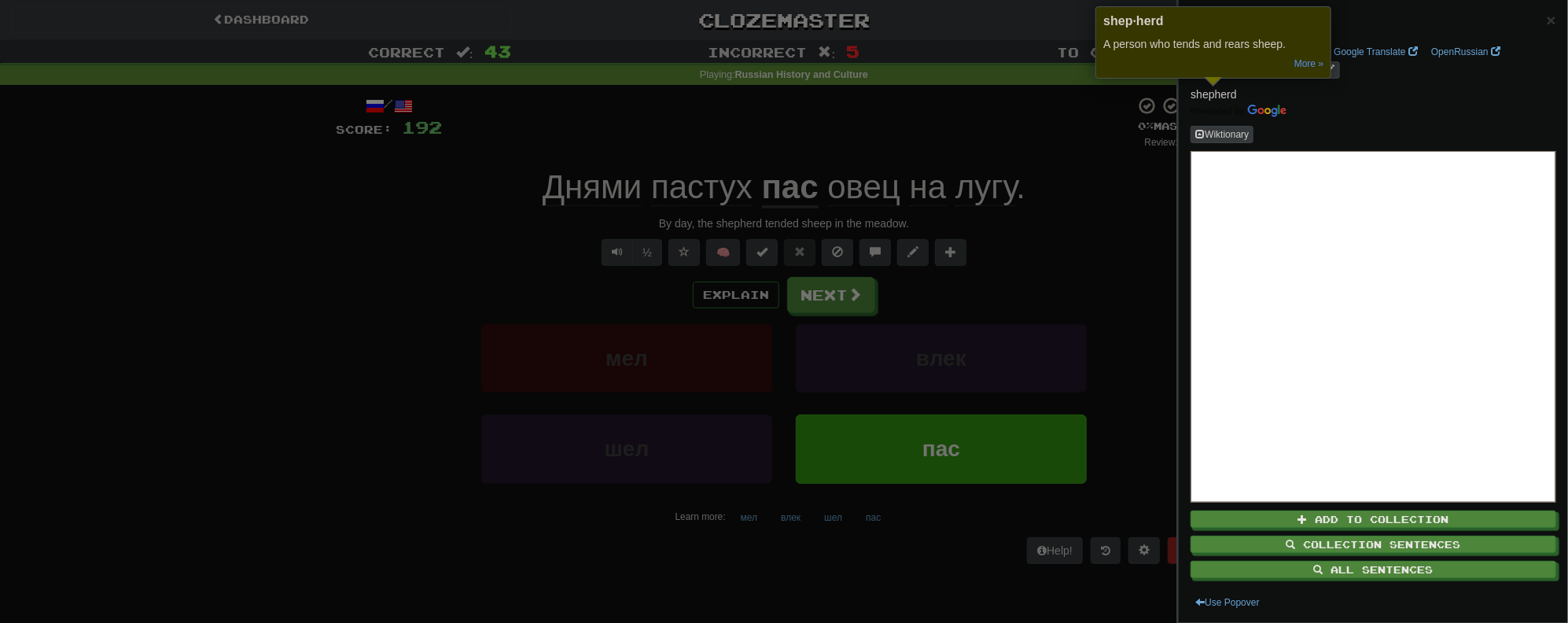
click at [802, 156] on div at bounding box center [784, 311] width 1568 height 623
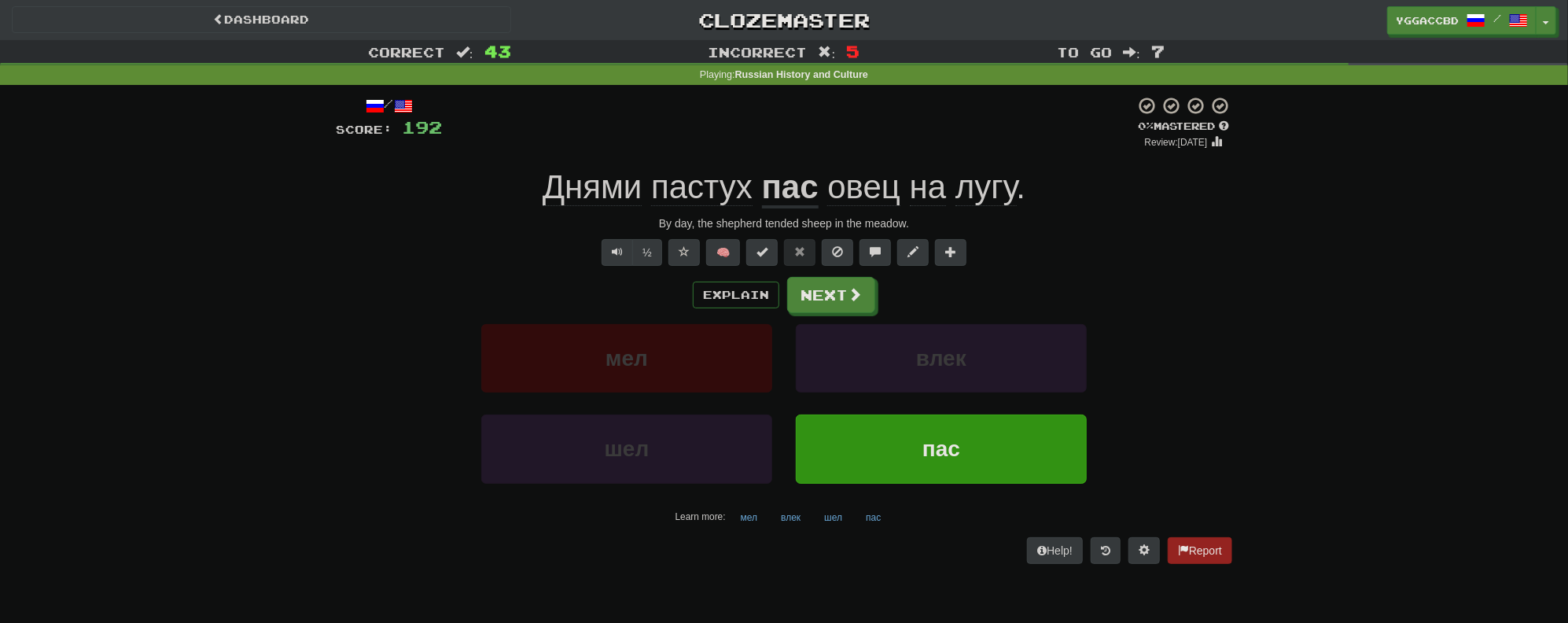
click at [789, 187] on u "пас" at bounding box center [790, 189] width 56 height 40
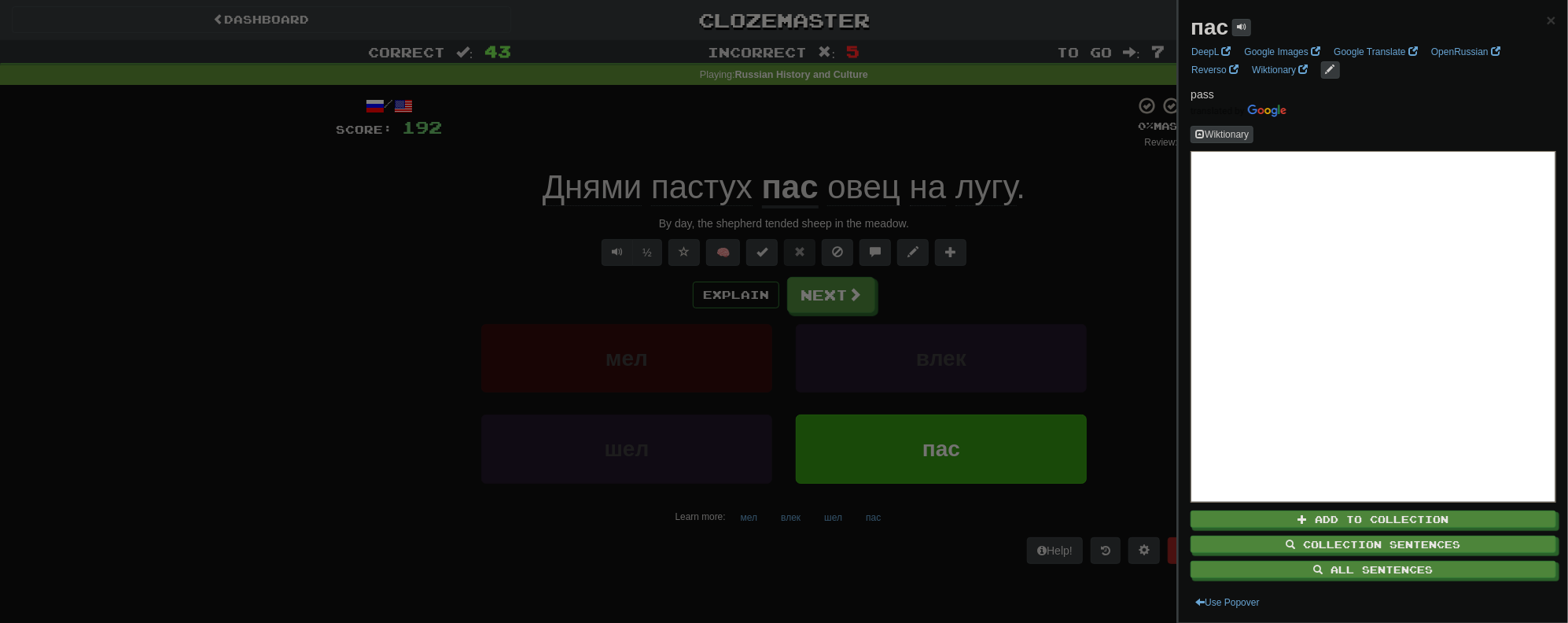
click at [863, 131] on div at bounding box center [784, 311] width 1568 height 623
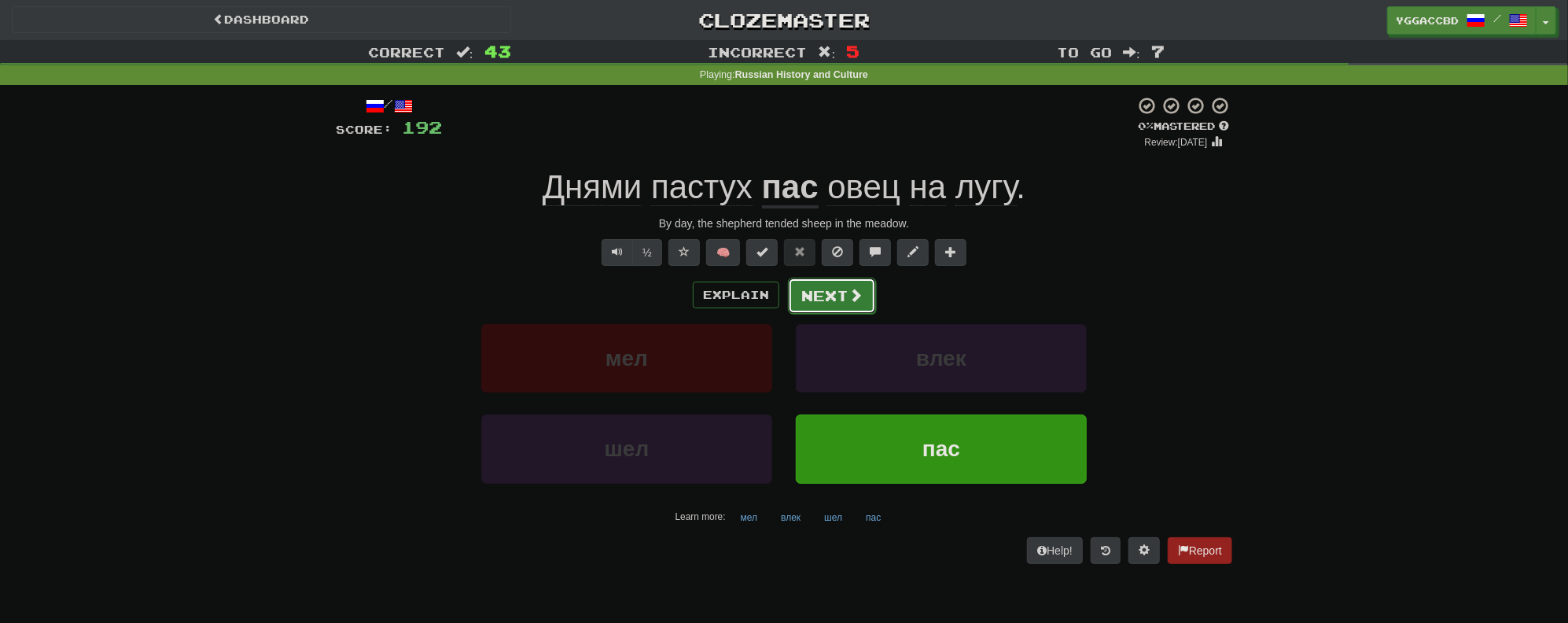
click at [842, 305] on button "Next" at bounding box center [832, 296] width 88 height 36
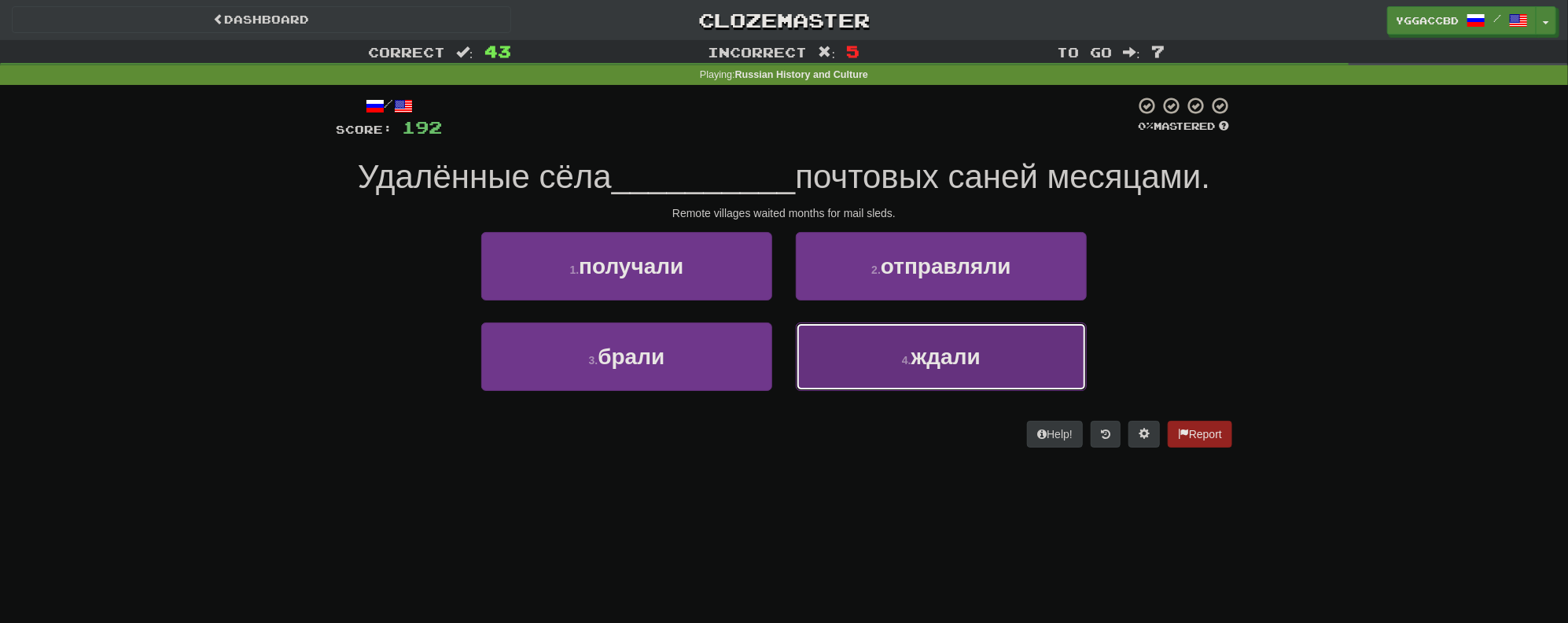
click at [925, 346] on span "ждали" at bounding box center [946, 356] width 69 height 24
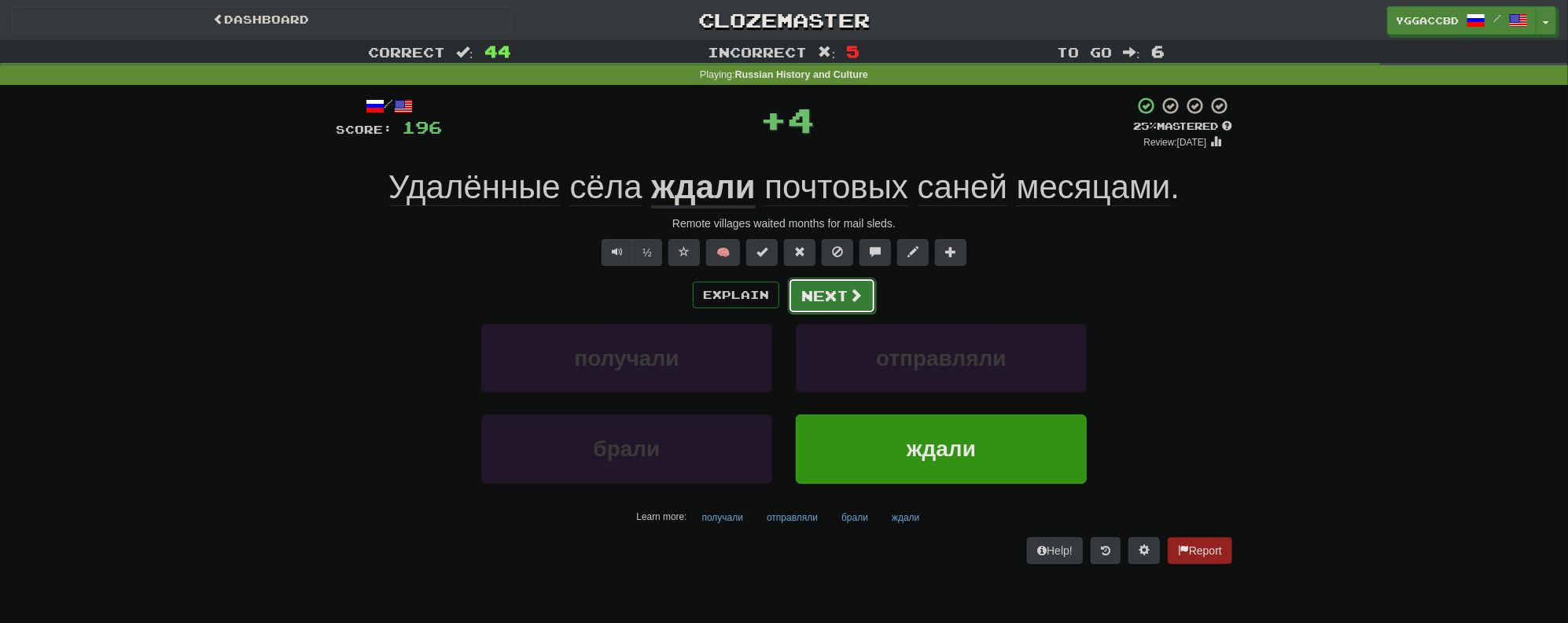
click at [845, 303] on button "Next" at bounding box center [832, 296] width 88 height 36
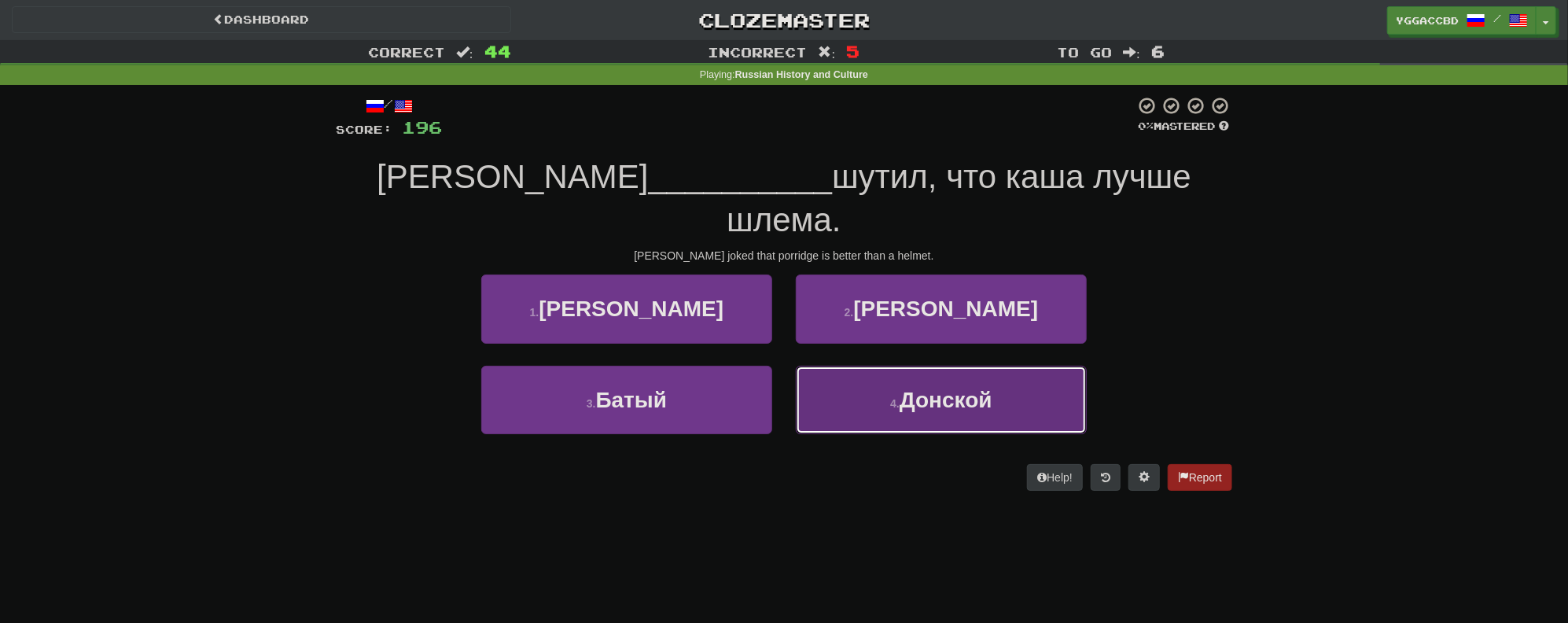
click at [936, 387] on span "Донской" at bounding box center [946, 399] width 93 height 24
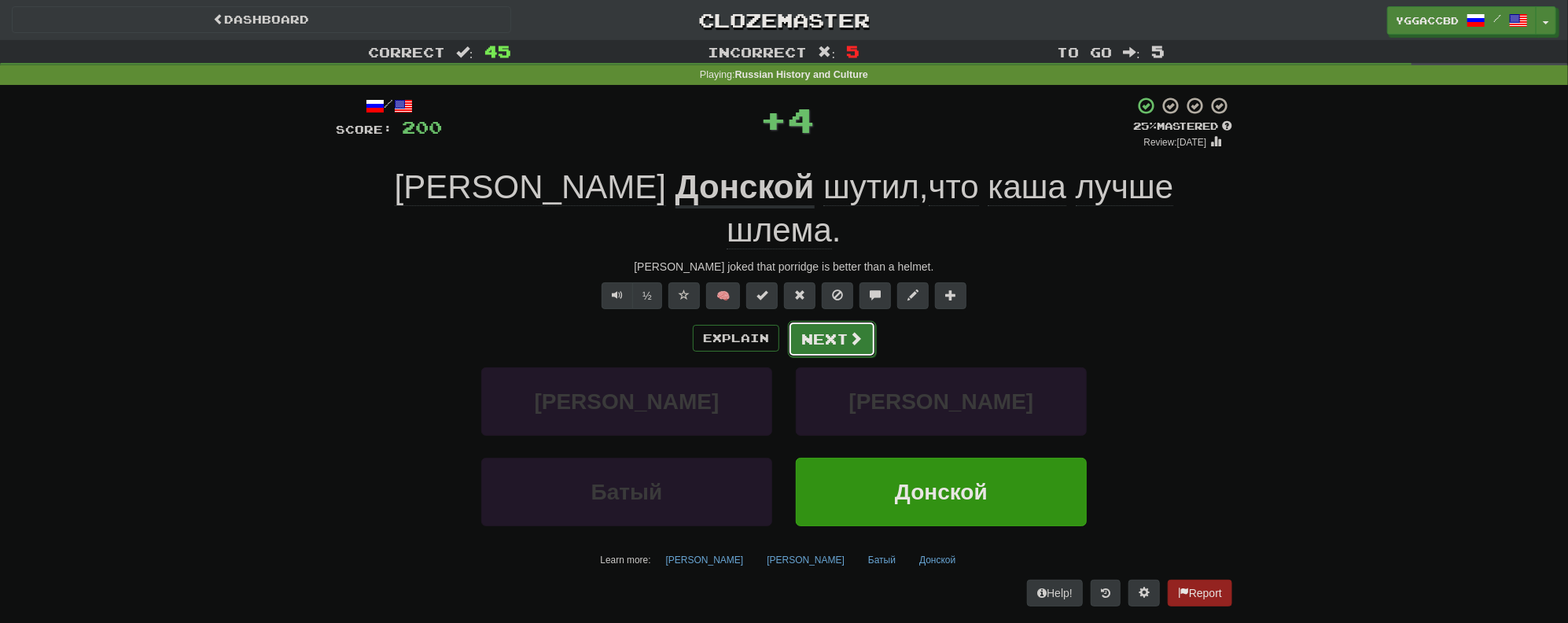
click at [832, 321] on button "Next" at bounding box center [832, 339] width 88 height 36
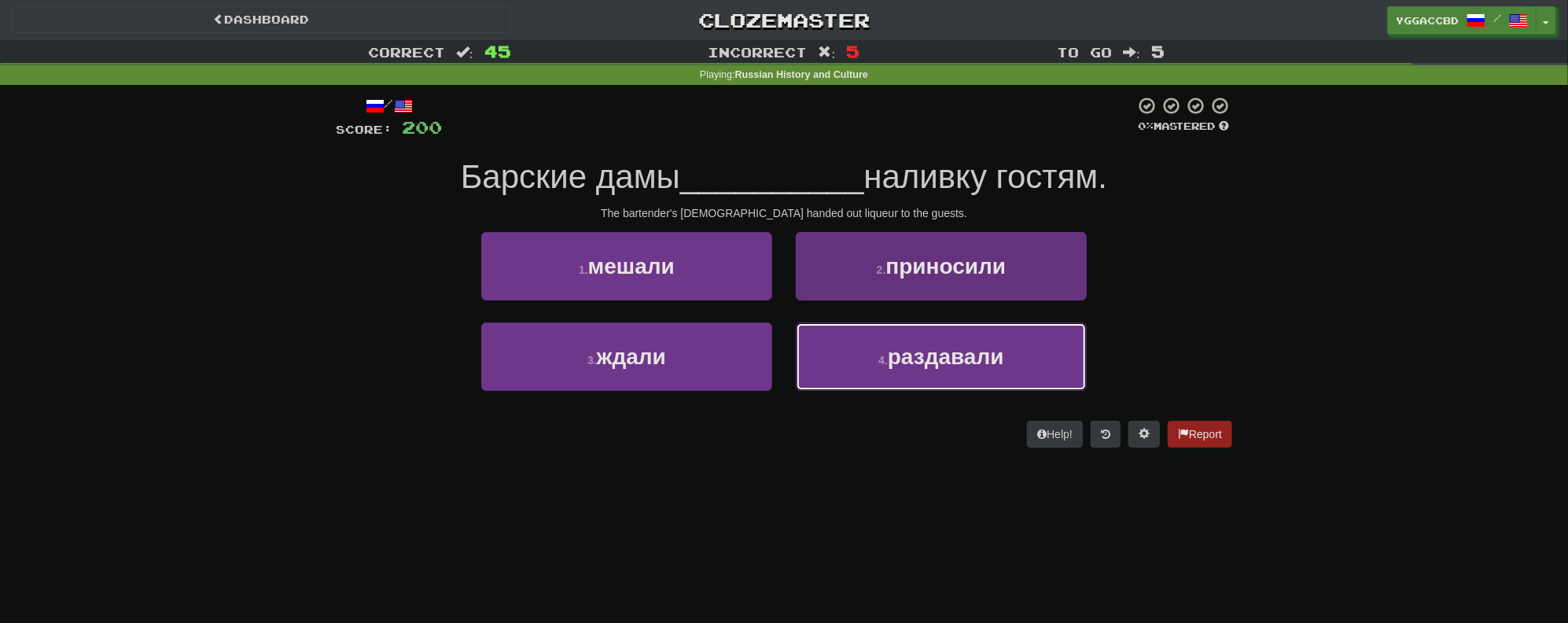
drag, startPoint x: 950, startPoint y: 365, endPoint x: 901, endPoint y: 333, distance: 58.5
click at [949, 364] on span "раздавали" at bounding box center [946, 356] width 116 height 24
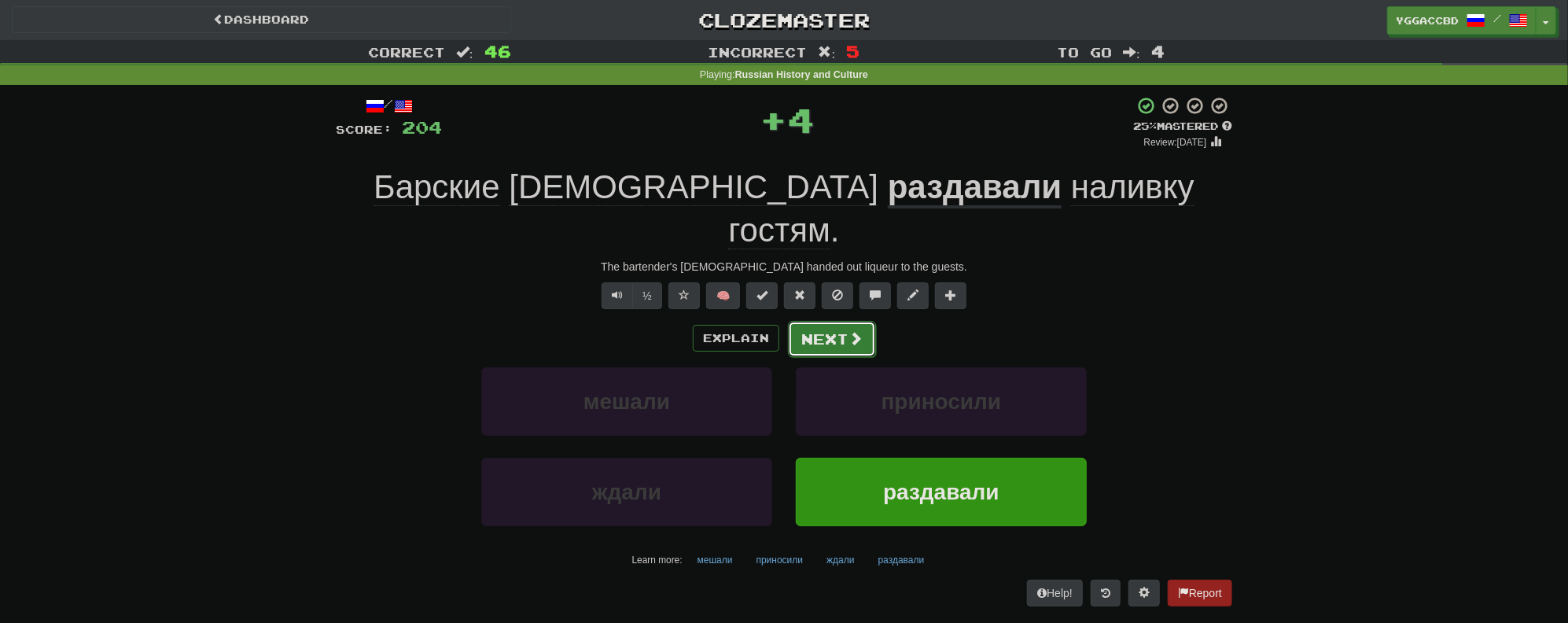
click at [834, 321] on button "Next" at bounding box center [832, 339] width 88 height 36
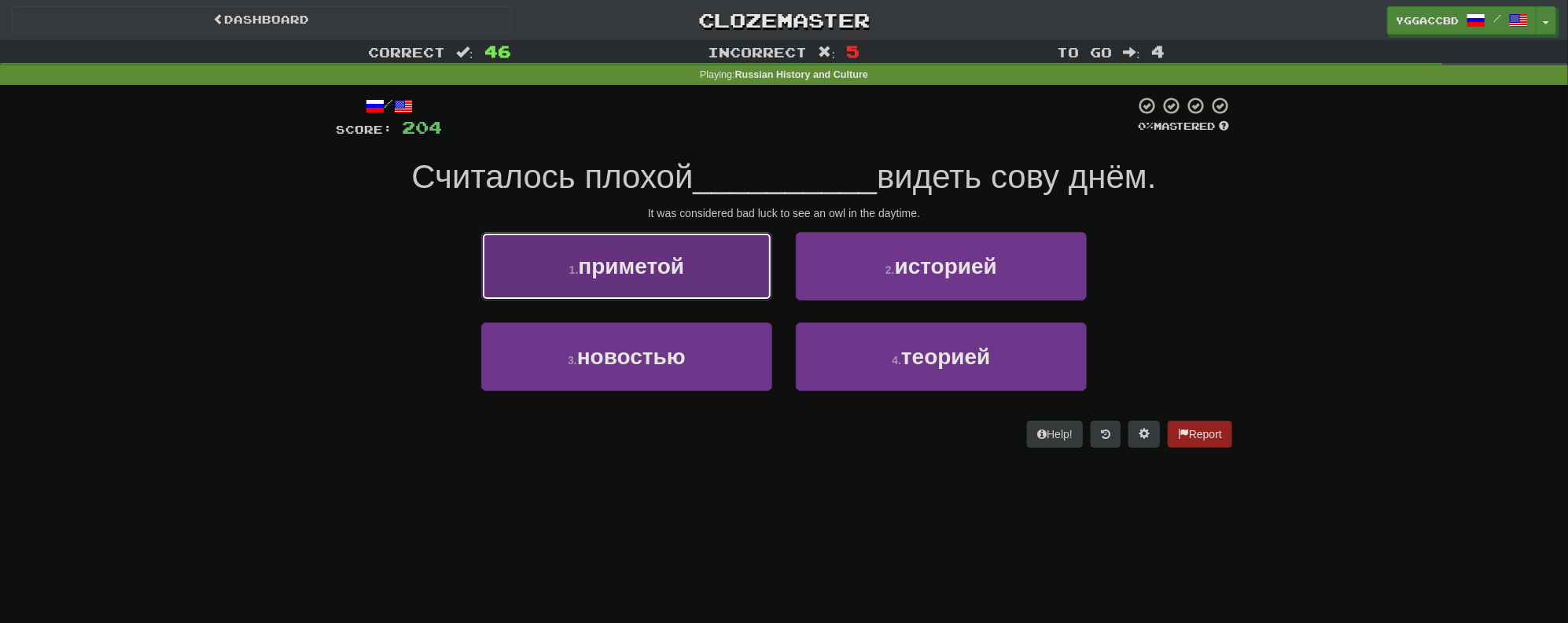
click at [607, 258] on span "приметой" at bounding box center [630, 266] width 106 height 24
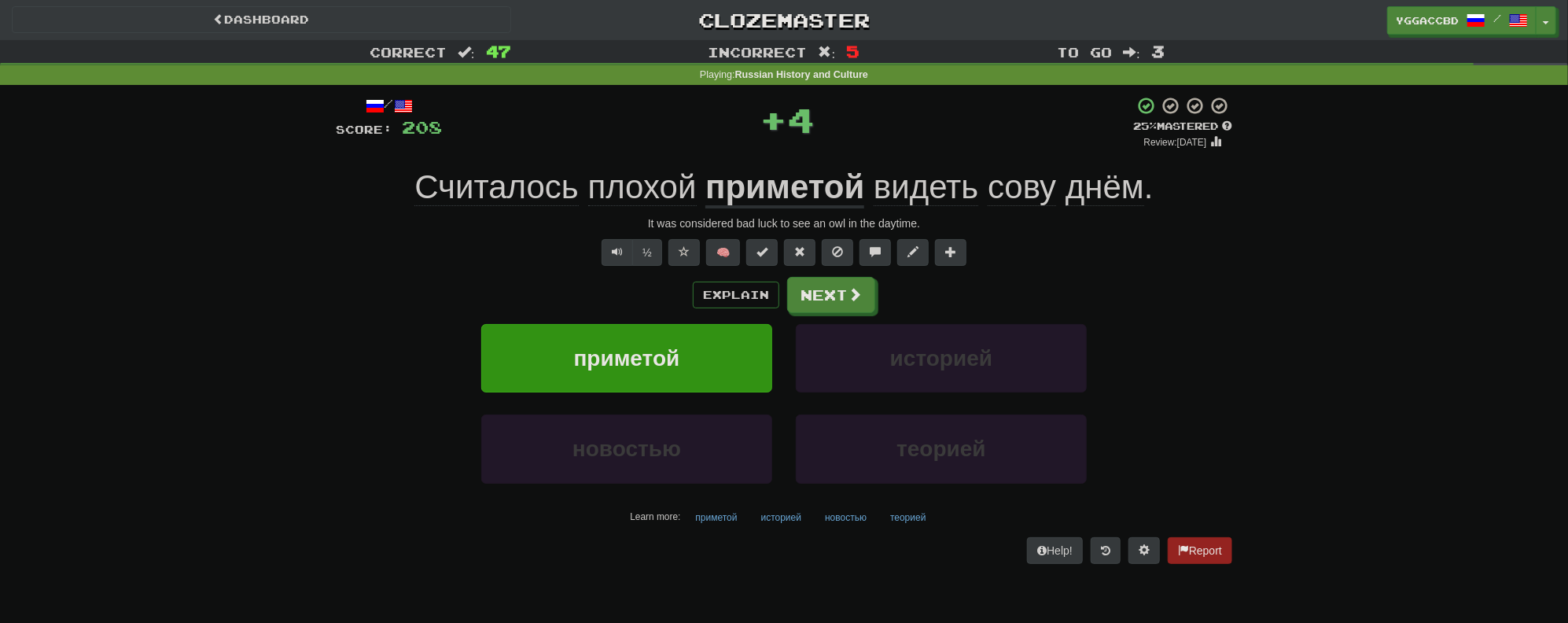
click at [759, 192] on u "приметой" at bounding box center [784, 189] width 159 height 40
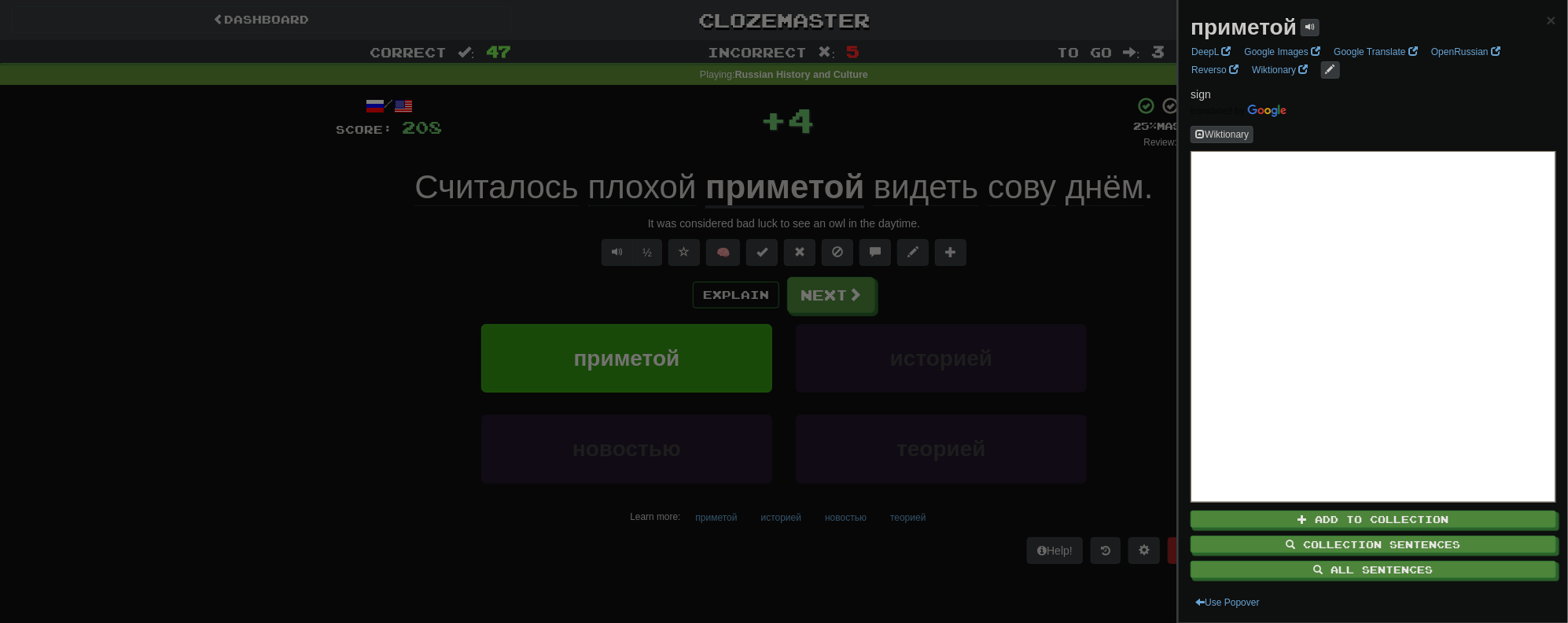
drag, startPoint x: 349, startPoint y: 326, endPoint x: 674, endPoint y: 312, distance: 325.3
click at [349, 326] on div at bounding box center [784, 311] width 1568 height 623
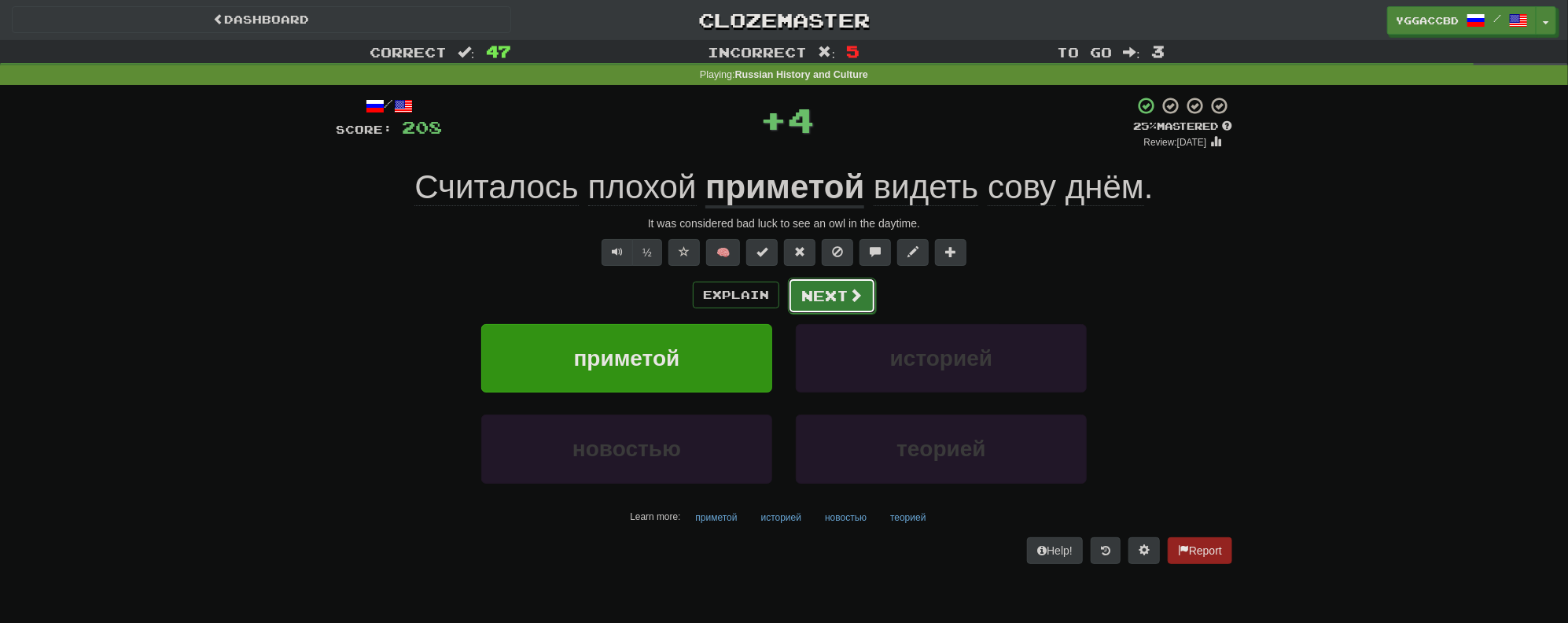
click at [824, 291] on button "Next" at bounding box center [832, 296] width 88 height 36
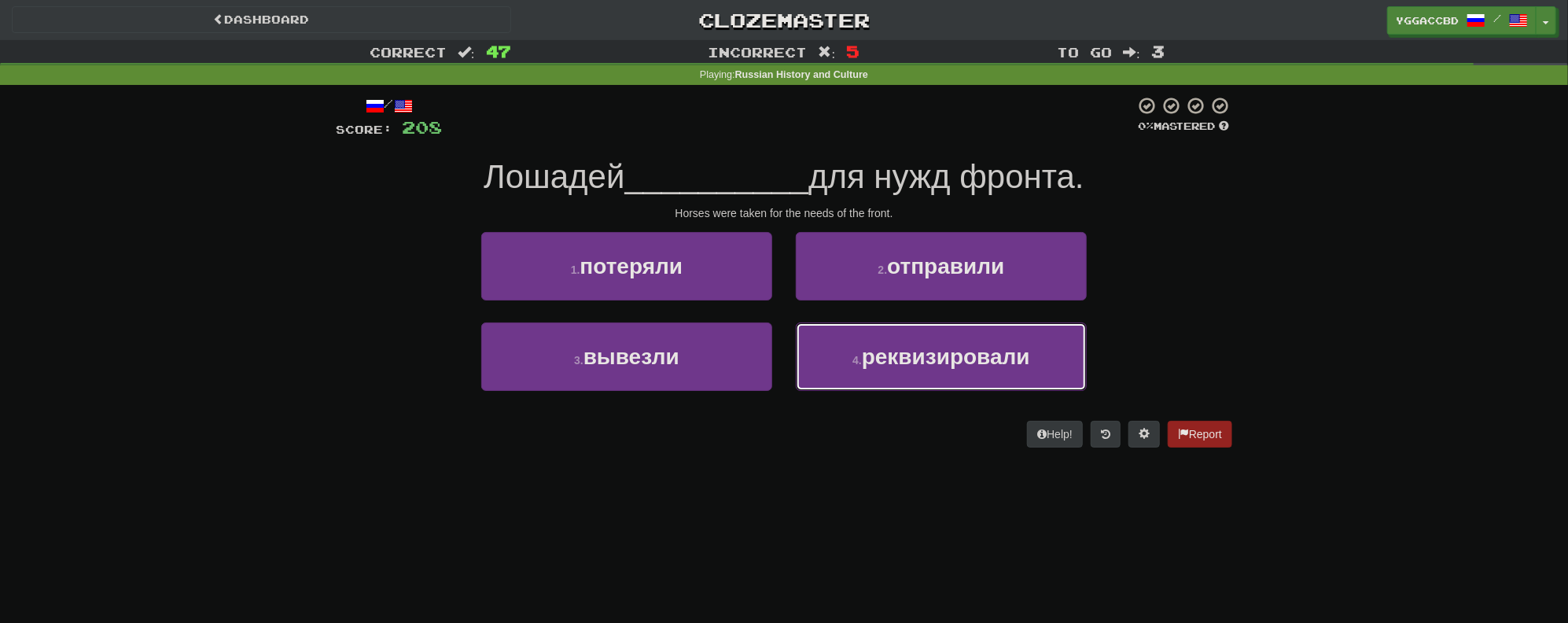
drag, startPoint x: 926, startPoint y: 354, endPoint x: 829, endPoint y: 316, distance: 104.2
click at [925, 353] on span "реквизировали" at bounding box center [946, 356] width 169 height 24
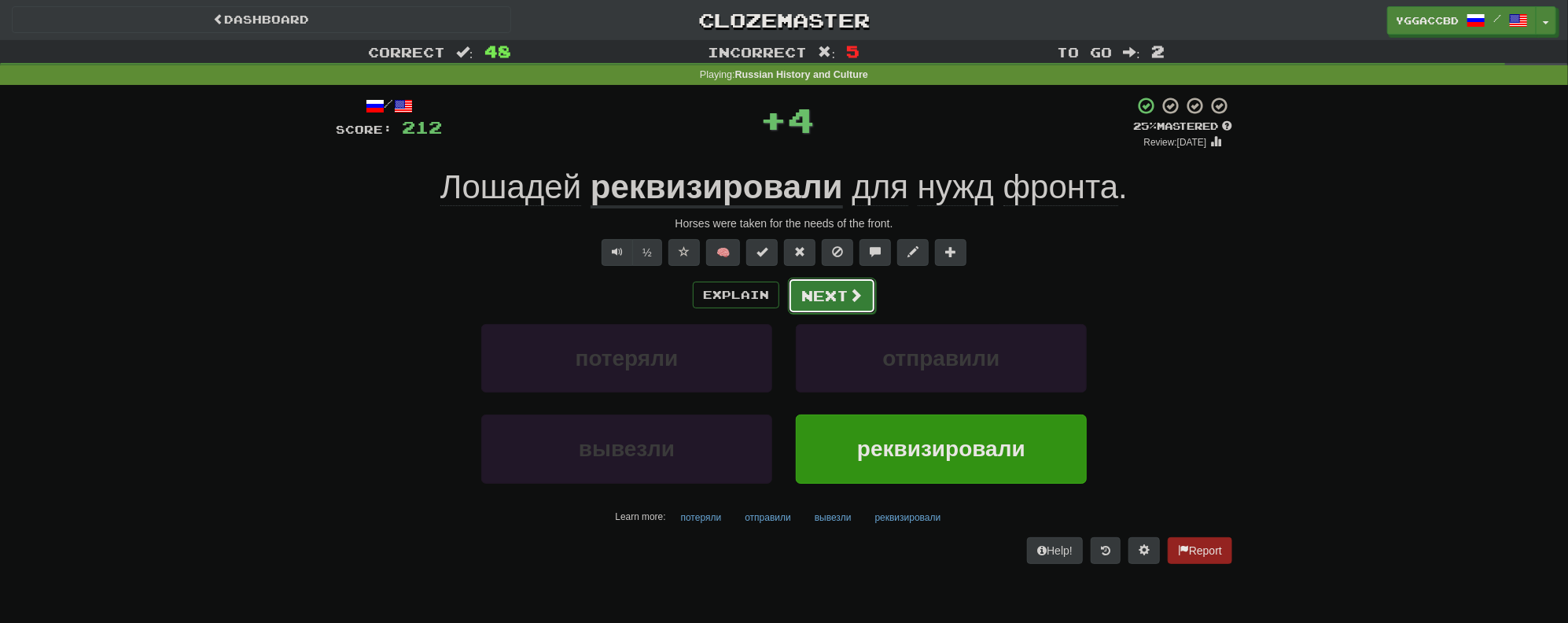
click at [799, 301] on button "Next" at bounding box center [832, 296] width 88 height 36
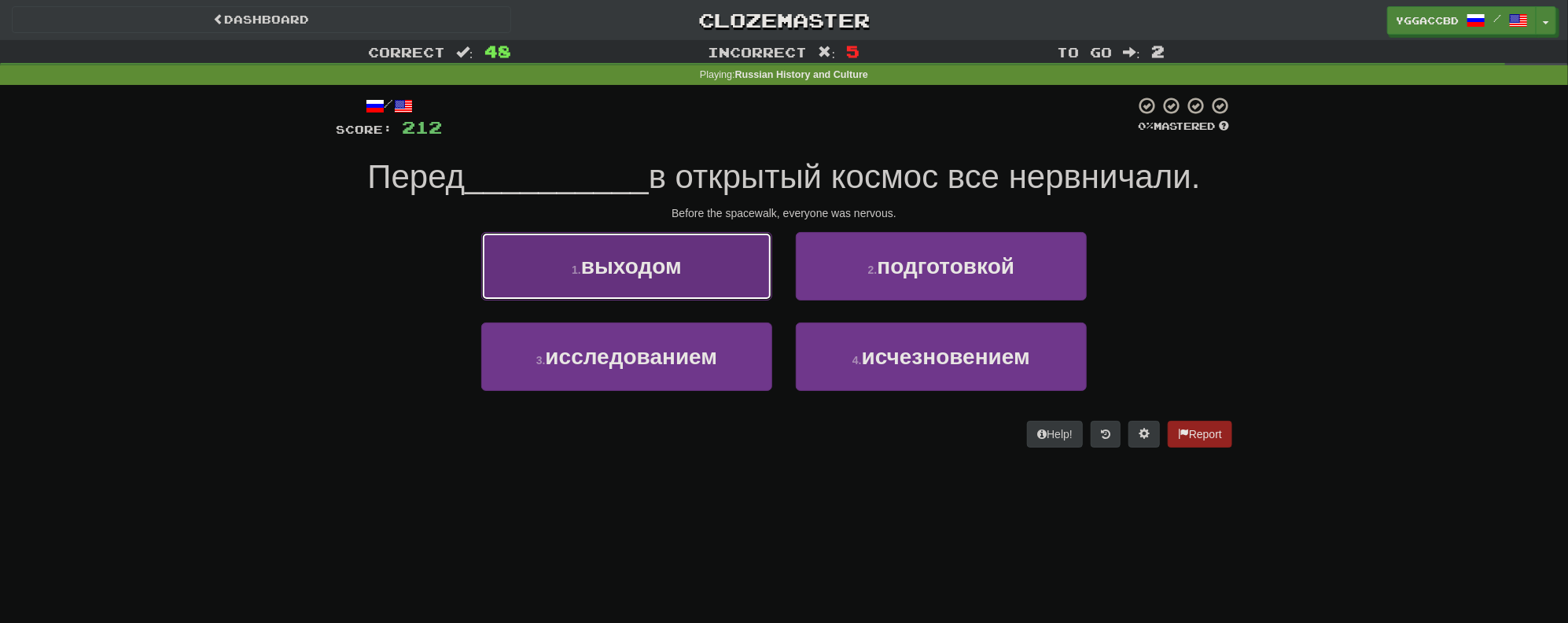
click at [688, 252] on button "1 . выходом" at bounding box center [627, 266] width 291 height 68
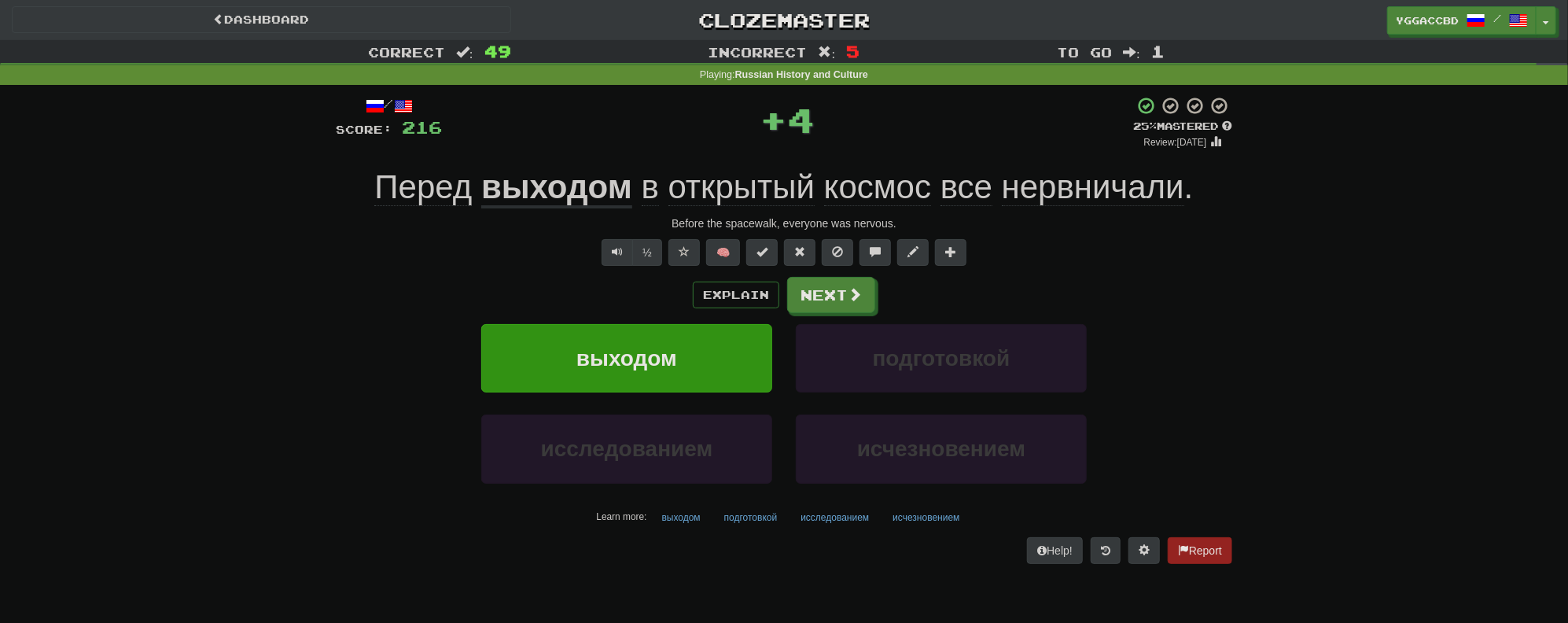
click at [830, 315] on div "Explain Next выходом подготовкой исследованием исчезновением Learn more: выходо…" at bounding box center [784, 403] width 896 height 252
click at [835, 304] on button "Next" at bounding box center [832, 296] width 88 height 36
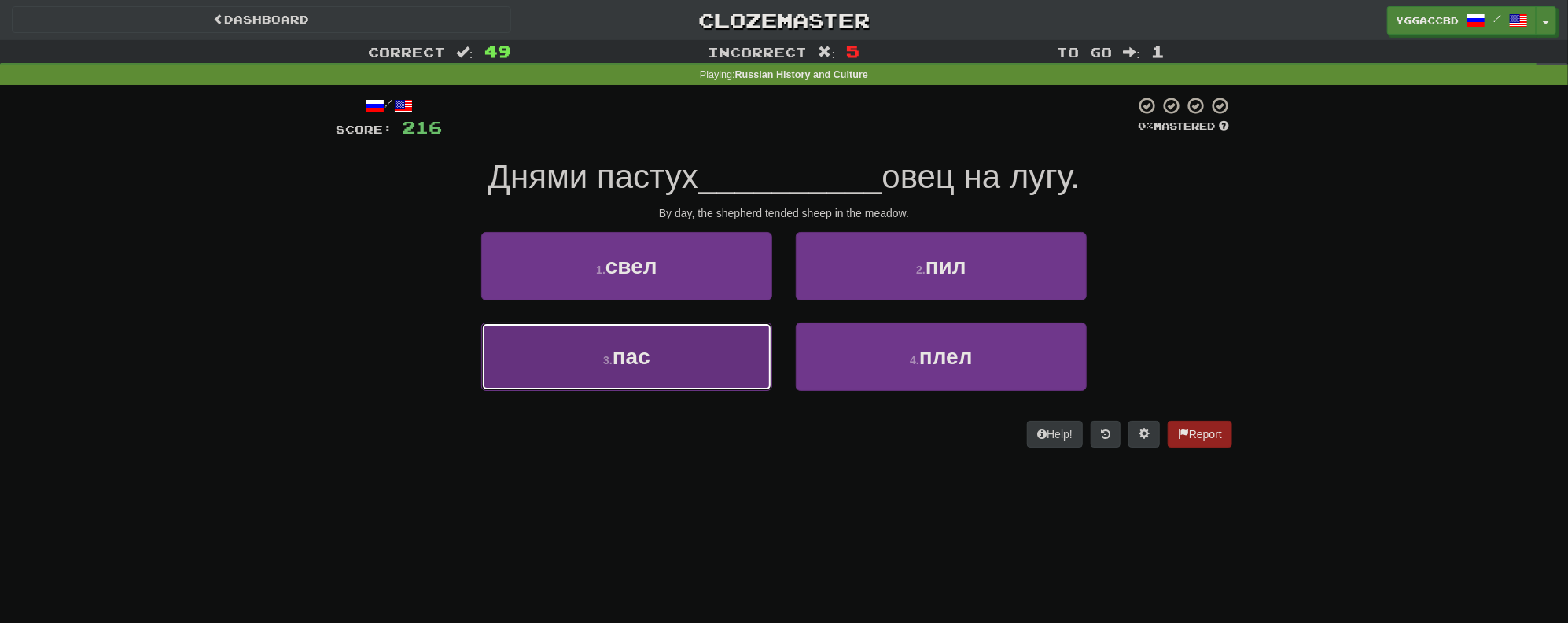
click at [682, 362] on button "3 . пас" at bounding box center [627, 355] width 291 height 68
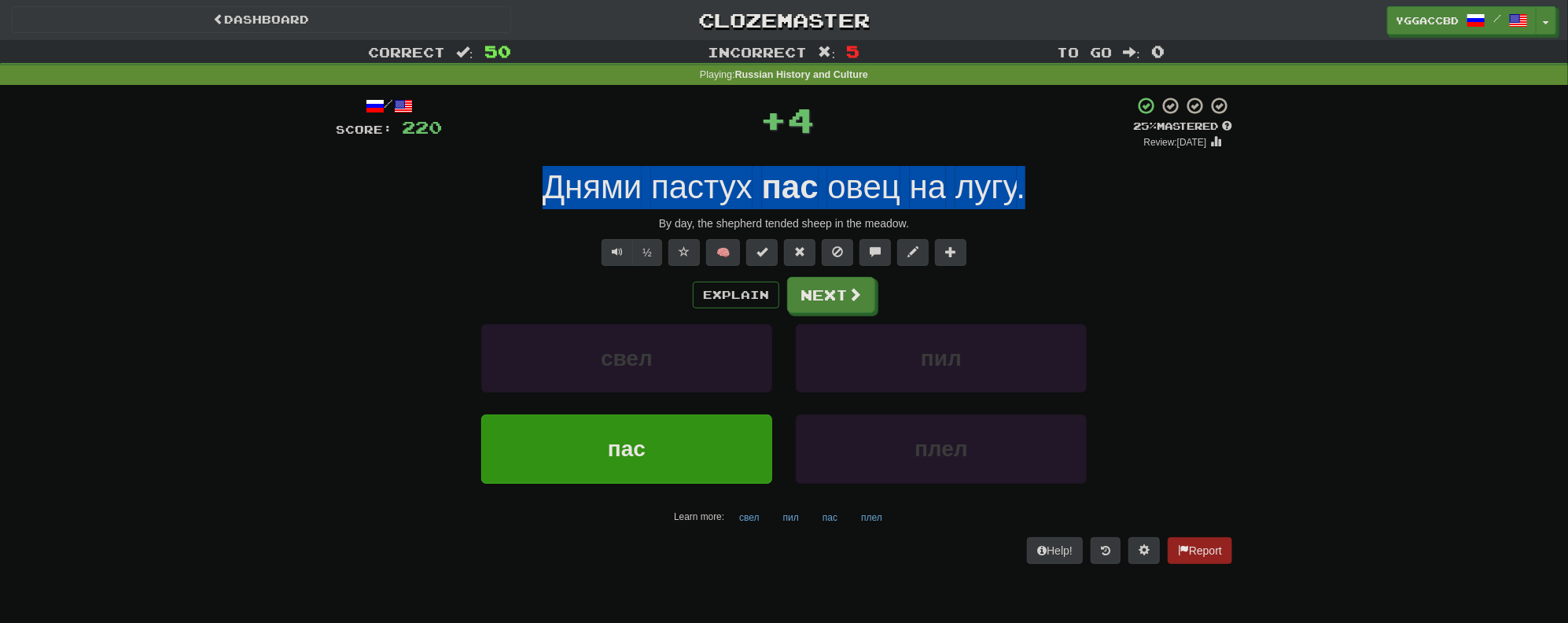
drag, startPoint x: 475, startPoint y: 191, endPoint x: 1032, endPoint y: 177, distance: 557.2
click at [1032, 177] on div "Днями пастух пас овец на лугу ." at bounding box center [784, 188] width 896 height 44
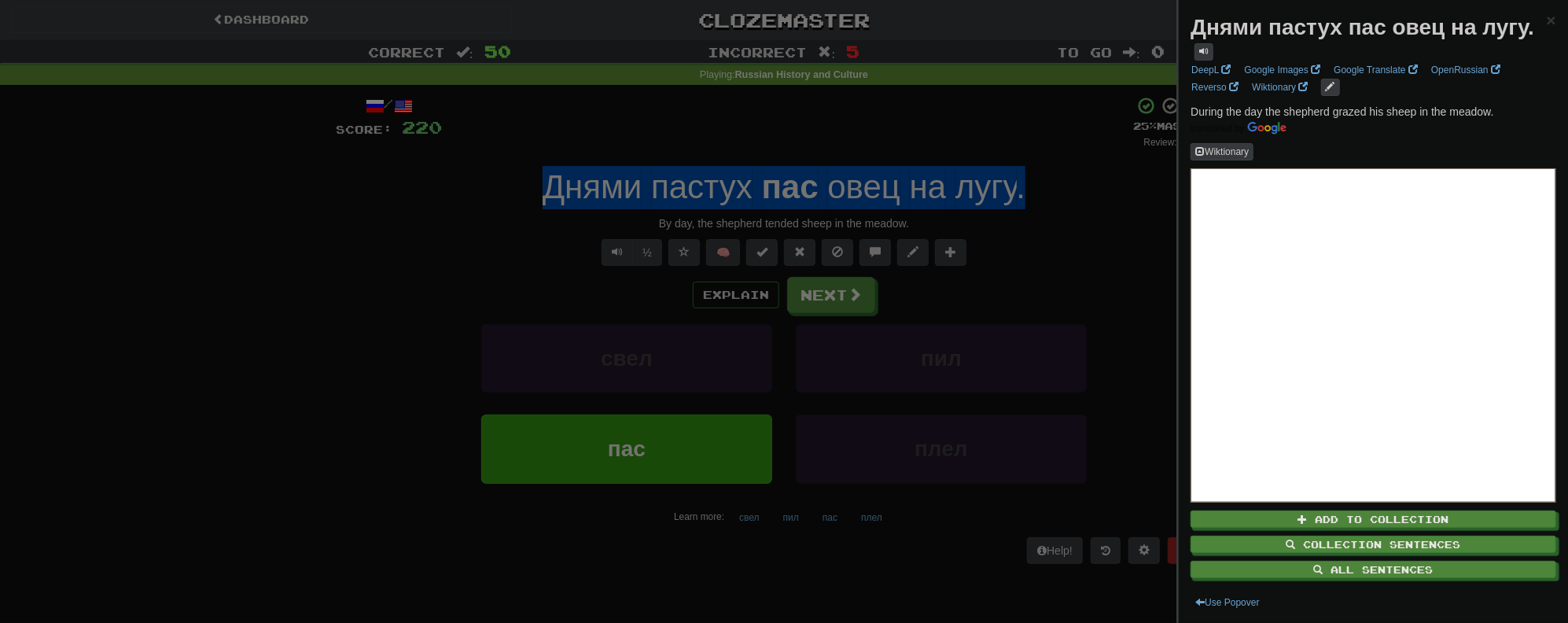
copy div "Днями пастух пас овец на лугу ."
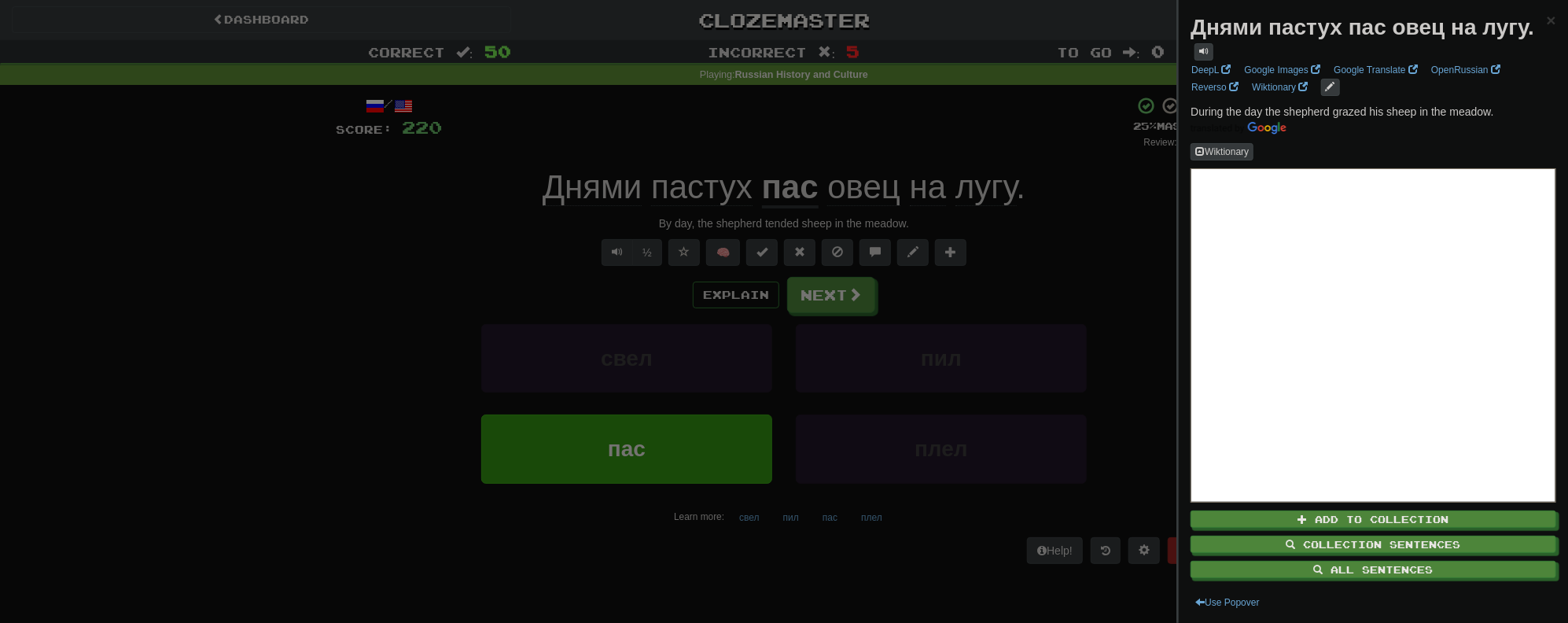
click at [135, 379] on div at bounding box center [784, 311] width 1568 height 623
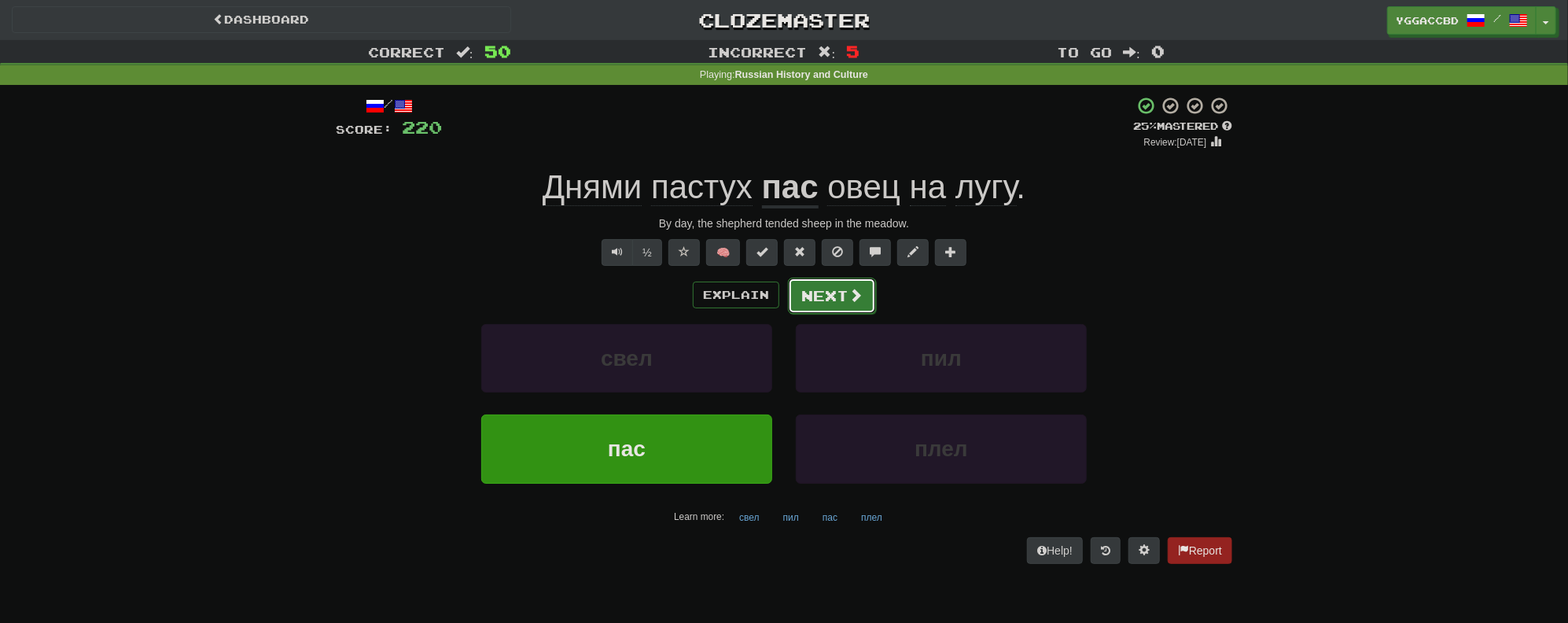
click at [846, 305] on button "Next" at bounding box center [832, 296] width 88 height 36
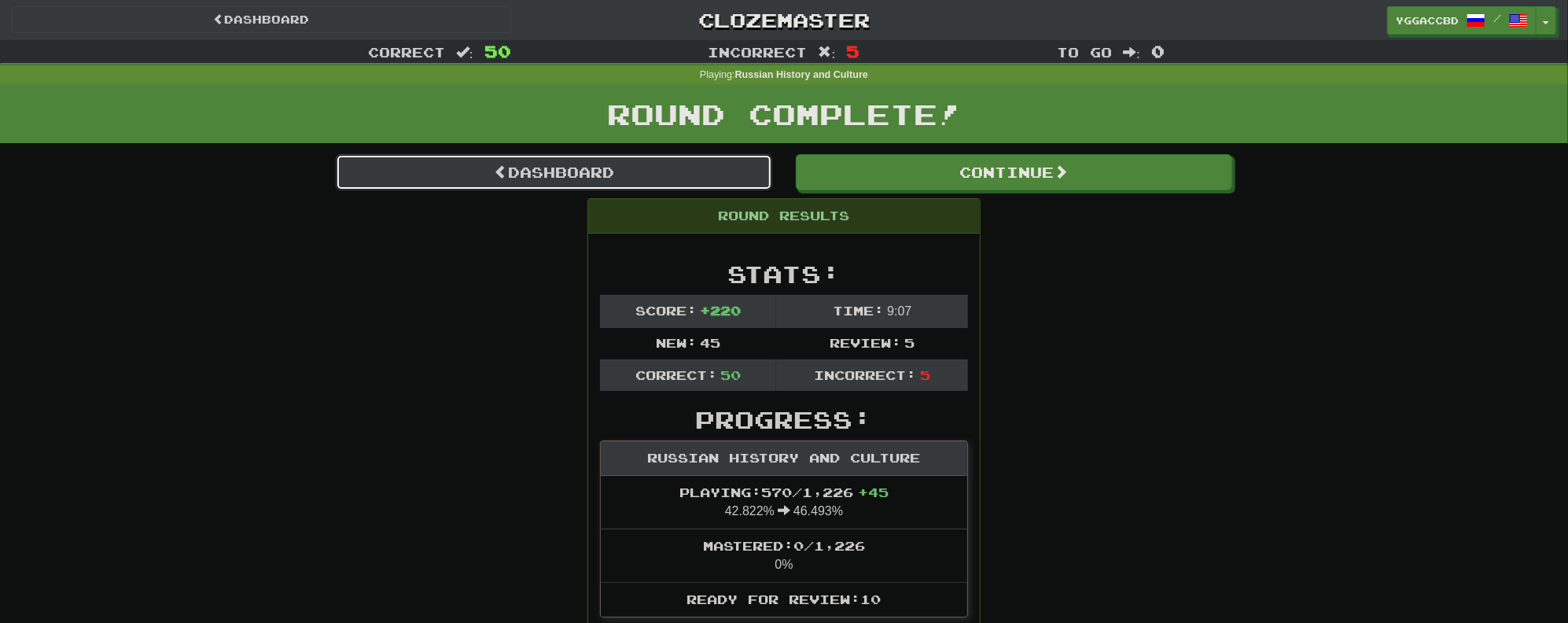
click at [626, 176] on link "Dashboard" at bounding box center [553, 172] width 436 height 36
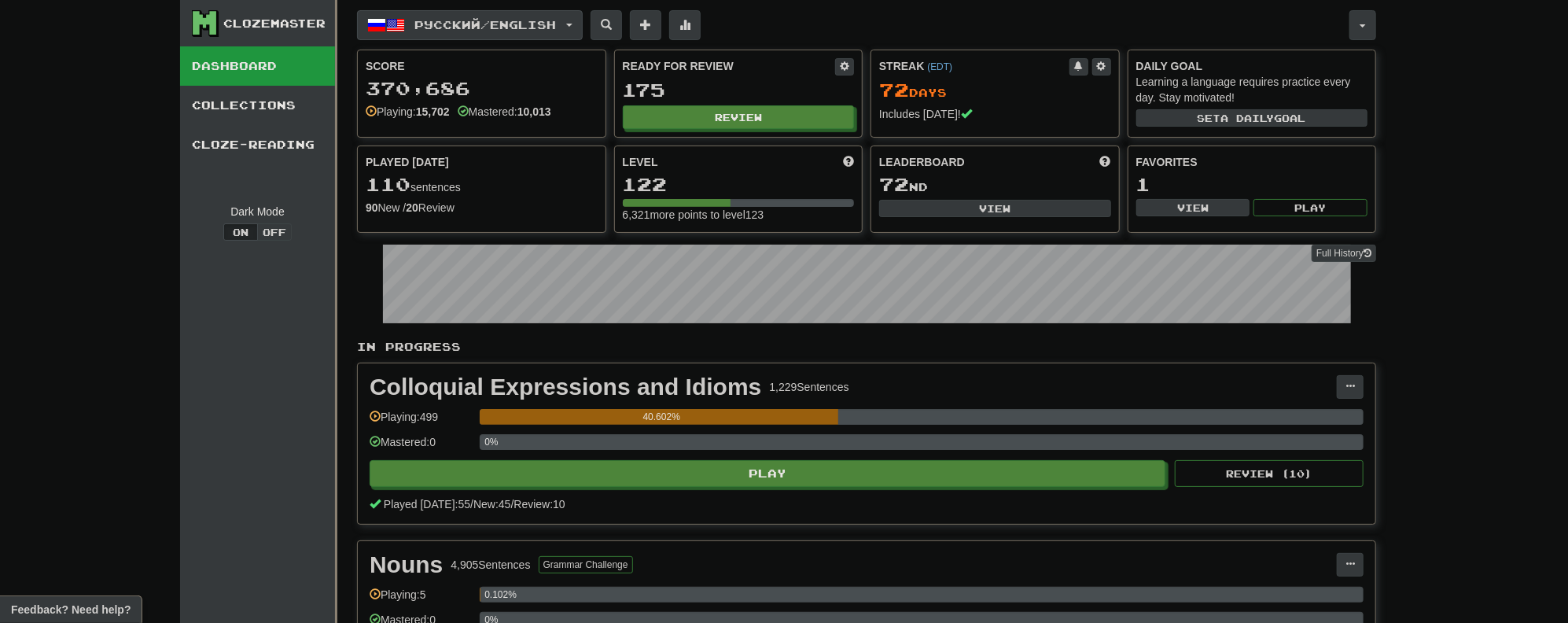
click at [582, 32] on button "Русский / English" at bounding box center [470, 24] width 226 height 30
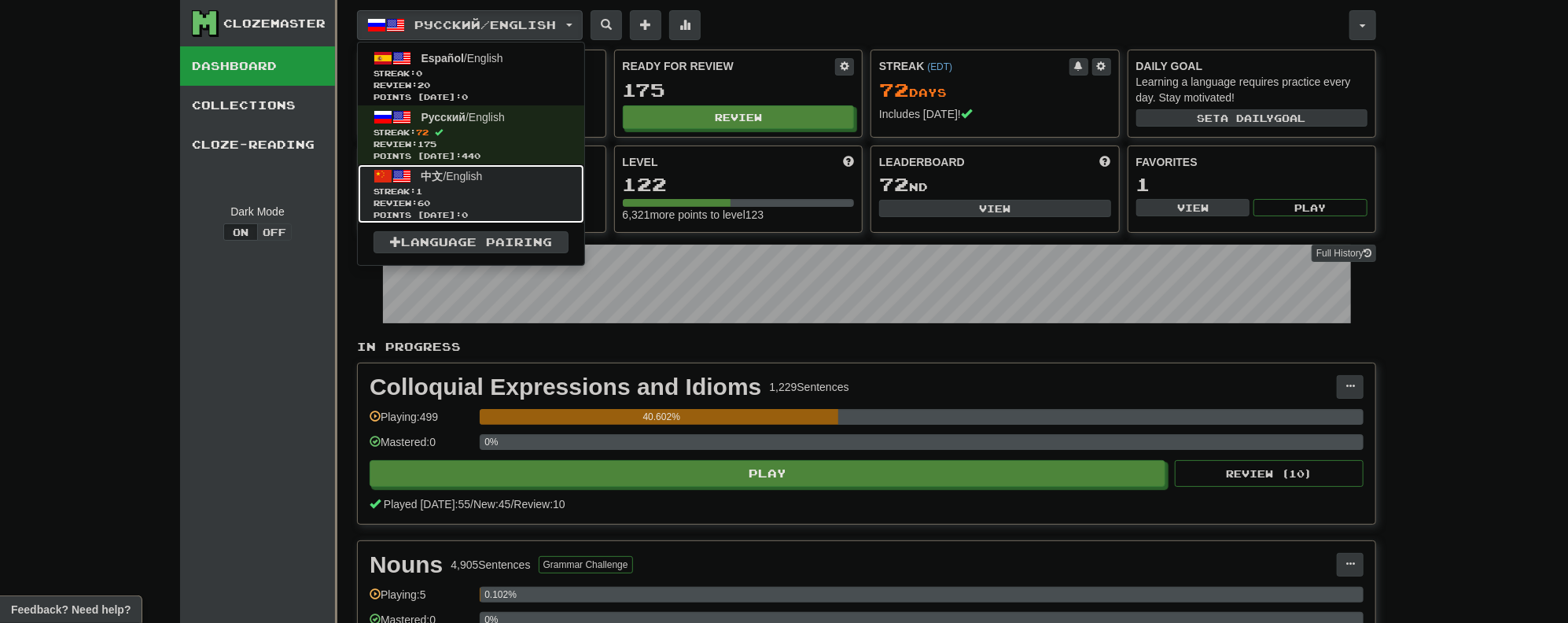
click at [465, 198] on span "Review: 60" at bounding box center [471, 203] width 195 height 12
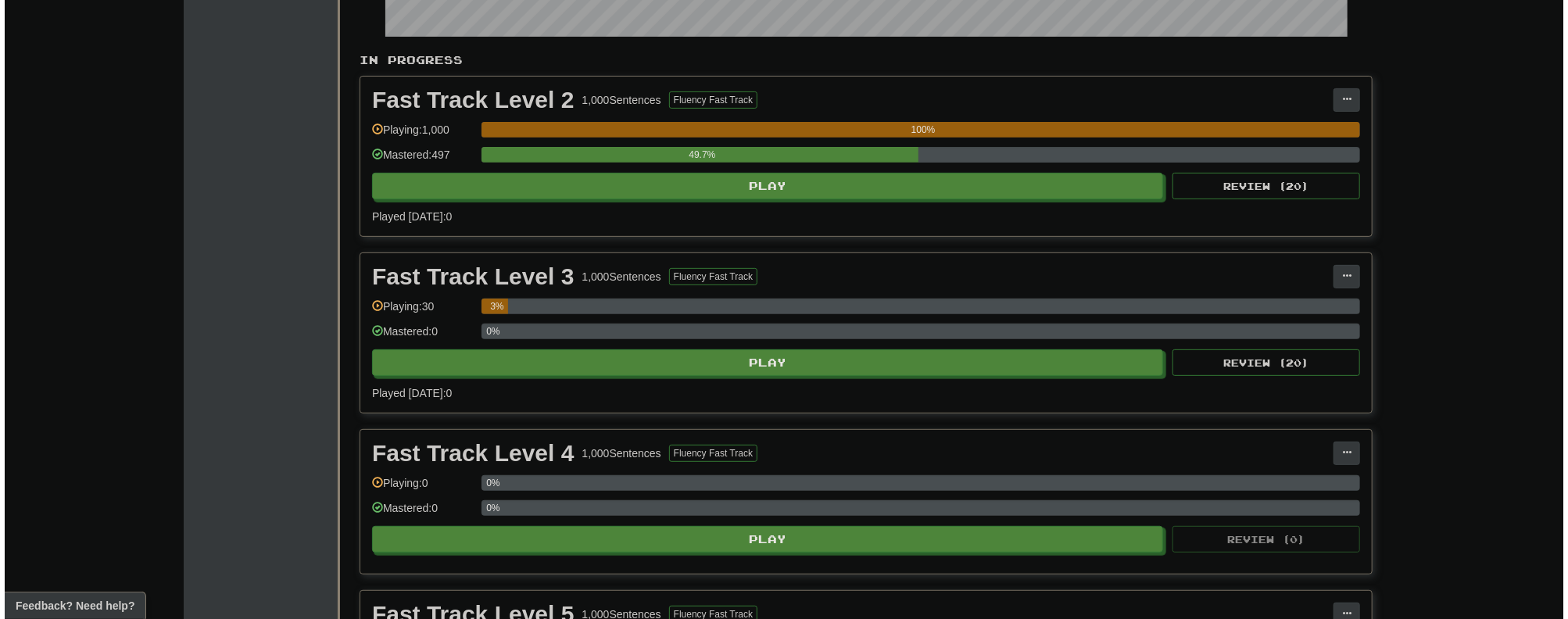
scroll to position [250, 0]
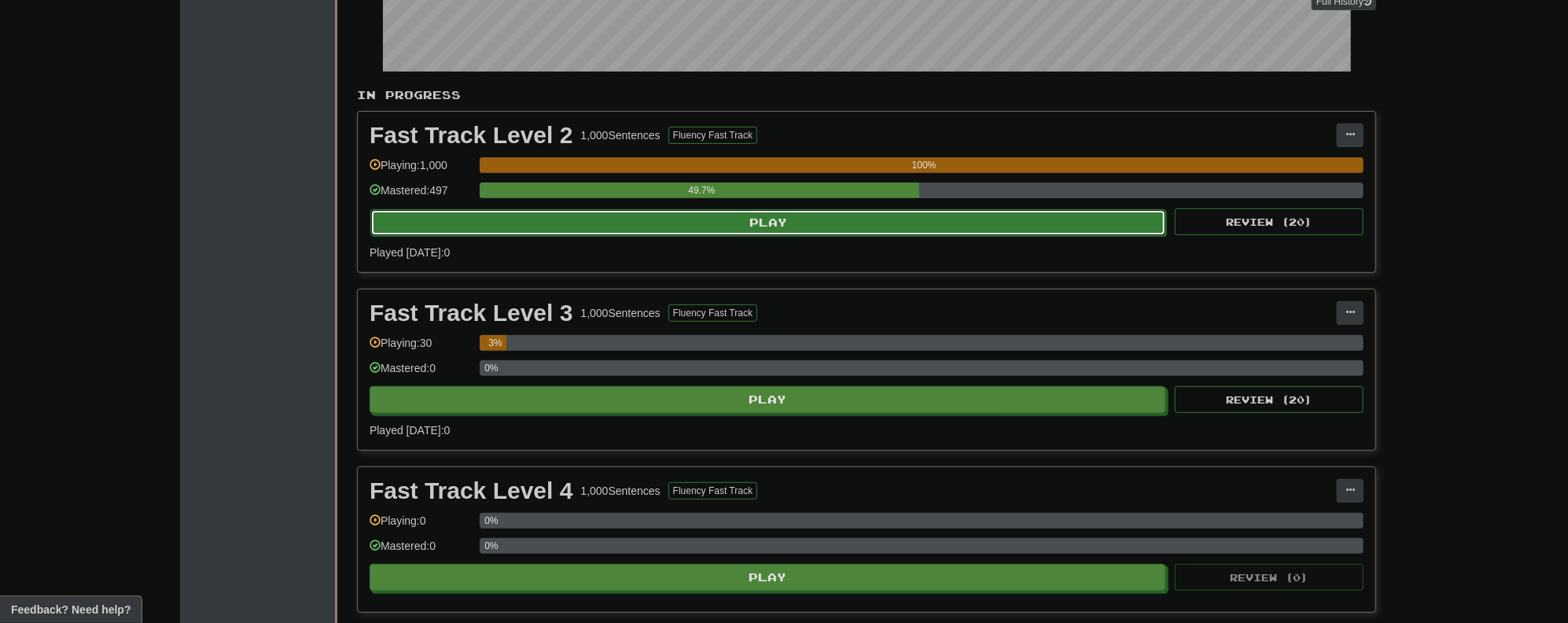
click at [768, 216] on button "Play" at bounding box center [767, 222] width 795 height 26
select select "**"
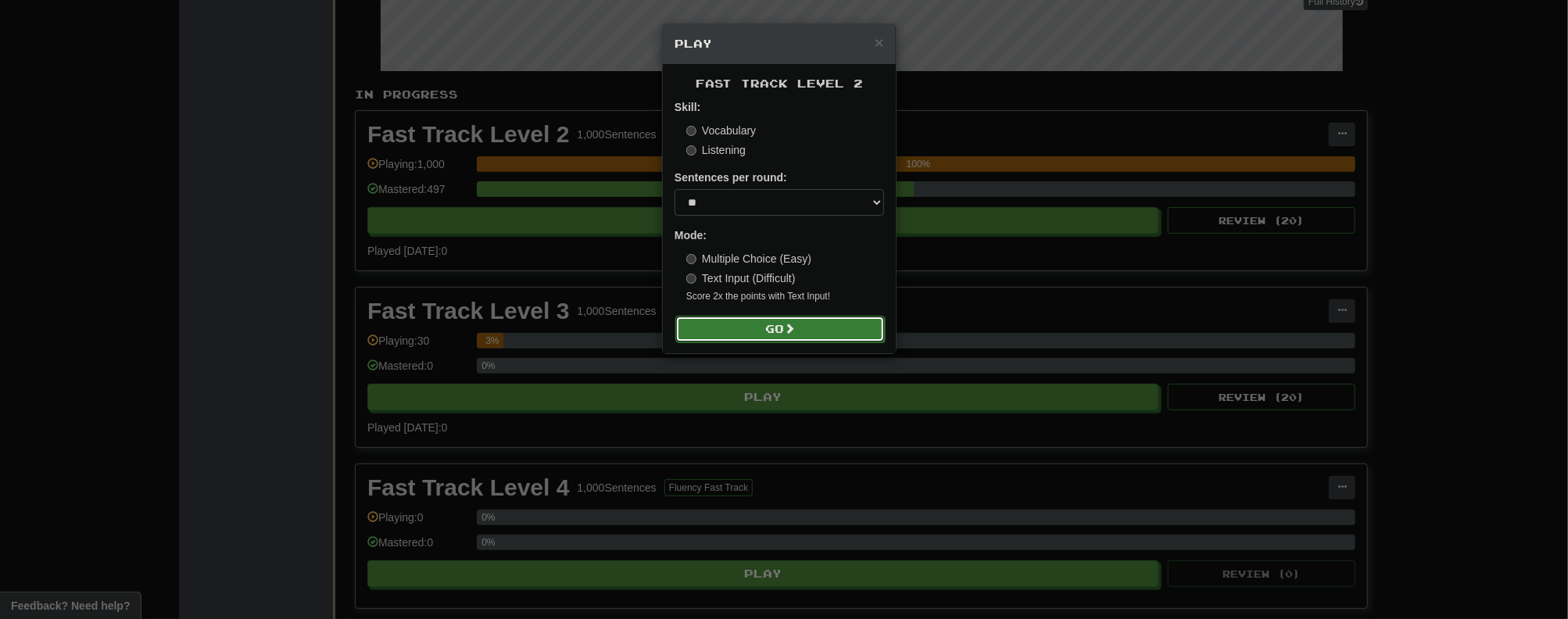
click at [756, 326] on button "Go" at bounding box center [780, 328] width 209 height 26
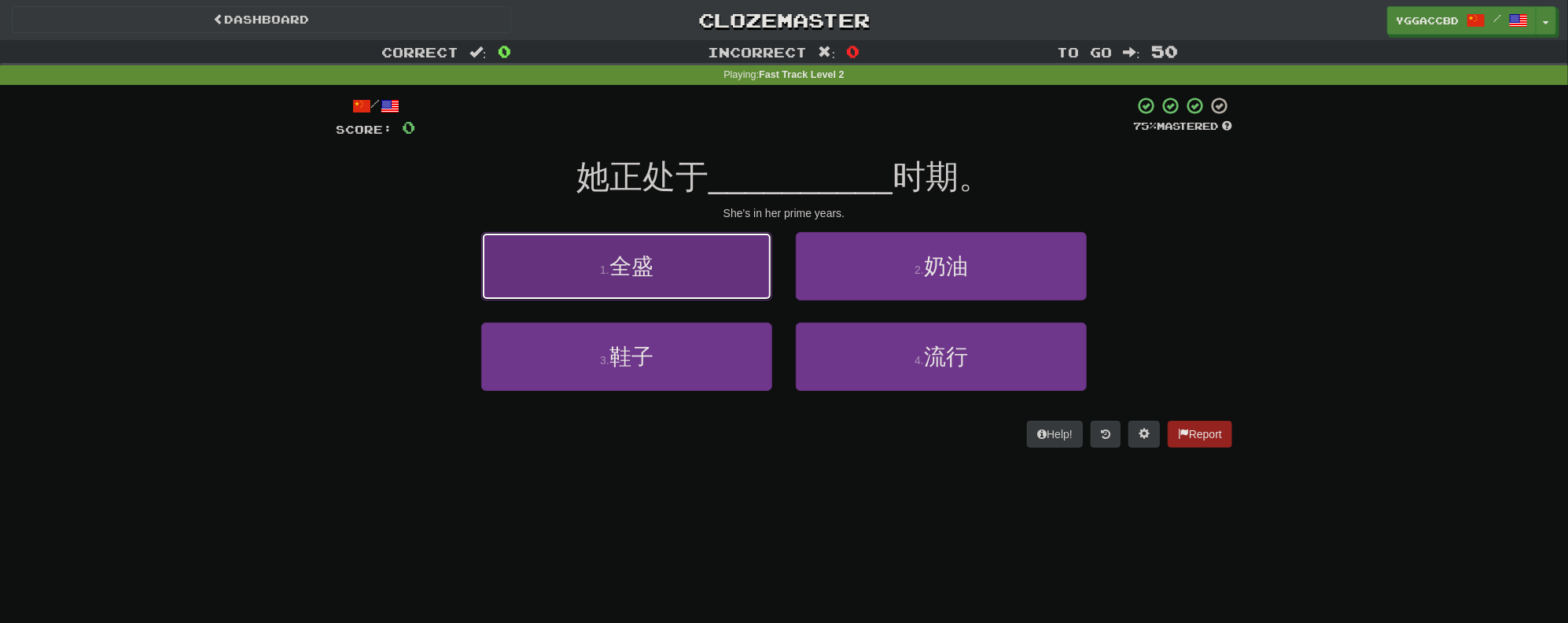
click at [710, 265] on button "1 . 全盛" at bounding box center [627, 266] width 291 height 68
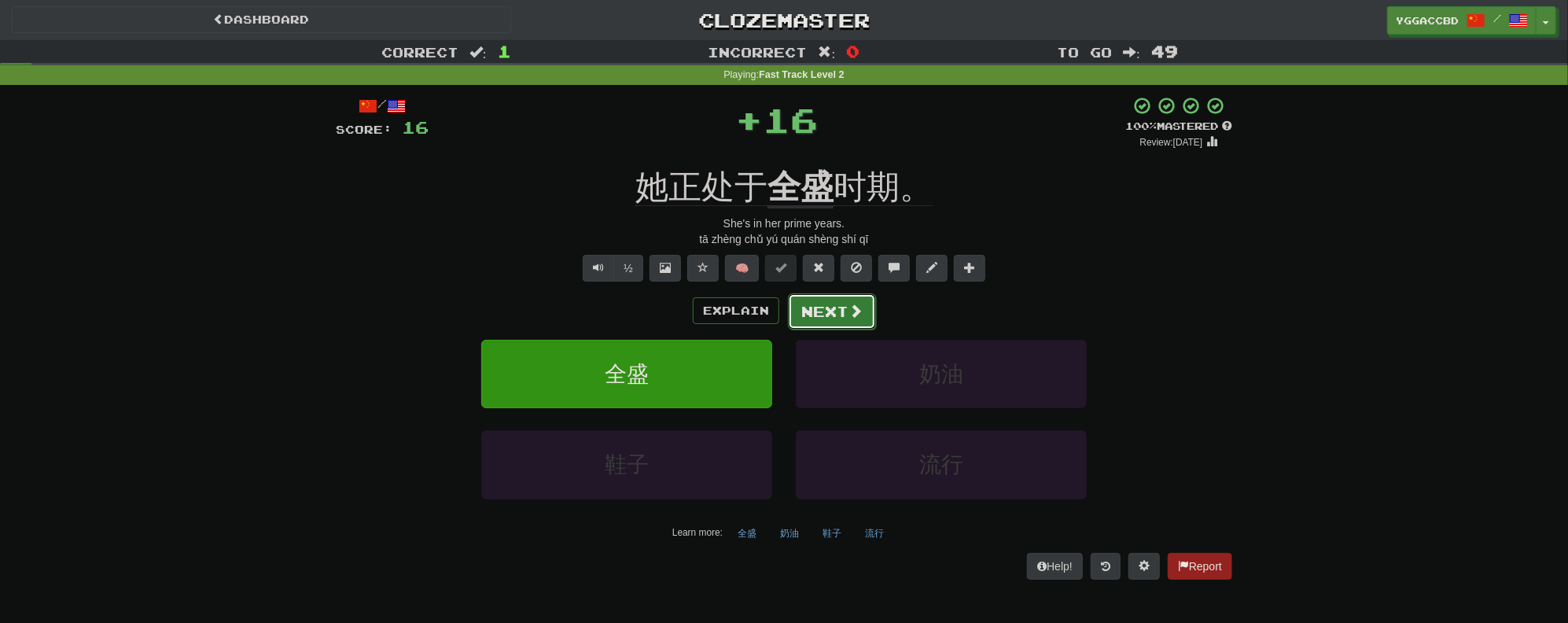
click at [827, 309] on button "Next" at bounding box center [832, 311] width 88 height 36
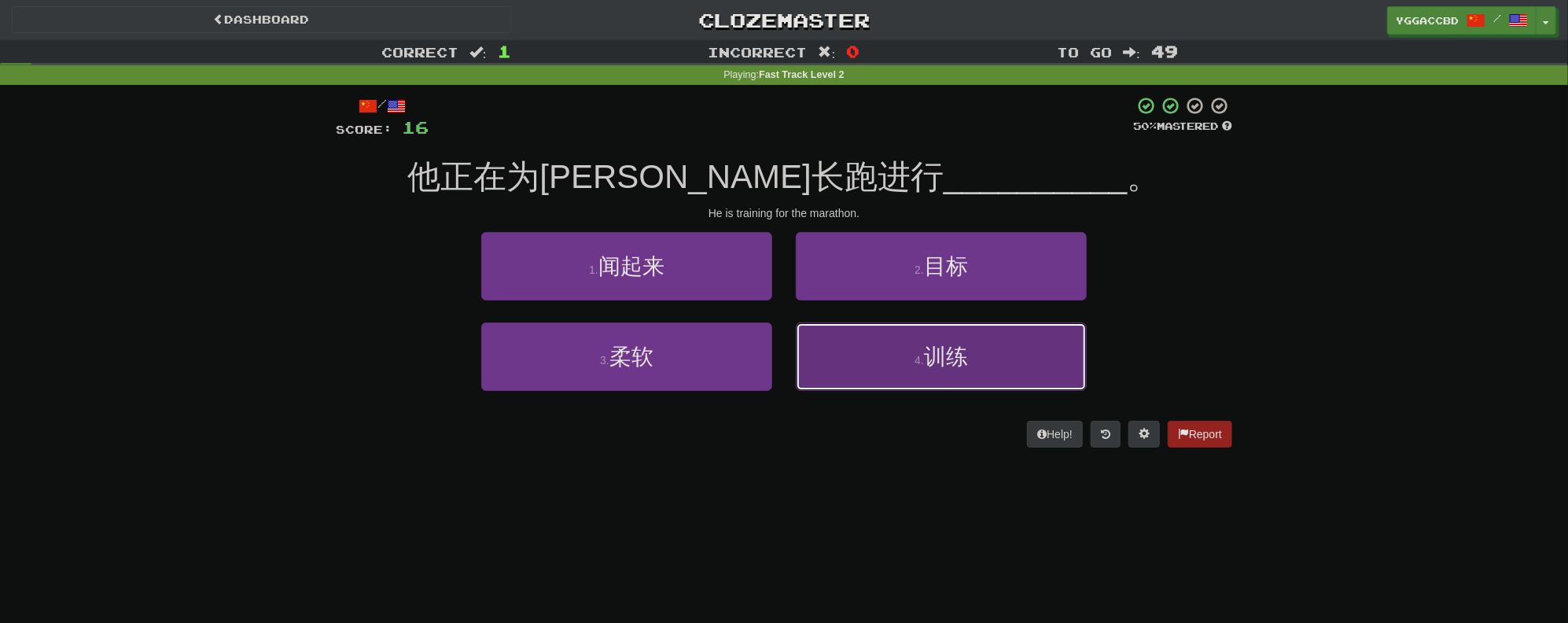
click at [873, 328] on button "4 . 训练" at bounding box center [940, 355] width 291 height 68
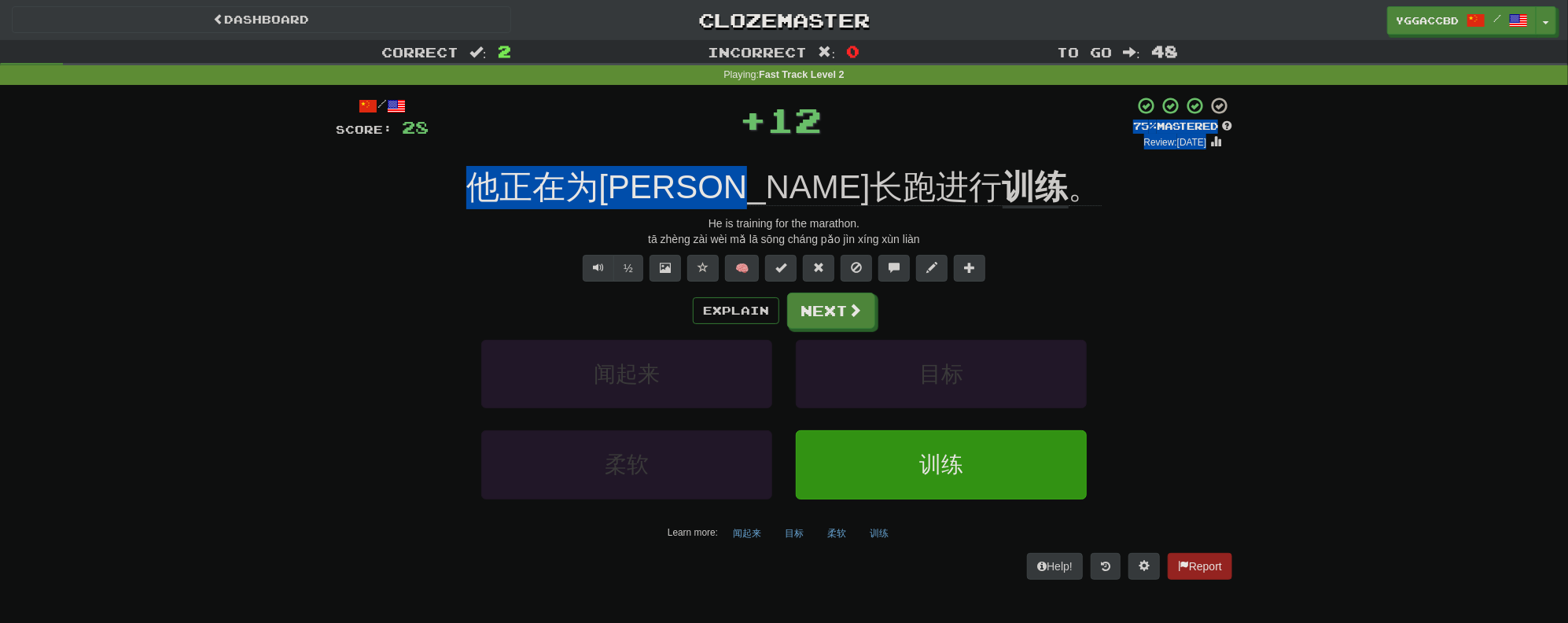
drag, startPoint x: 923, startPoint y: 151, endPoint x: 974, endPoint y: 150, distance: 51.0
click at [974, 150] on div "/ Score: 28 + 12 75 % Mastered Review: [DATE] 他正在为[PERSON_NAME]长跑进行 训练 。 He is …" at bounding box center [784, 337] width 896 height 482
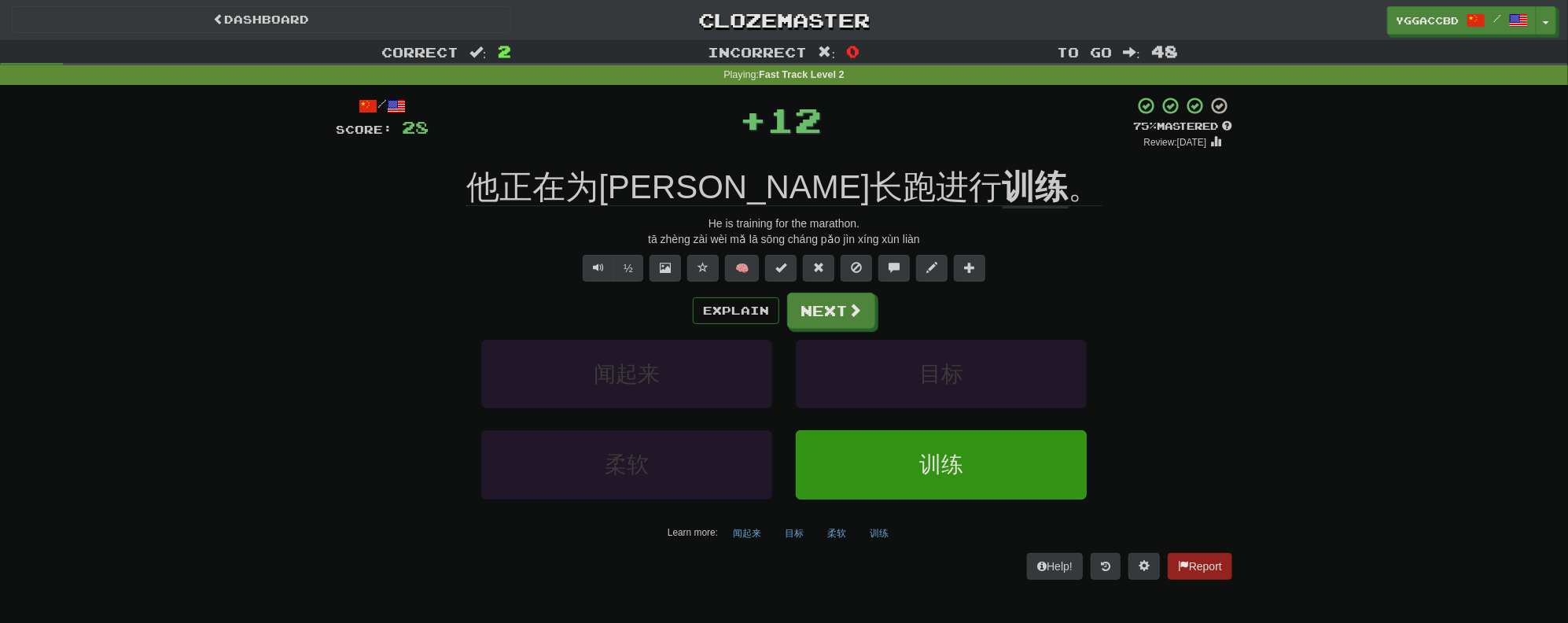
click at [966, 152] on div "/ Score: 28 + 12 75 % Mastered Review: [DATE] 他正在为[PERSON_NAME]长跑进行 训练 。 He is …" at bounding box center [784, 337] width 896 height 482
click at [953, 157] on div "/ Score: 28 + 12 75 % Mastered Review: [DATE] 他正在为[PERSON_NAME]长跑进行 训练 。 He is …" at bounding box center [784, 337] width 896 height 482
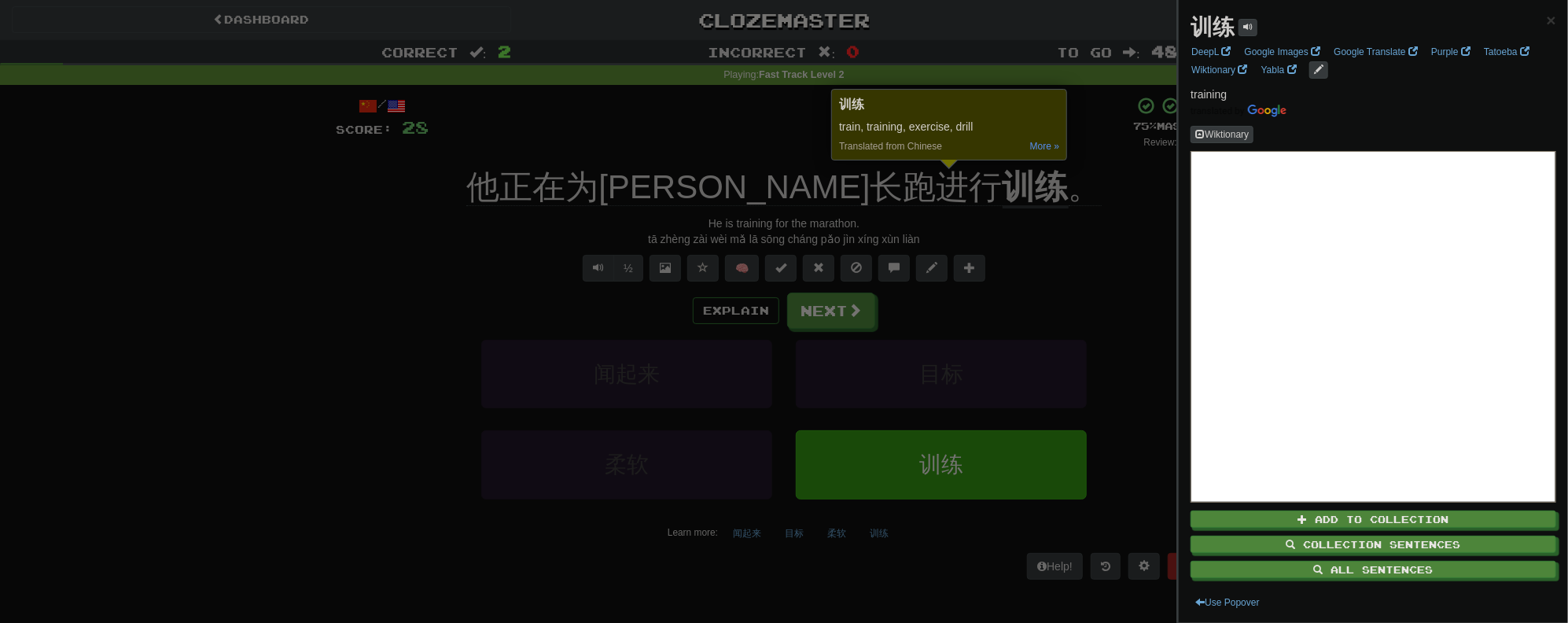
click at [1069, 245] on div at bounding box center [784, 311] width 1568 height 623
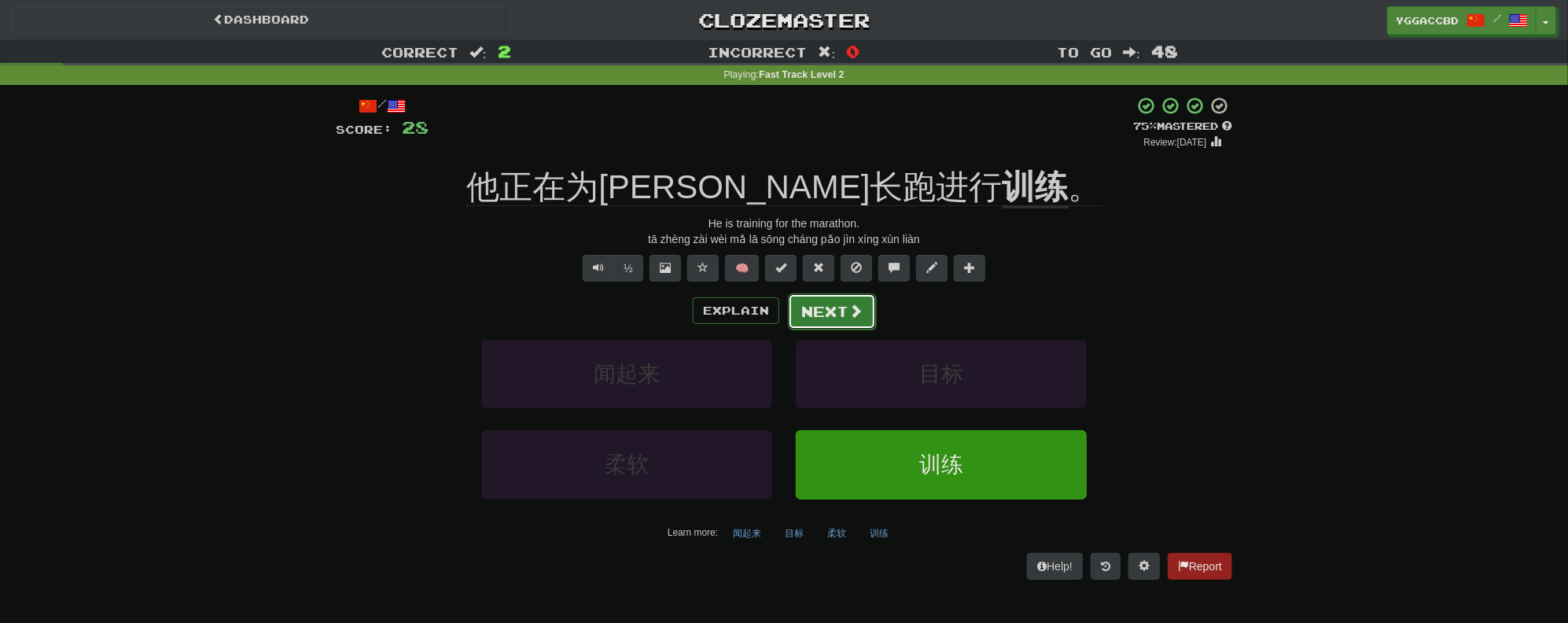
click at [817, 316] on button "Next" at bounding box center [832, 311] width 88 height 36
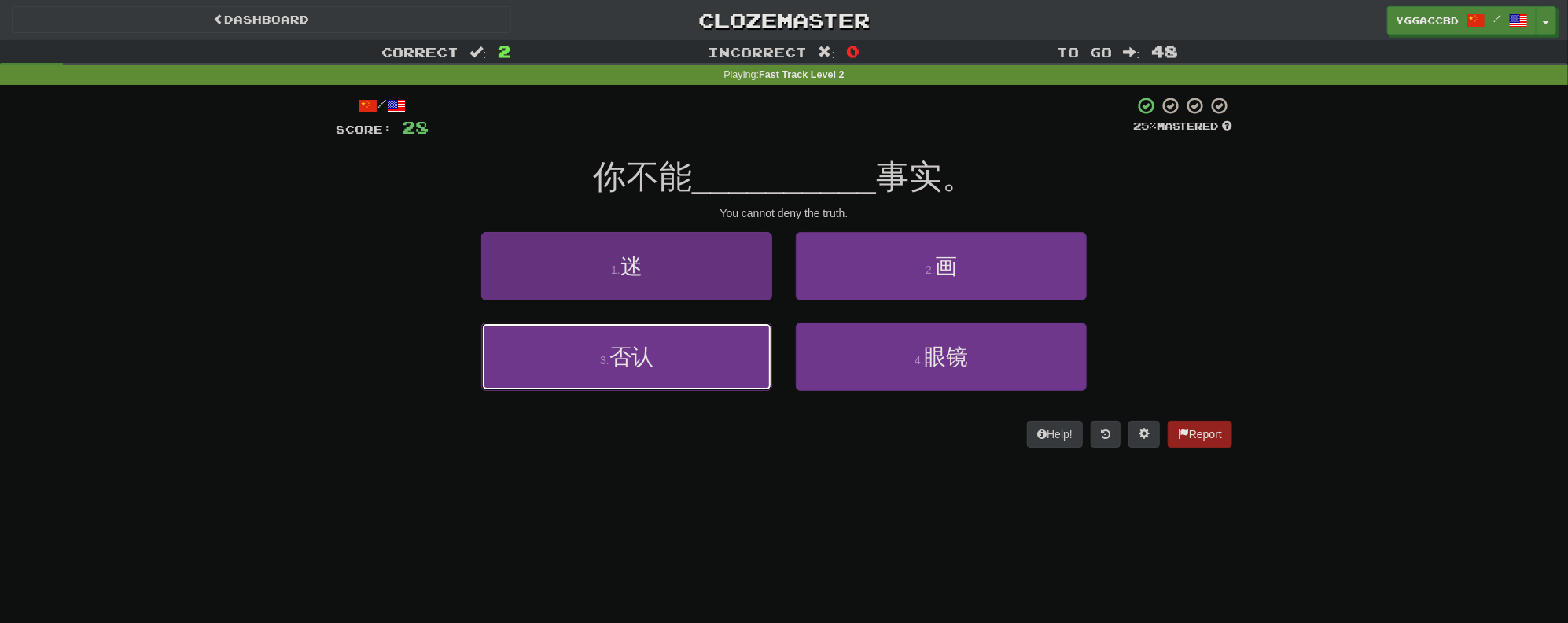
drag, startPoint x: 644, startPoint y: 388, endPoint x: 694, endPoint y: 373, distance: 52.2
click at [647, 387] on button "3 . 否认" at bounding box center [627, 355] width 291 height 68
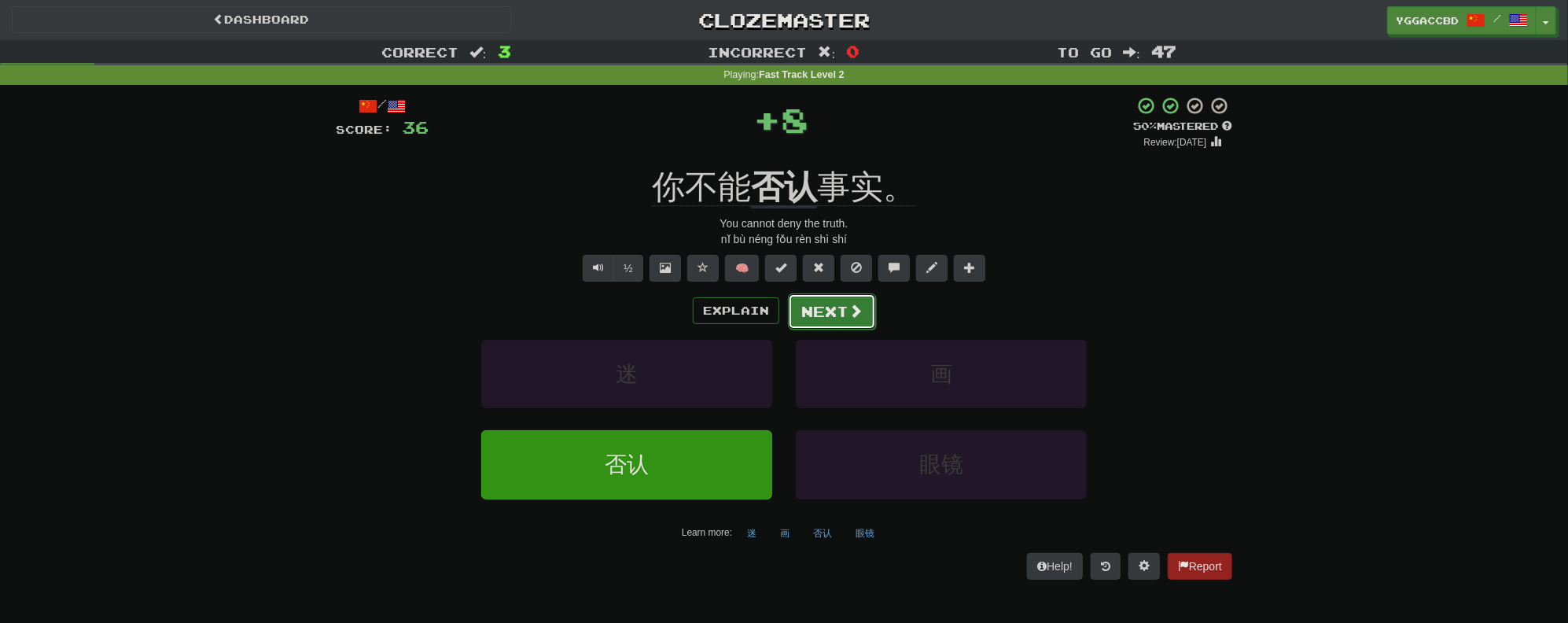
click at [824, 312] on button "Next" at bounding box center [832, 311] width 88 height 36
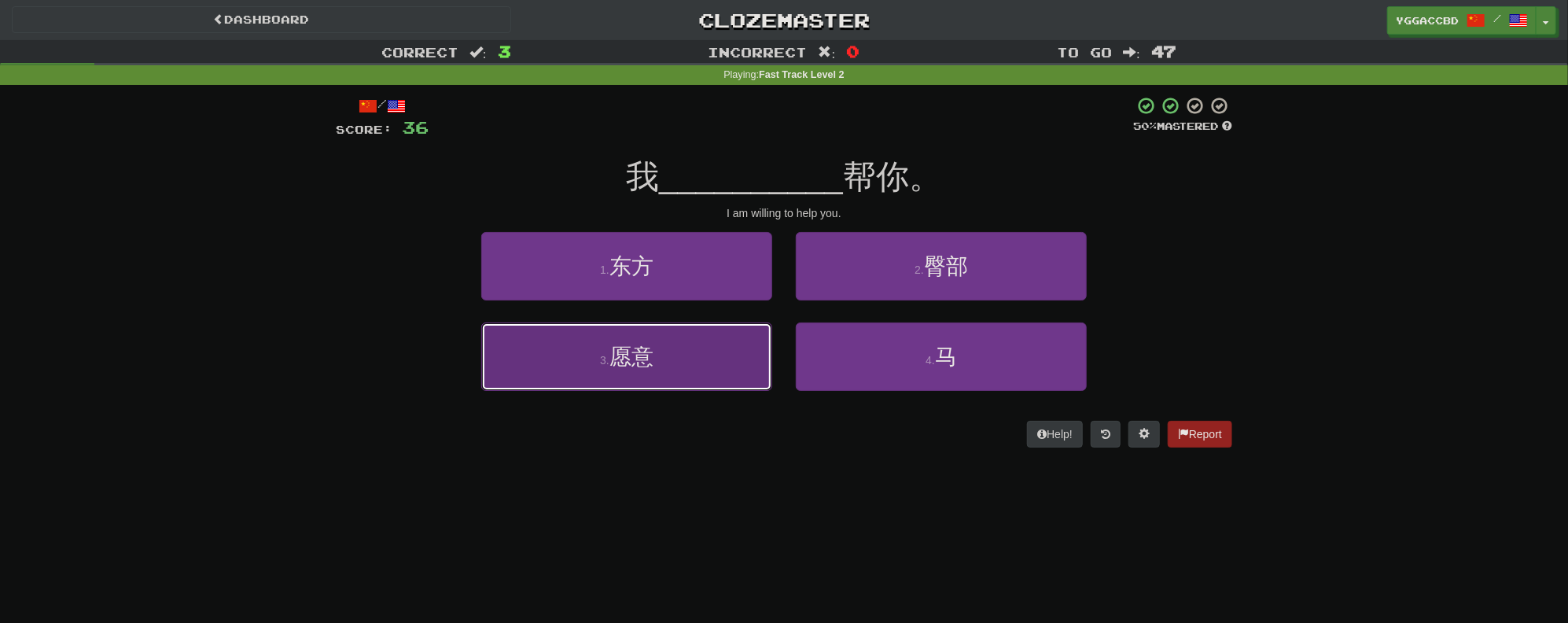
click at [695, 332] on button "3 . 愿意" at bounding box center [627, 355] width 291 height 68
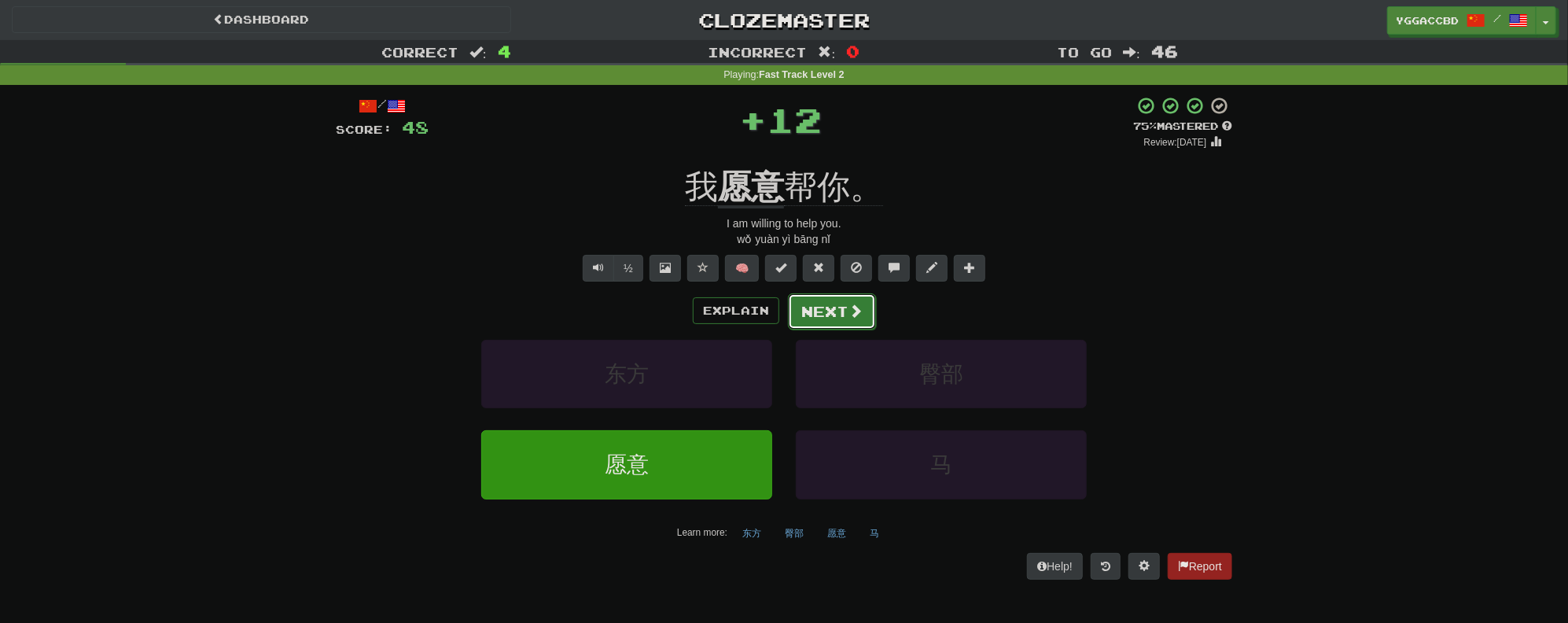
click at [818, 310] on button "Next" at bounding box center [832, 311] width 88 height 36
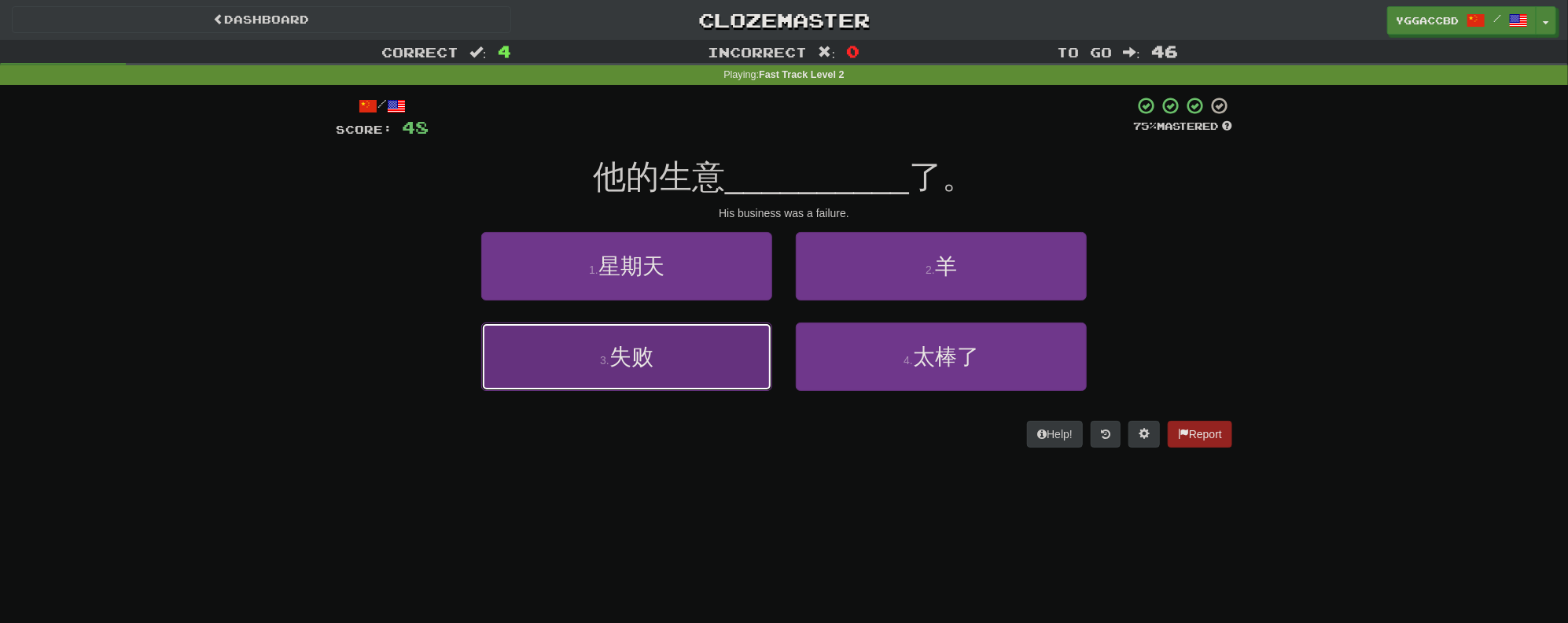
click at [676, 368] on button "3 . 失败" at bounding box center [627, 355] width 291 height 68
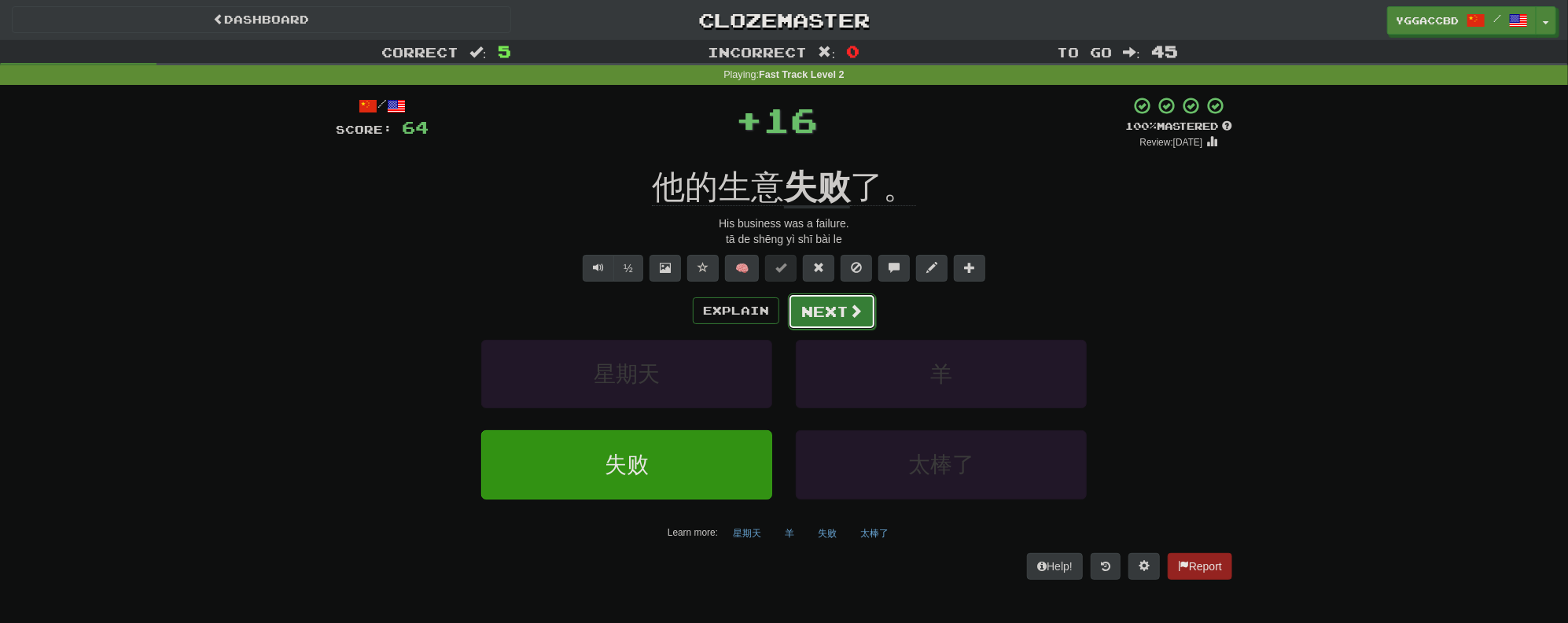
click at [840, 313] on button "Next" at bounding box center [832, 311] width 88 height 36
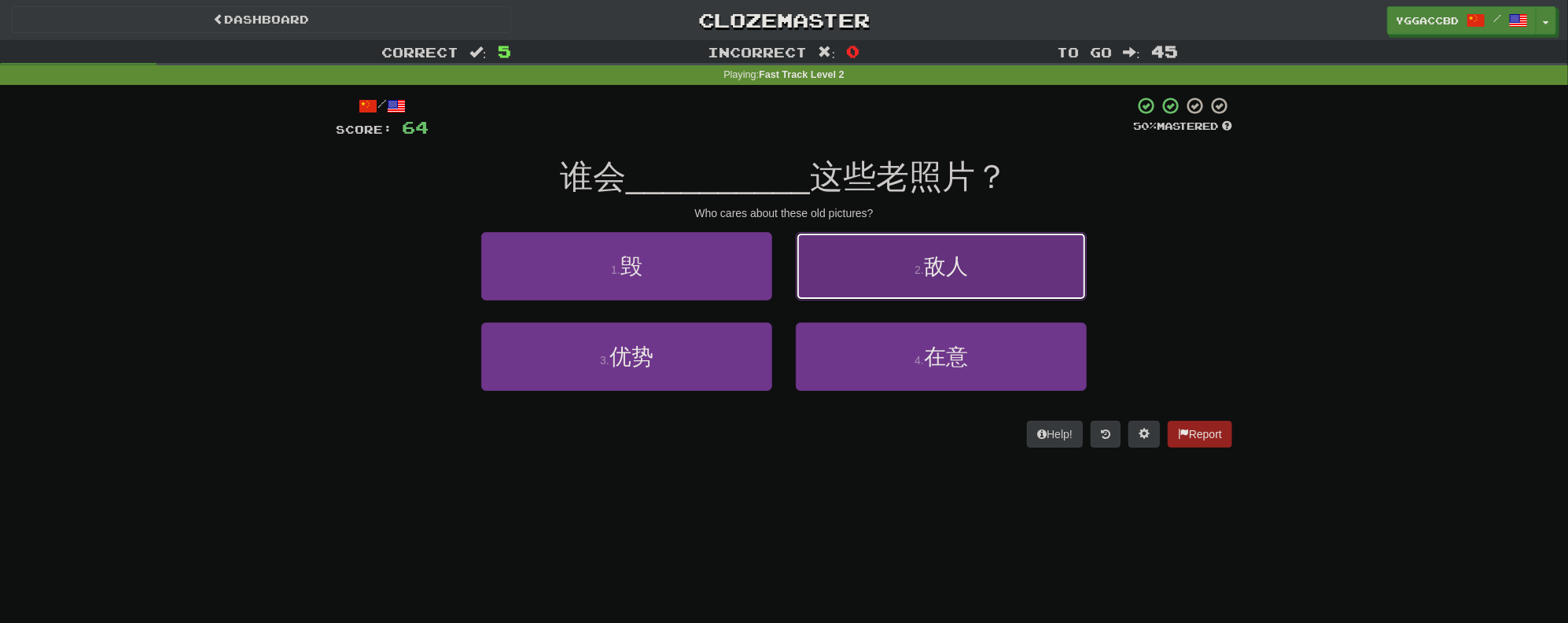
click at [877, 292] on button "2 . 敌人" at bounding box center [940, 266] width 291 height 68
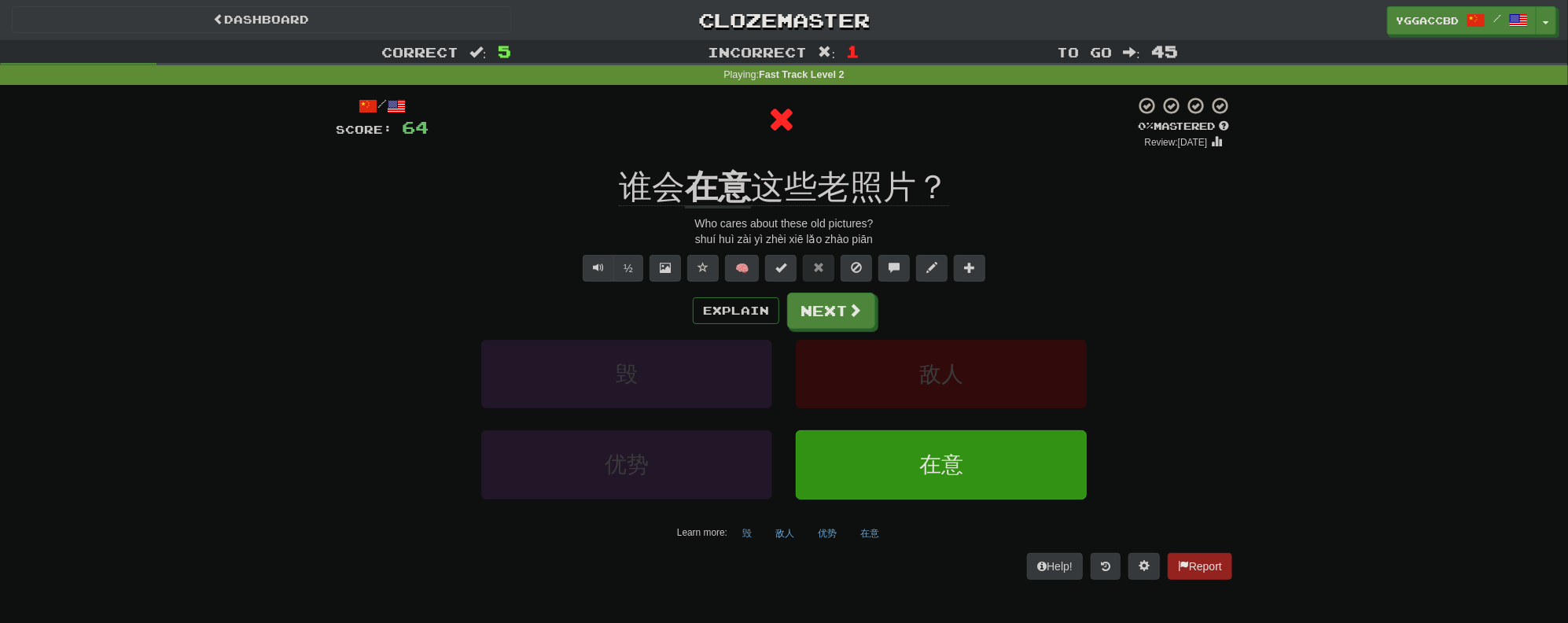
click at [706, 152] on div "/ Score: 64 0 % Mastered Review: [DATE] 谁会 在意 这些老照片？ Who cares about these old …" at bounding box center [784, 337] width 896 height 482
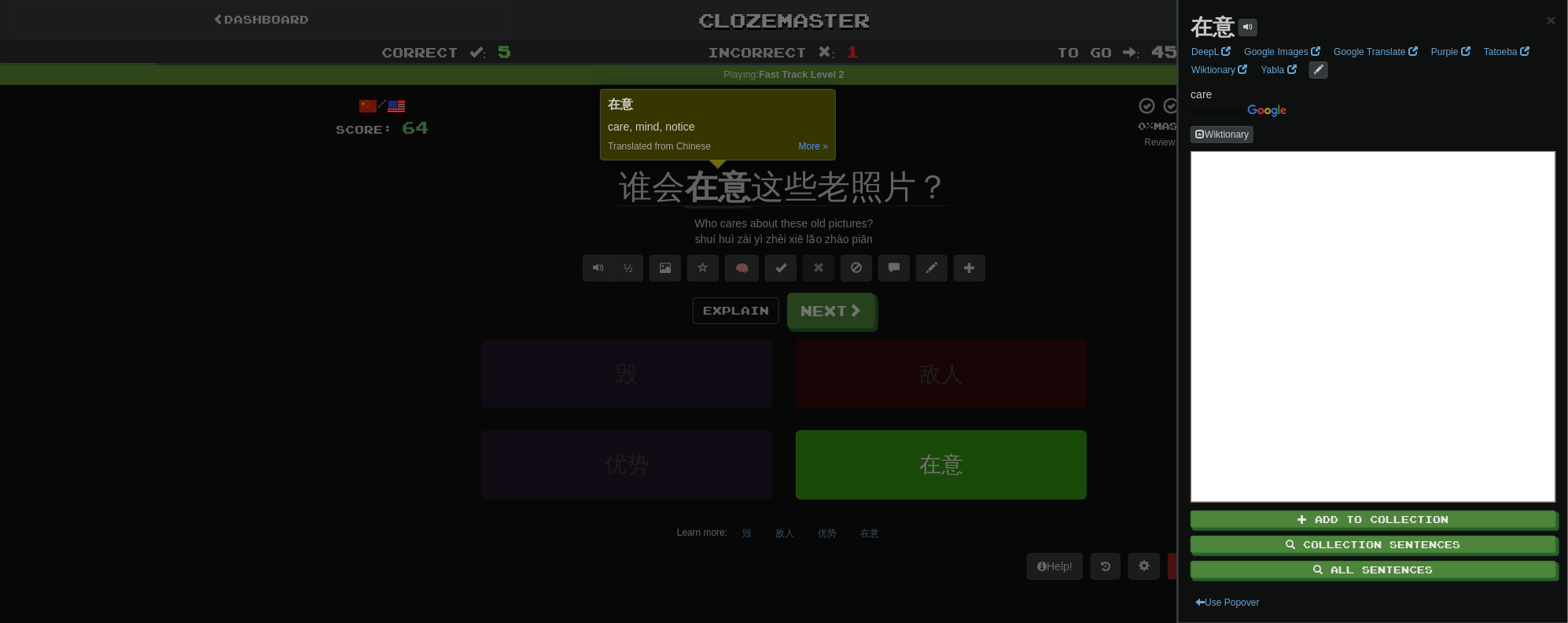
drag, startPoint x: 1007, startPoint y: 227, endPoint x: 950, endPoint y: 254, distance: 63.1
click at [1007, 227] on div at bounding box center [784, 311] width 1568 height 623
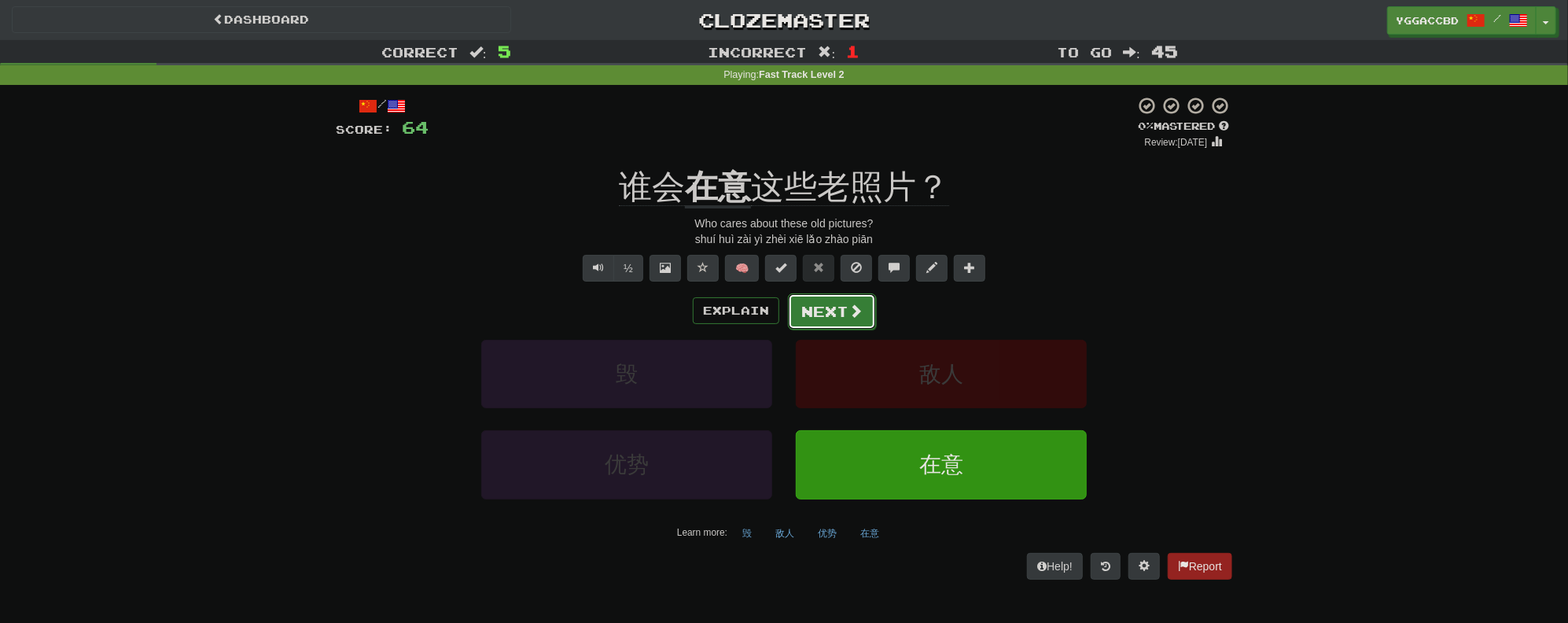
click at [836, 316] on button "Next" at bounding box center [832, 311] width 88 height 36
